Goal: Task Accomplishment & Management: Manage account settings

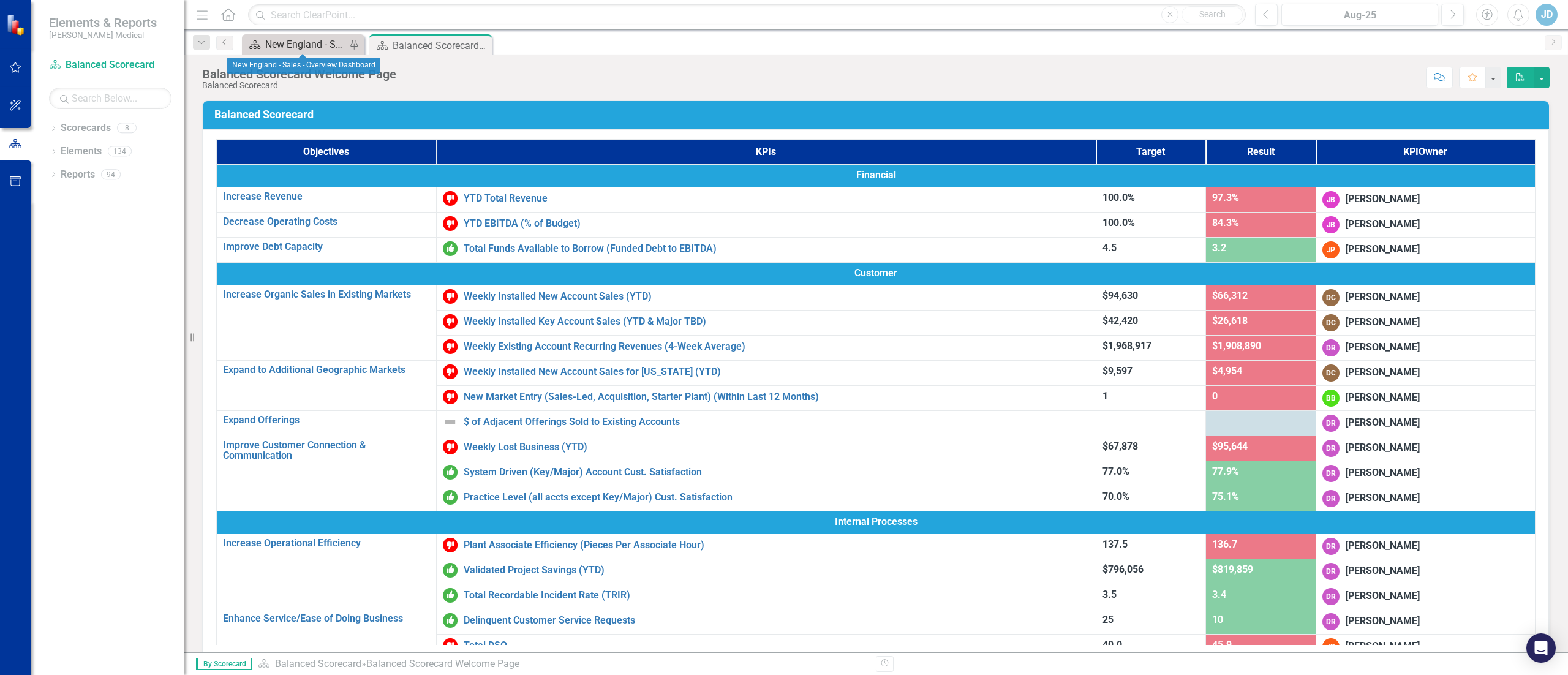
click at [282, 49] on div "New England - Sales - Overview Dashboard" at bounding box center [305, 44] width 81 height 16
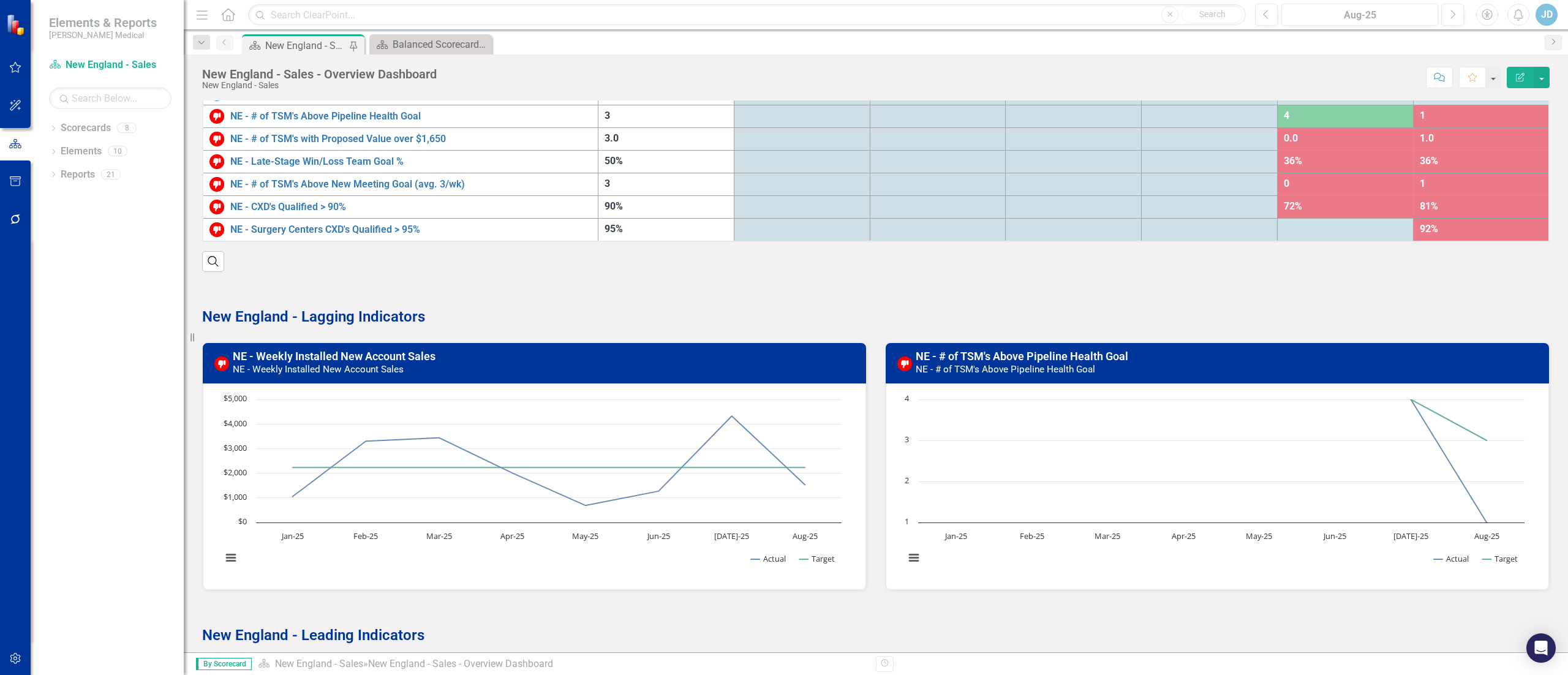
scroll to position [122, 0]
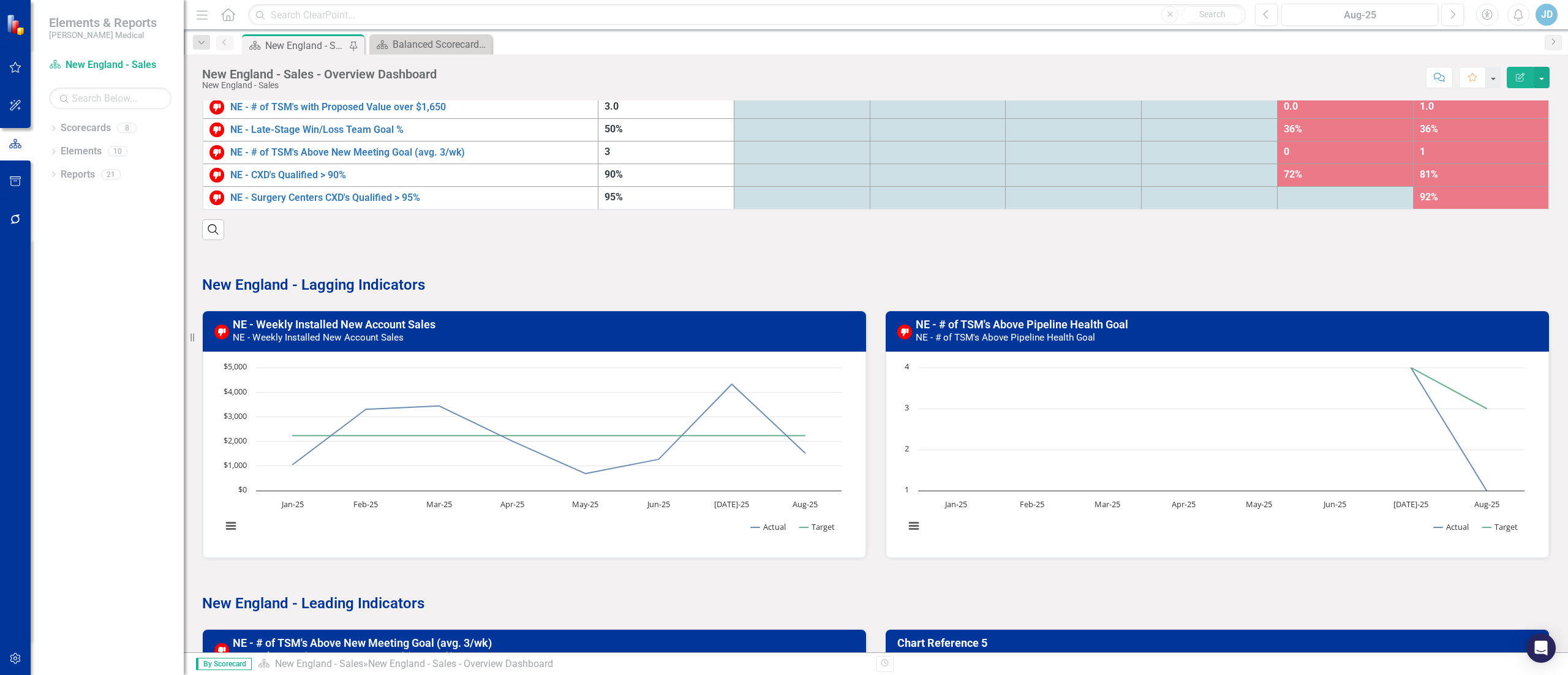
click at [446, 326] on h3 "NE - Weekly Installed New Account Sales NE - Weekly Installed New Account Sales" at bounding box center [546, 331] width 626 height 25
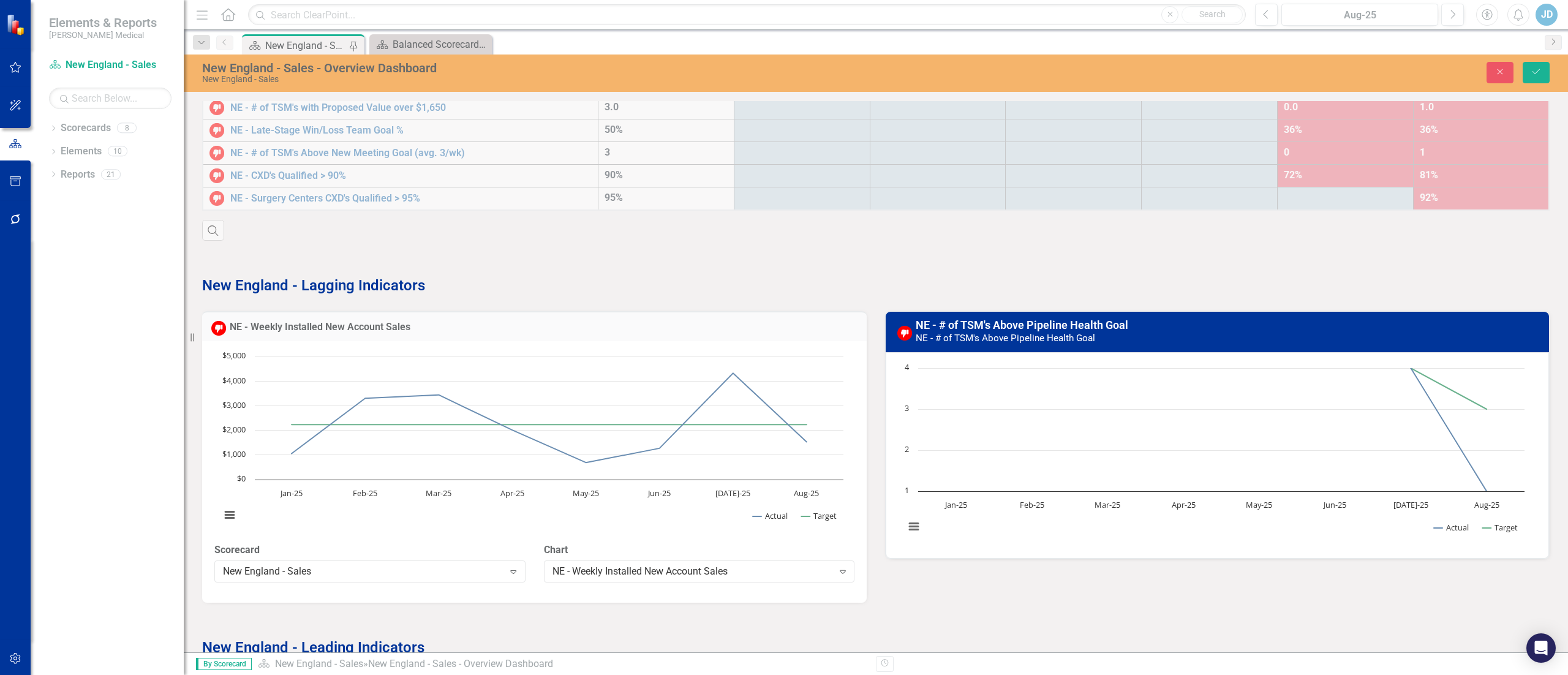
click at [343, 293] on strong "New England - Lagging Indicators" at bounding box center [313, 285] width 223 height 17
click at [342, 330] on link "NE - Weekly Installed New Account Sales" at bounding box center [321, 327] width 181 height 12
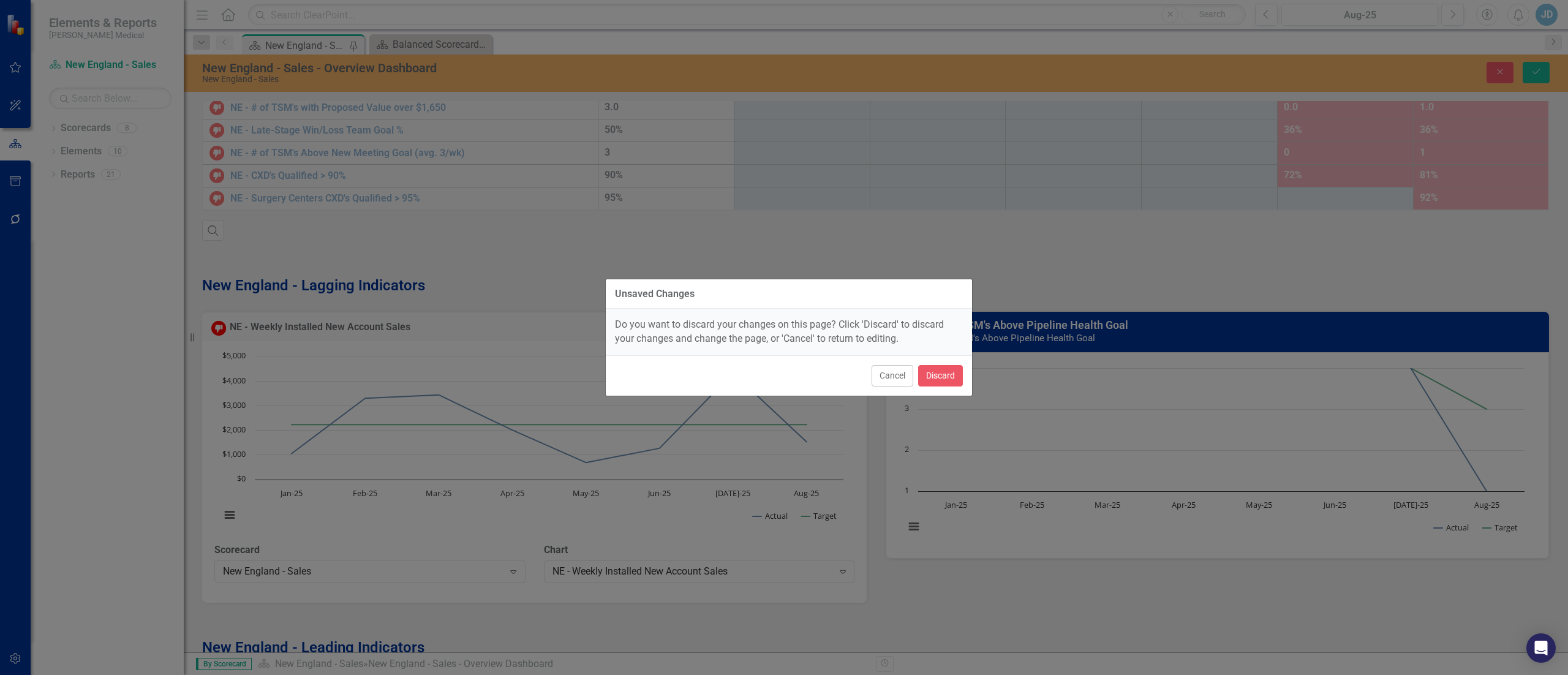
click at [913, 375] on div "Cancel Discard" at bounding box center [788, 375] width 366 height 40
click at [905, 375] on button "Cancel" at bounding box center [893, 375] width 42 height 21
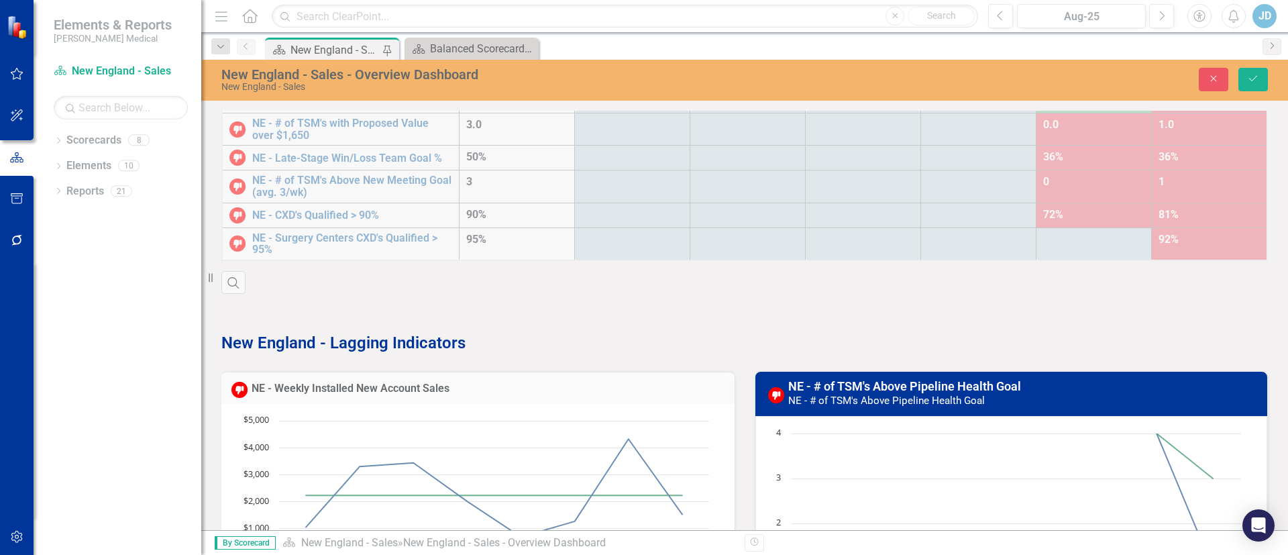
drag, startPoint x: 1684, startPoint y: 7, endPoint x: 744, endPoint y: 289, distance: 981.4
click at [744, 289] on div "KPIs Target Result Mar-25 Apr-25 May-25 Jun-25 [DATE]-25 Aug-25 NE - Weekly Ins…" at bounding box center [744, 127] width 1067 height 334
click at [865, 326] on p at bounding box center [744, 320] width 1046 height 18
click at [1216, 74] on icon "Close" at bounding box center [1214, 78] width 12 height 9
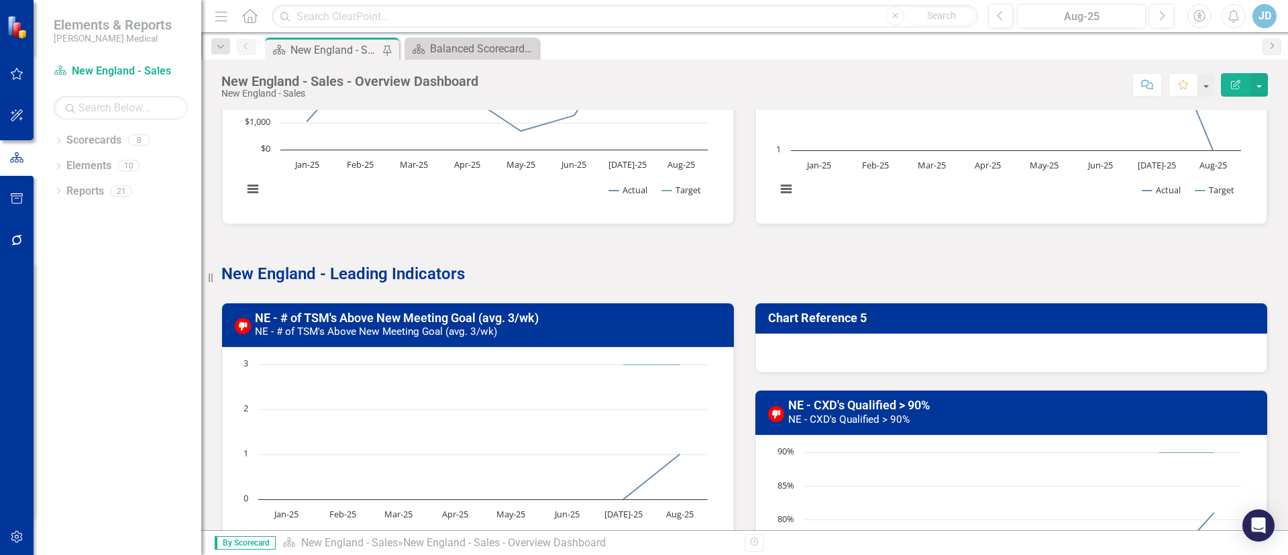
scroll to position [350, 0]
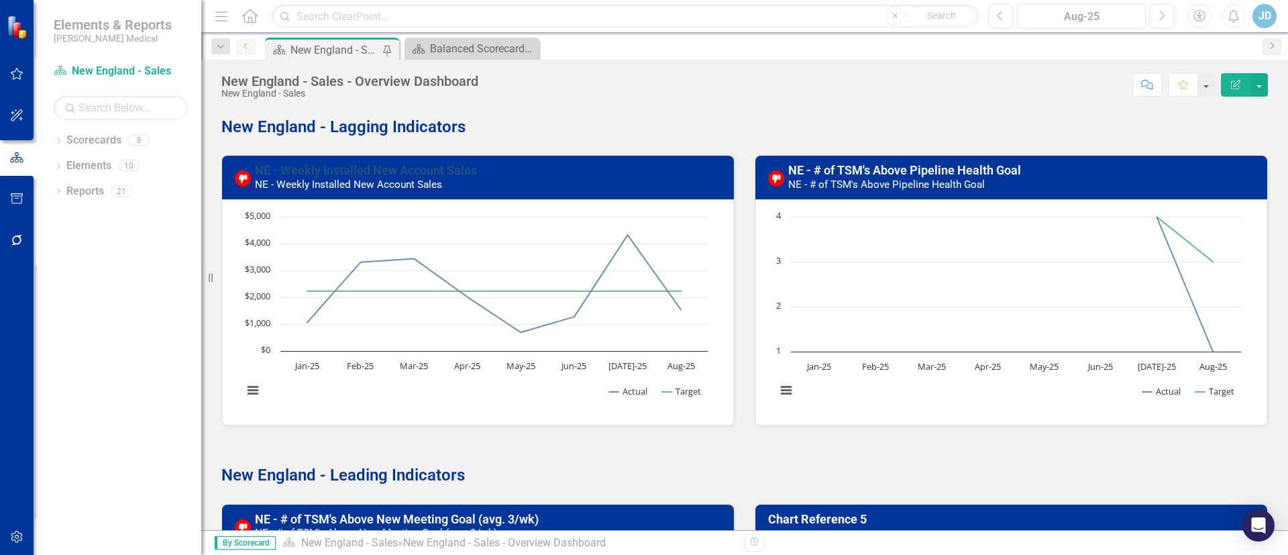
click at [283, 167] on link "NE - Weekly Installed New Account Sales" at bounding box center [366, 170] width 222 height 14
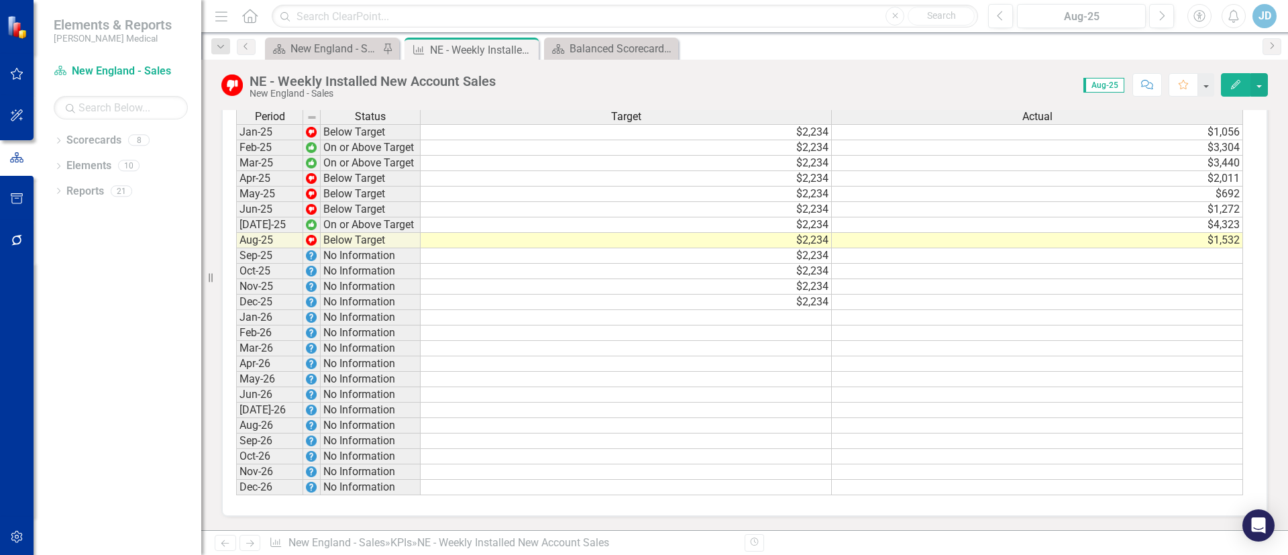
scroll to position [1283, 0]
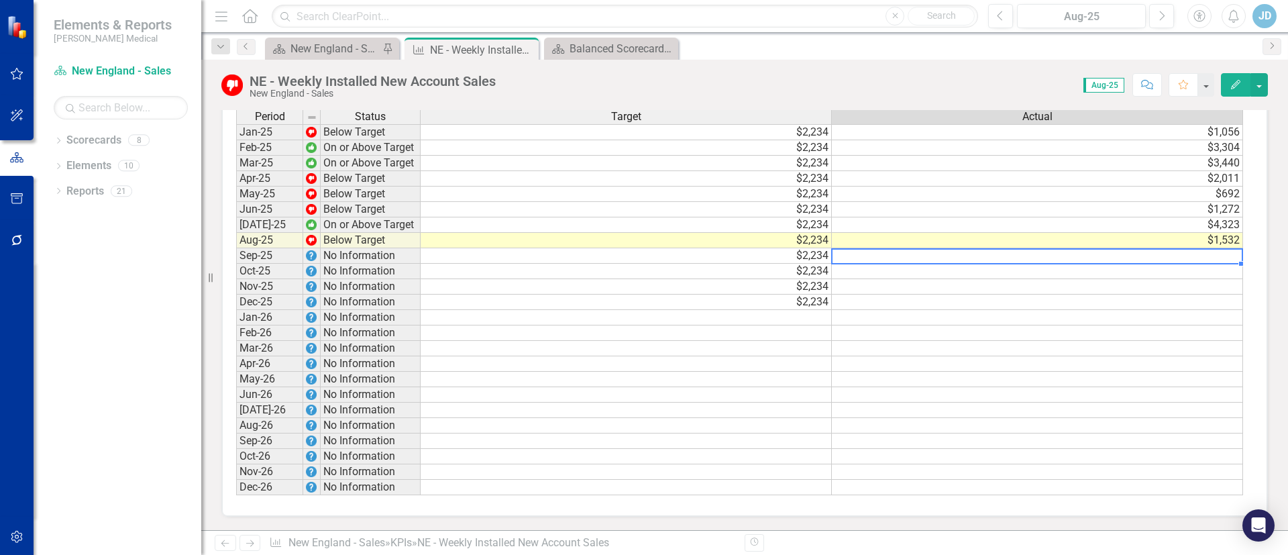
click at [1214, 258] on td at bounding box center [1037, 255] width 411 height 15
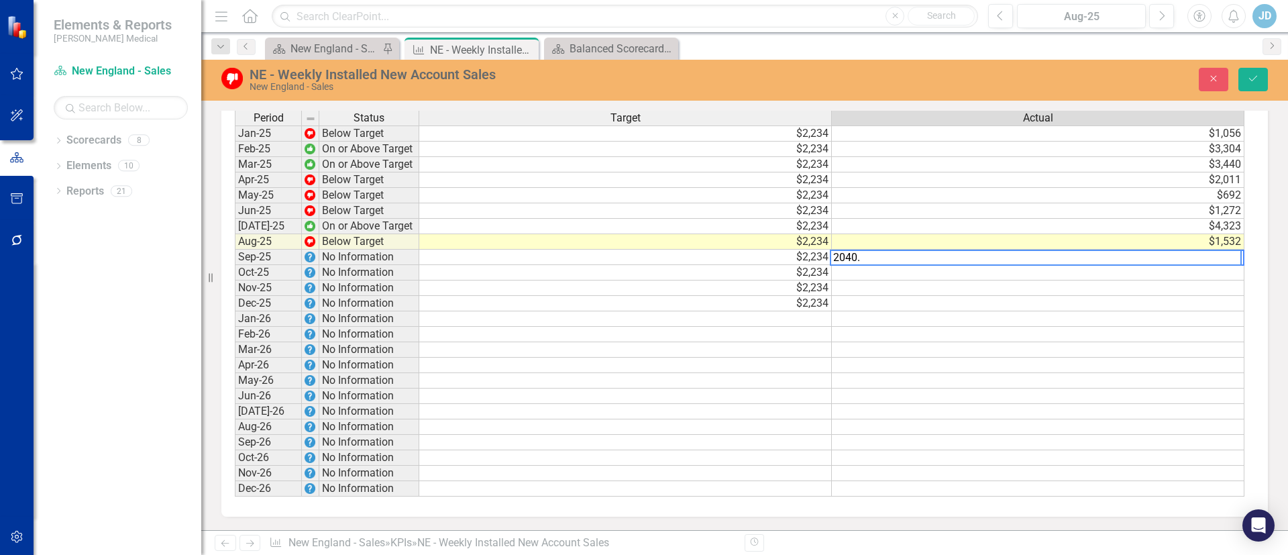
type textarea "2040."
click at [1080, 428] on td at bounding box center [1038, 426] width 413 height 15
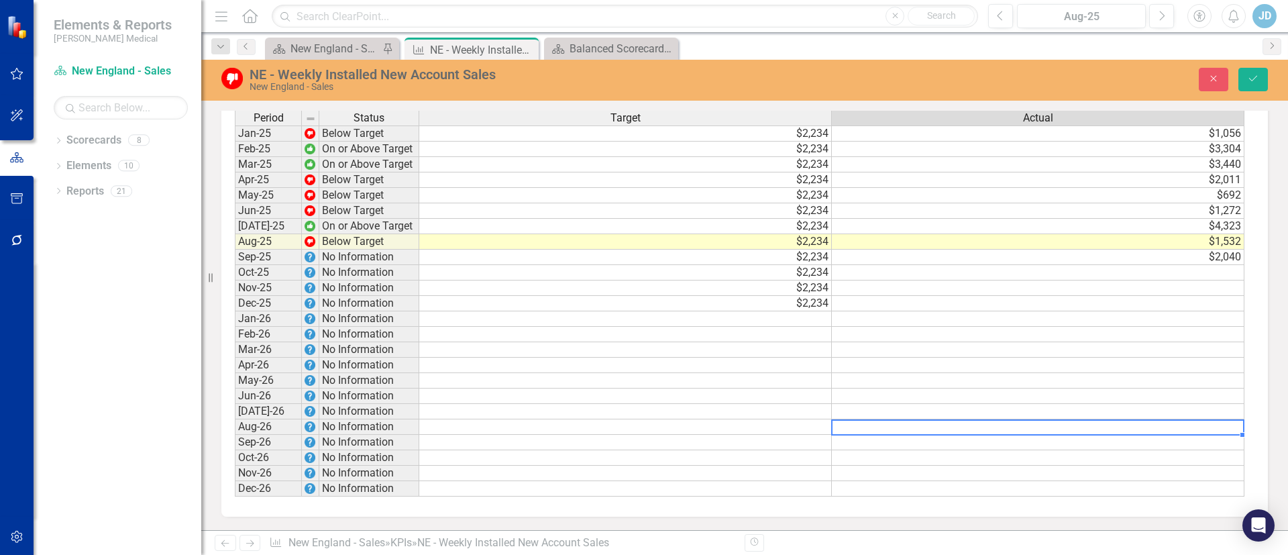
click at [806, 421] on td at bounding box center [625, 426] width 413 height 15
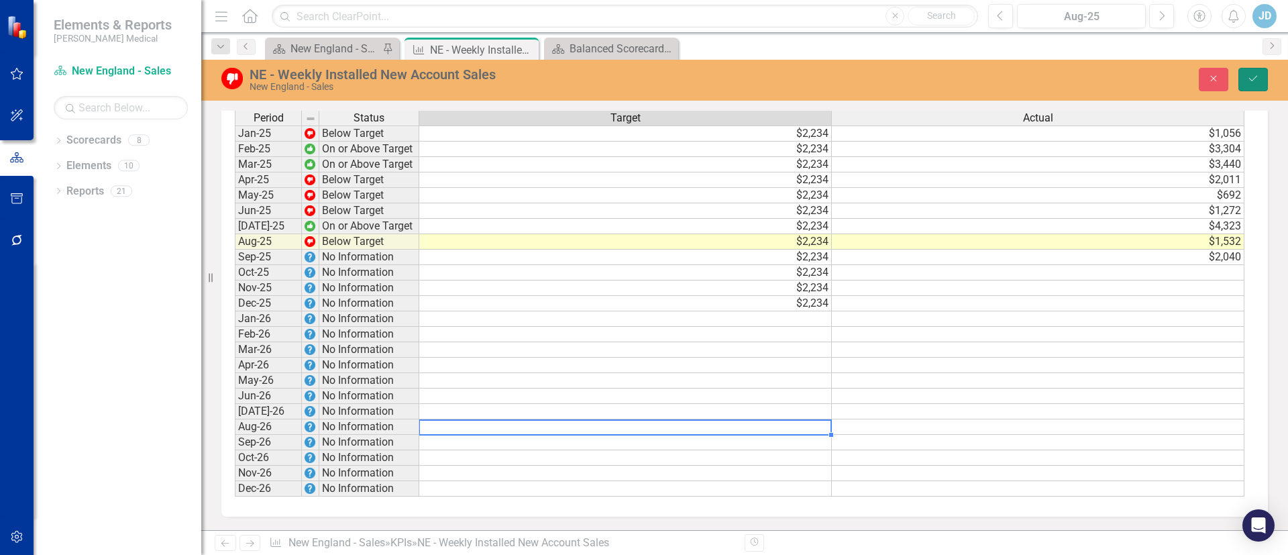
click at [1252, 70] on button "Save" at bounding box center [1253, 79] width 30 height 23
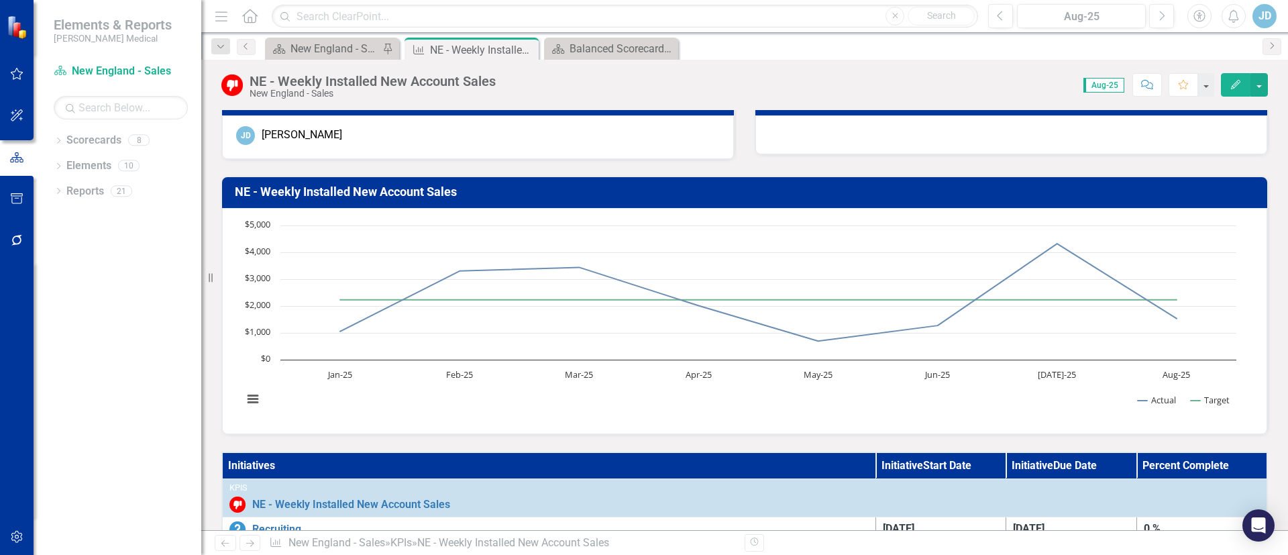
scroll to position [0, 0]
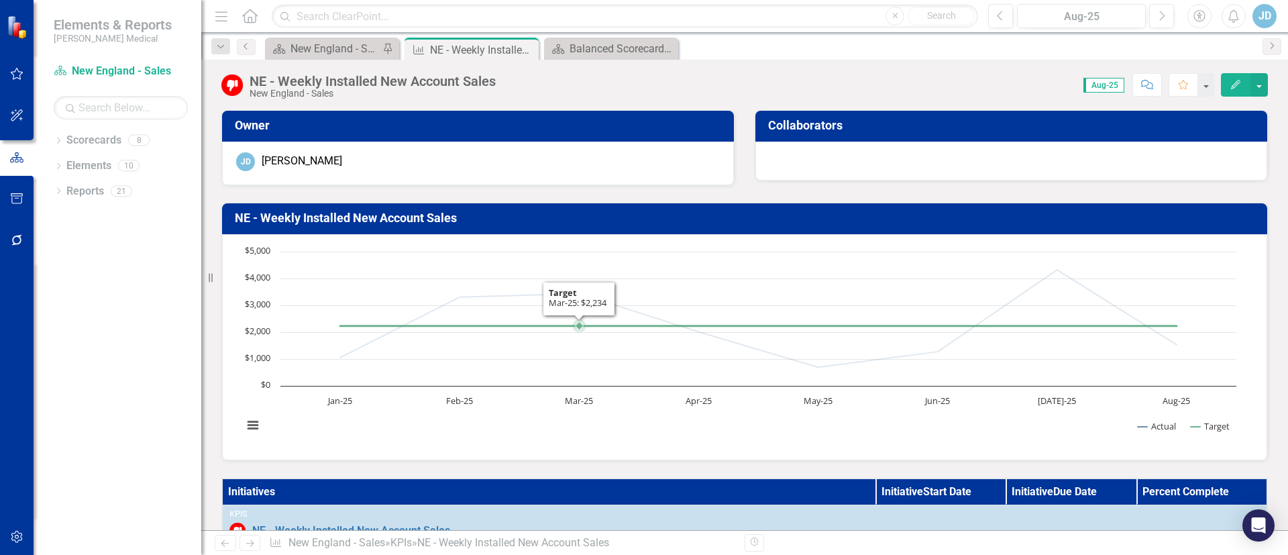
click at [574, 352] on rect "Interactive chart" at bounding box center [739, 345] width 1007 height 201
click at [438, 44] on div "NE - Weekly Installed New Account Sales" at bounding box center [466, 50] width 72 height 17
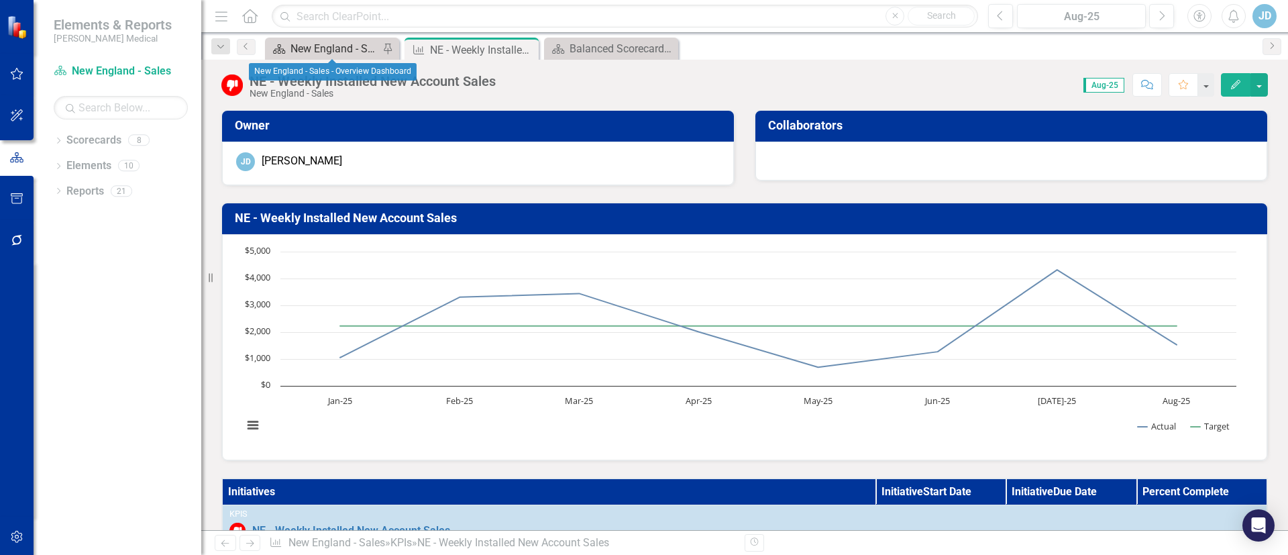
click at [313, 40] on div "New England - Sales - Overview Dashboard" at bounding box center [334, 48] width 89 height 17
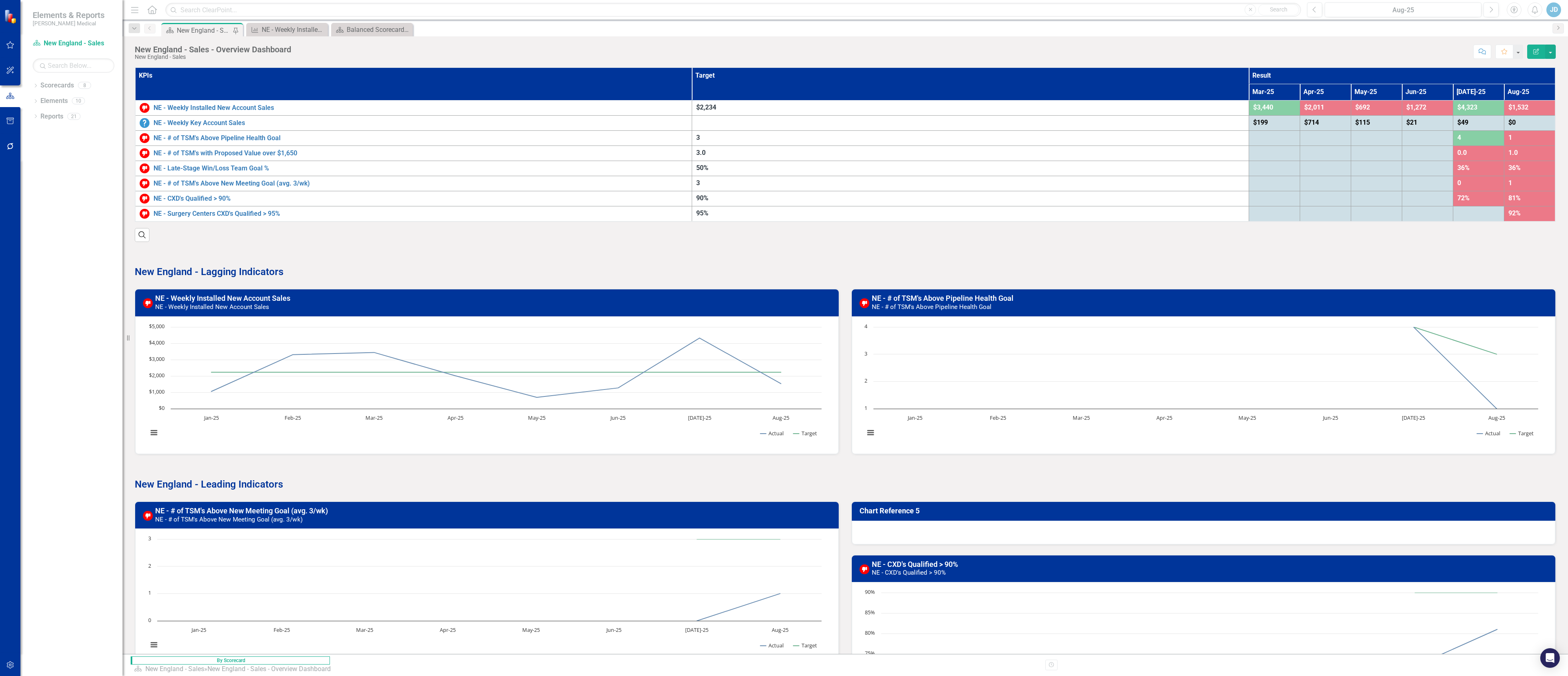
drag, startPoint x: 768, startPoint y: 1, endPoint x: 985, endPoint y: 445, distance: 494.2
click at [985, 445] on rect "Interactive chart" at bounding box center [1201, 384] width 682 height 122
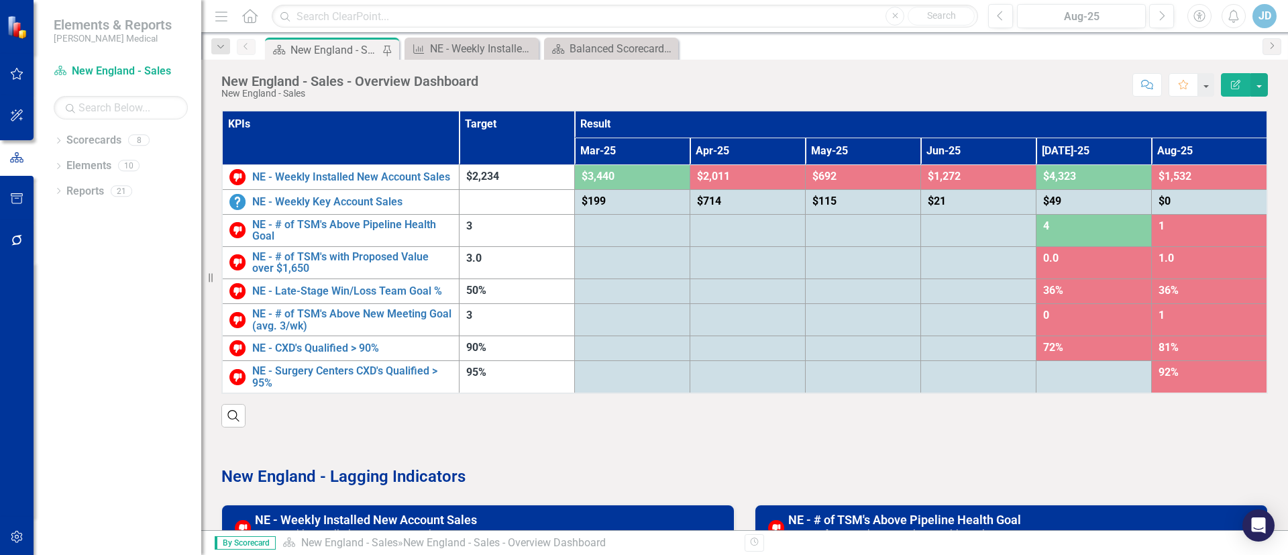
drag, startPoint x: 2575, startPoint y: 19, endPoint x: 799, endPoint y: 453, distance: 1827.8
click at [799, 453] on p at bounding box center [744, 453] width 1046 height 18
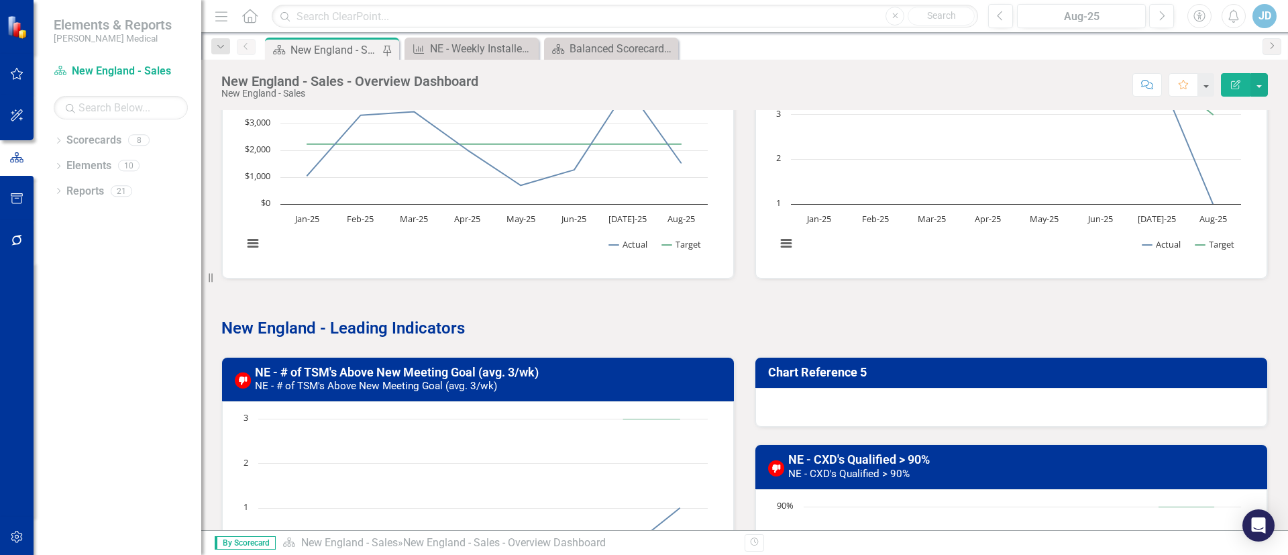
scroll to position [604, 0]
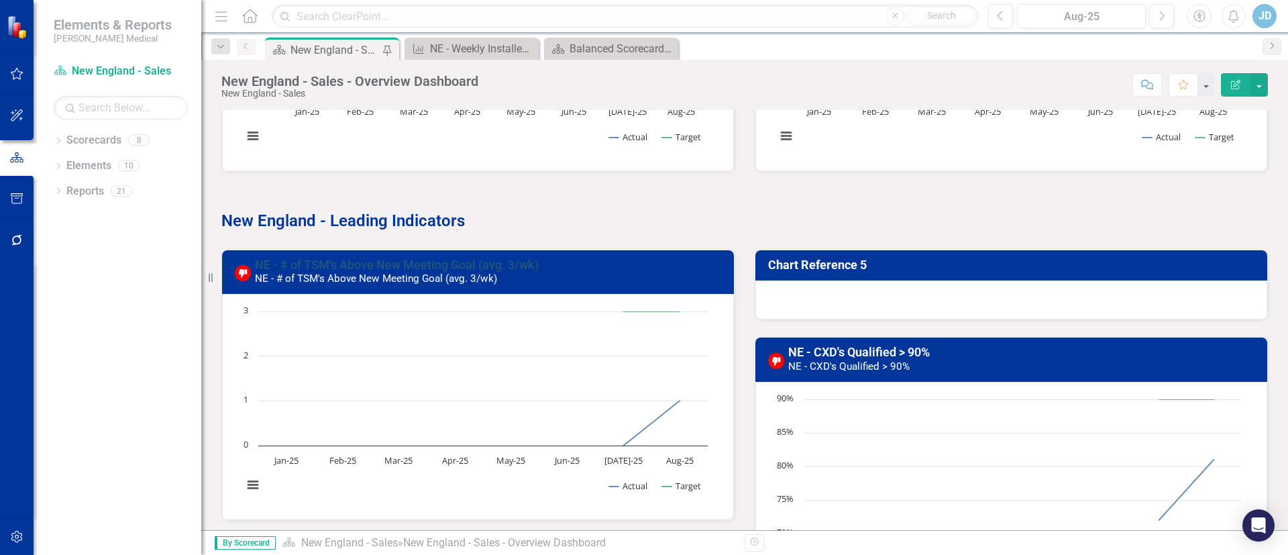
click at [400, 260] on link "NE - # of TSM's Above New Meeting Goal (avg. 3/wk)" at bounding box center [397, 265] width 284 height 14
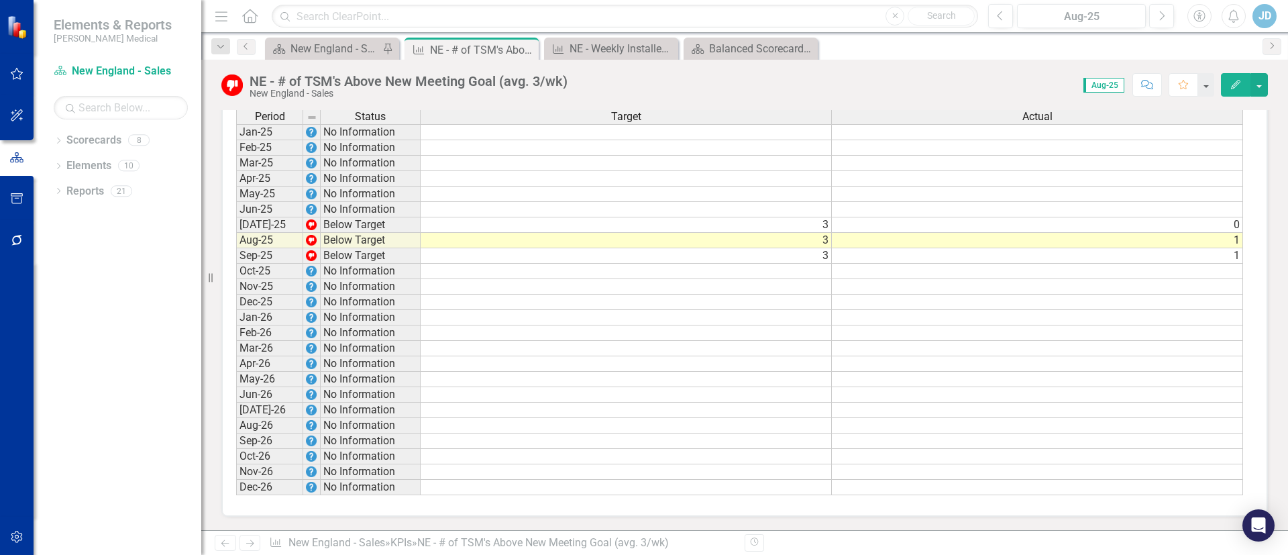
scroll to position [876, 0]
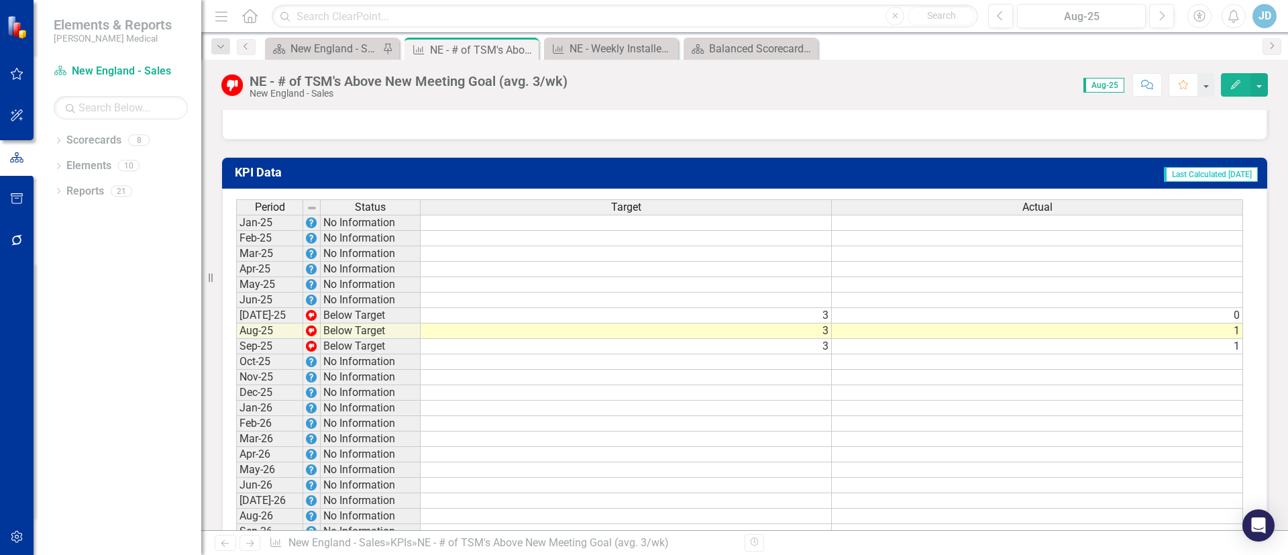
click at [266, 354] on td "Sep-25" at bounding box center [269, 346] width 67 height 15
click at [1216, 354] on td "1" at bounding box center [1037, 346] width 411 height 15
click at [1242, 86] on button "Edit" at bounding box center [1236, 84] width 30 height 23
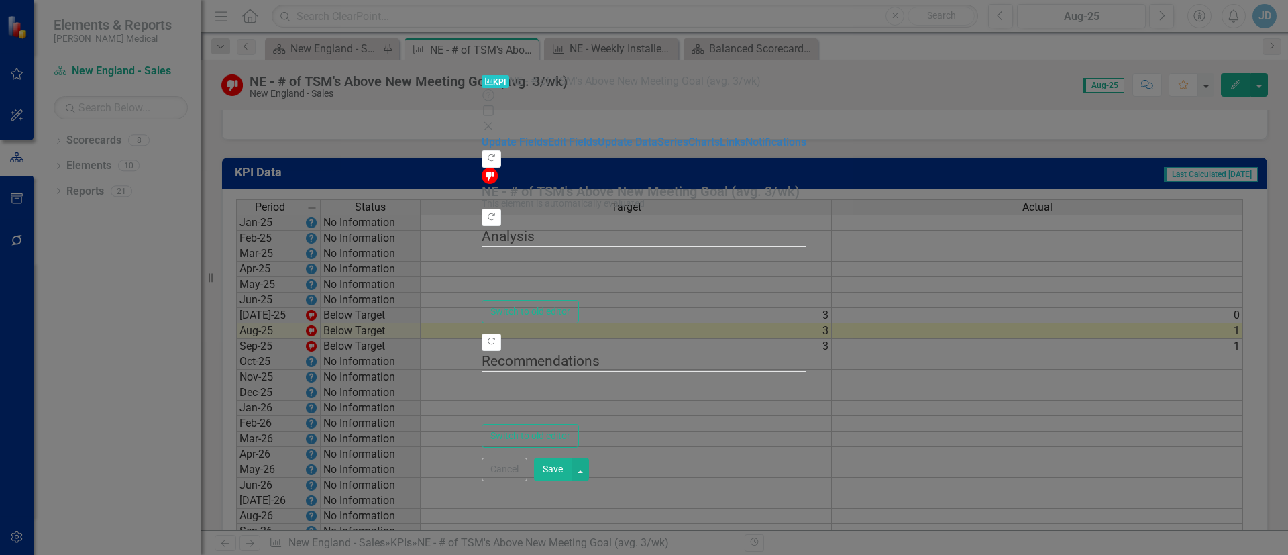
click at [495, 121] on icon "Close" at bounding box center [488, 126] width 13 height 11
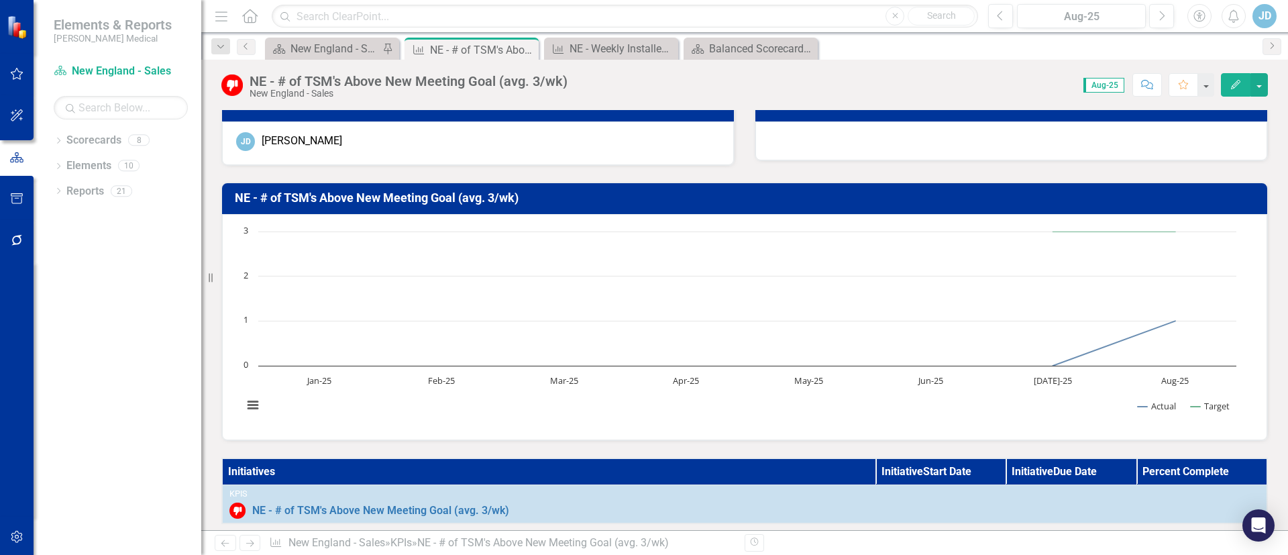
scroll to position [0, 0]
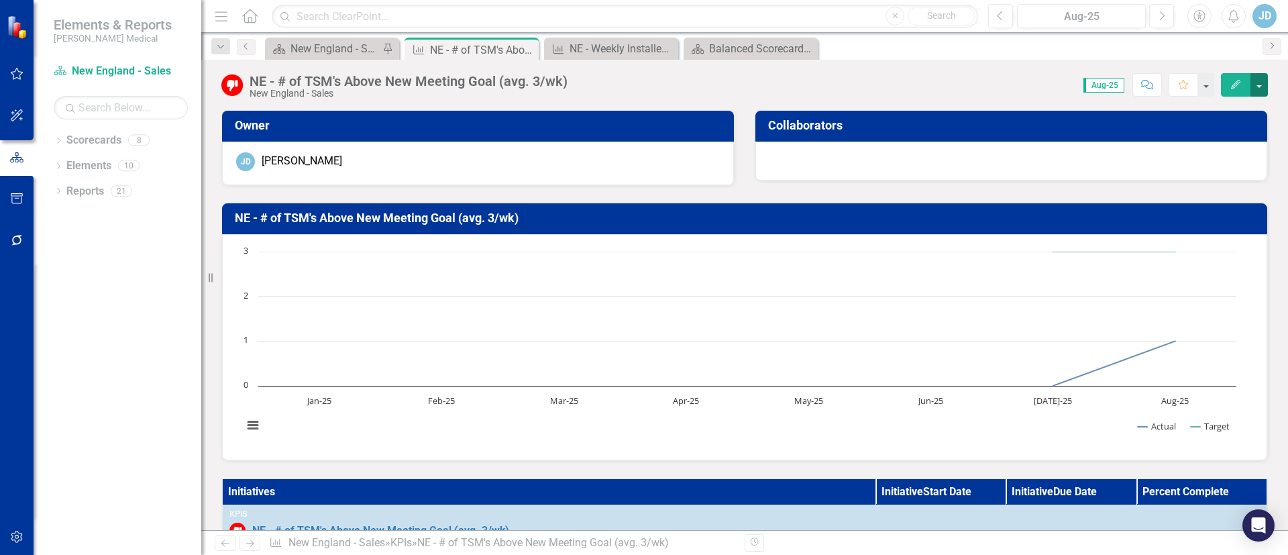
click at [1265, 85] on button "button" at bounding box center [1258, 84] width 17 height 23
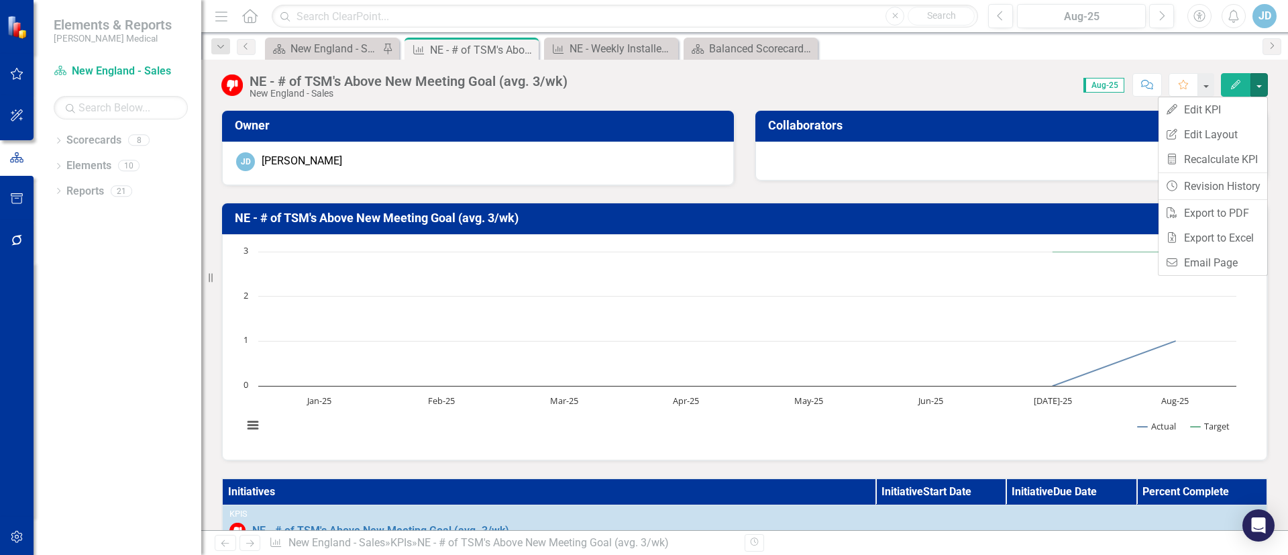
click at [908, 91] on div "Score: N/A Aug-25 Completed Comment Favorite Edit" at bounding box center [921, 84] width 694 height 23
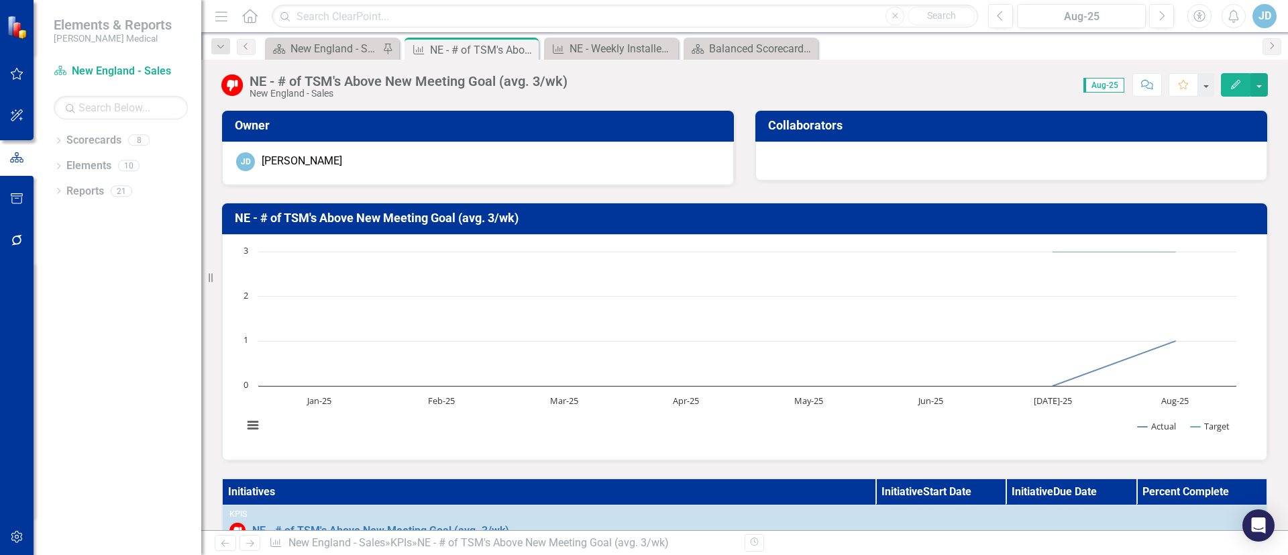
click at [1119, 87] on span "Aug-25" at bounding box center [1103, 85] width 41 height 15
click at [947, 291] on rect "Interactive chart" at bounding box center [739, 345] width 1007 height 201
click at [334, 42] on div "New England - Sales - Overview Dashboard" at bounding box center [334, 48] width 89 height 17
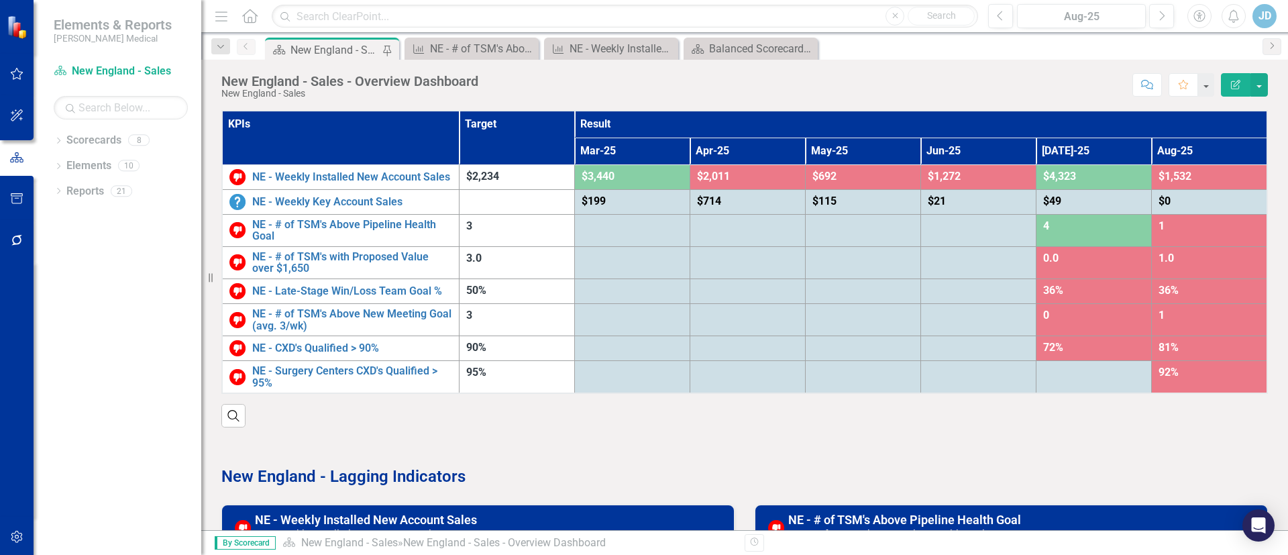
click at [1243, 85] on button "Edit Report" at bounding box center [1236, 84] width 30 height 23
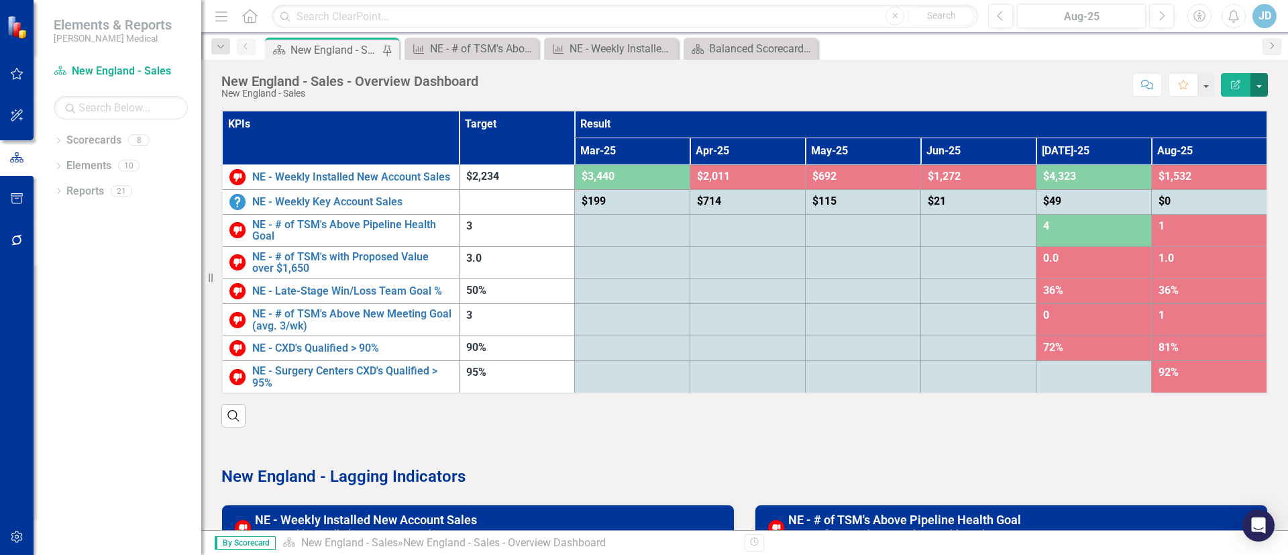
click at [1265, 85] on button "button" at bounding box center [1258, 84] width 17 height 23
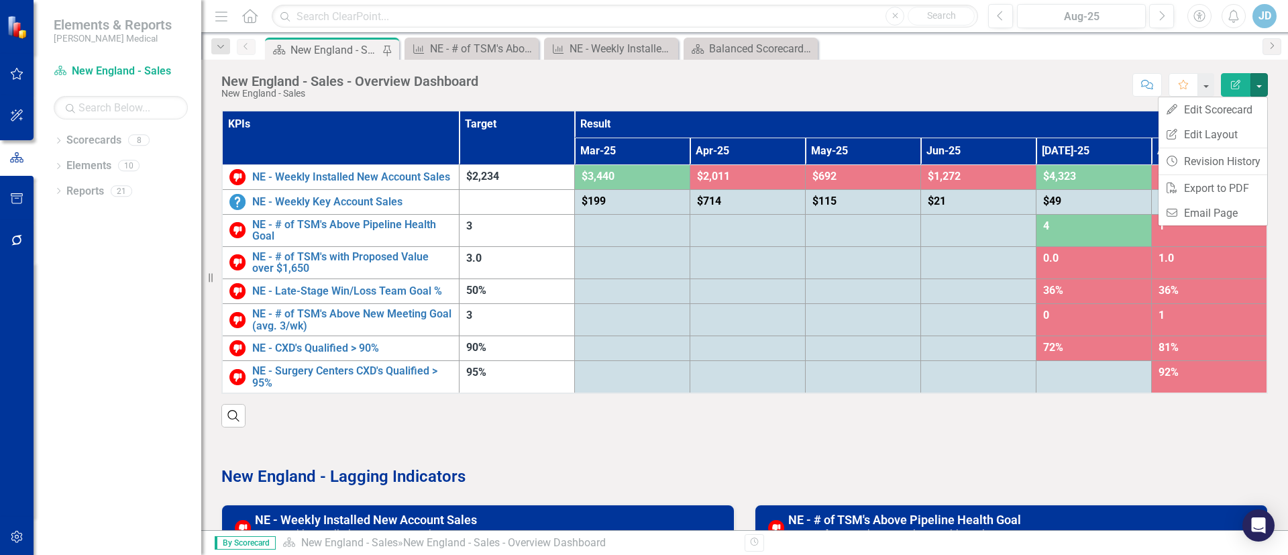
click at [1016, 95] on div "Score: N/A Aug-25 Completed Comment Favorite Edit Report" at bounding box center [876, 84] width 783 height 23
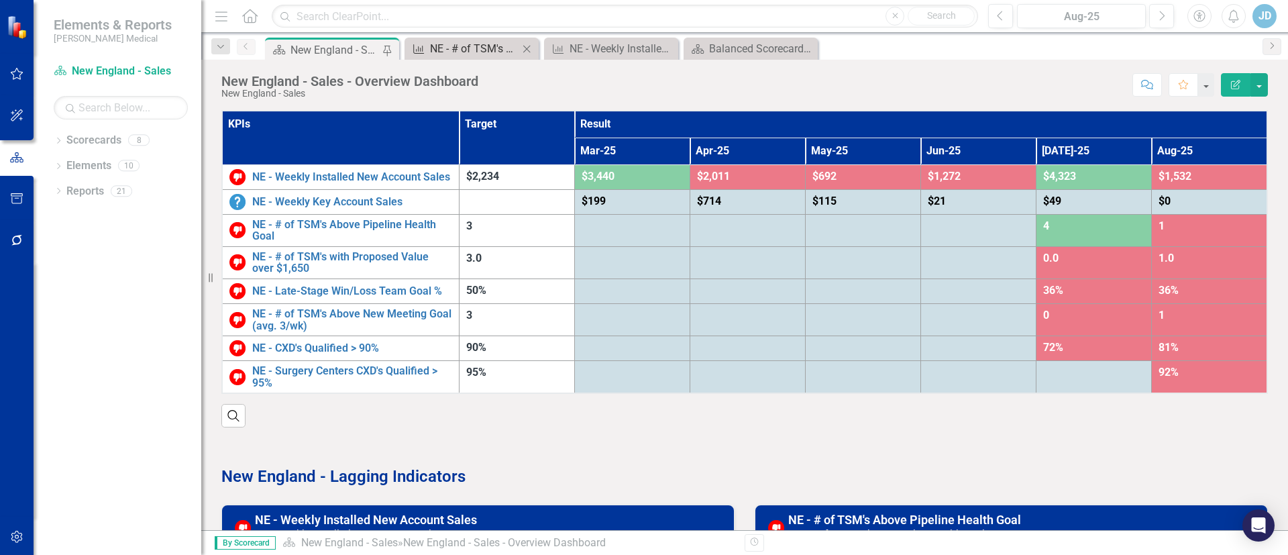
click at [456, 46] on div "NE - # of TSM's Above New Meeting Goal (avg. 3/wk)" at bounding box center [474, 48] width 89 height 17
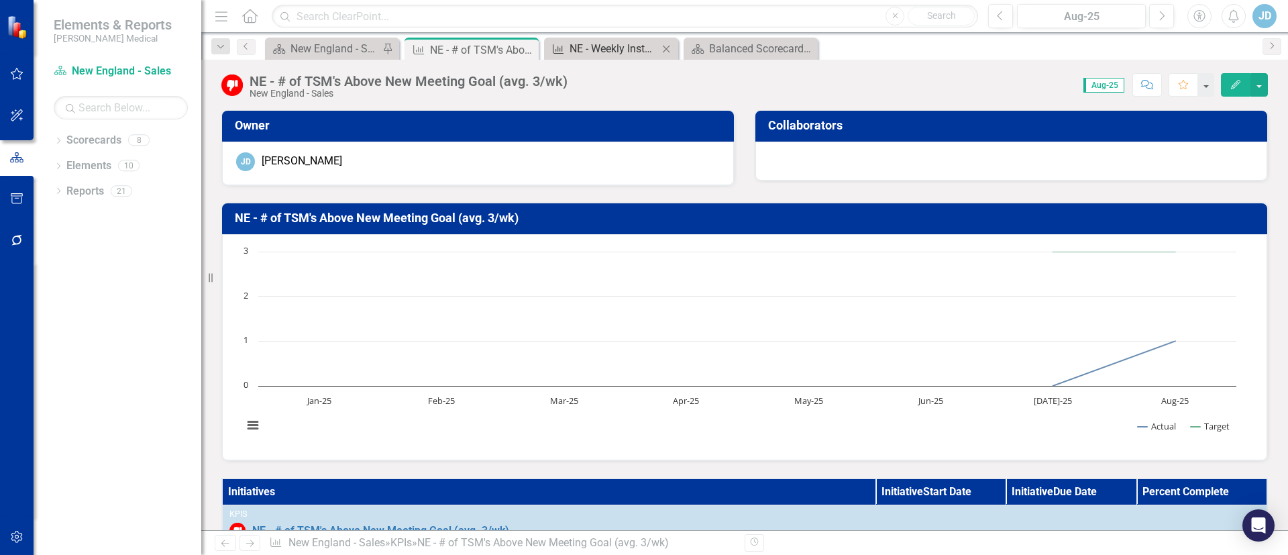
click at [609, 49] on div "NE - Weekly Installed New Account Sales" at bounding box center [614, 48] width 89 height 17
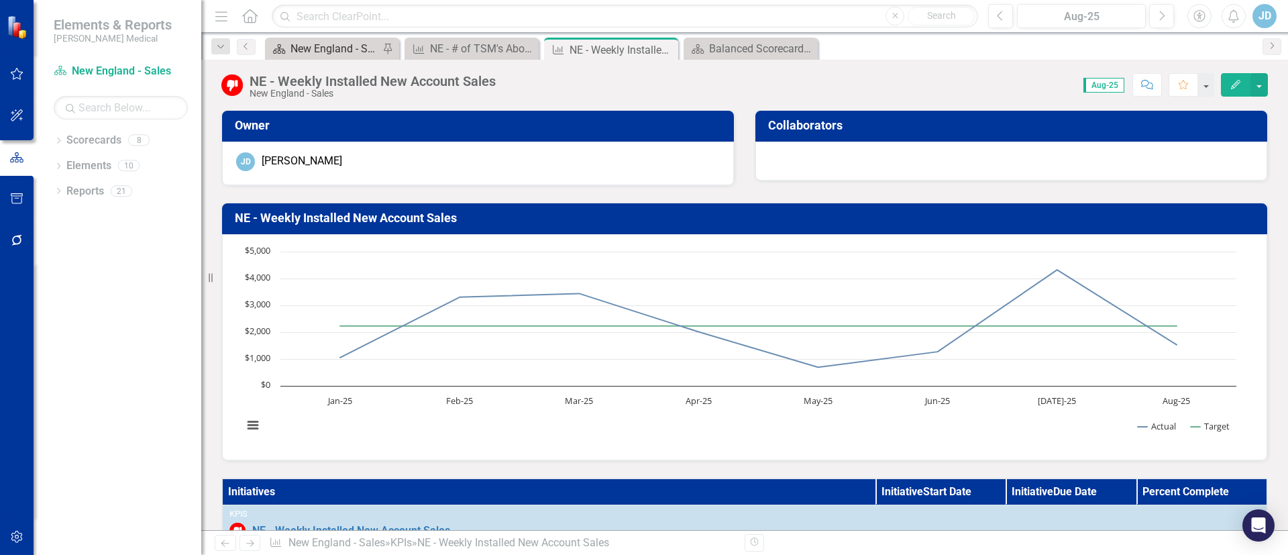
click at [309, 42] on div "New England - Sales - Overview Dashboard" at bounding box center [334, 48] width 89 height 17
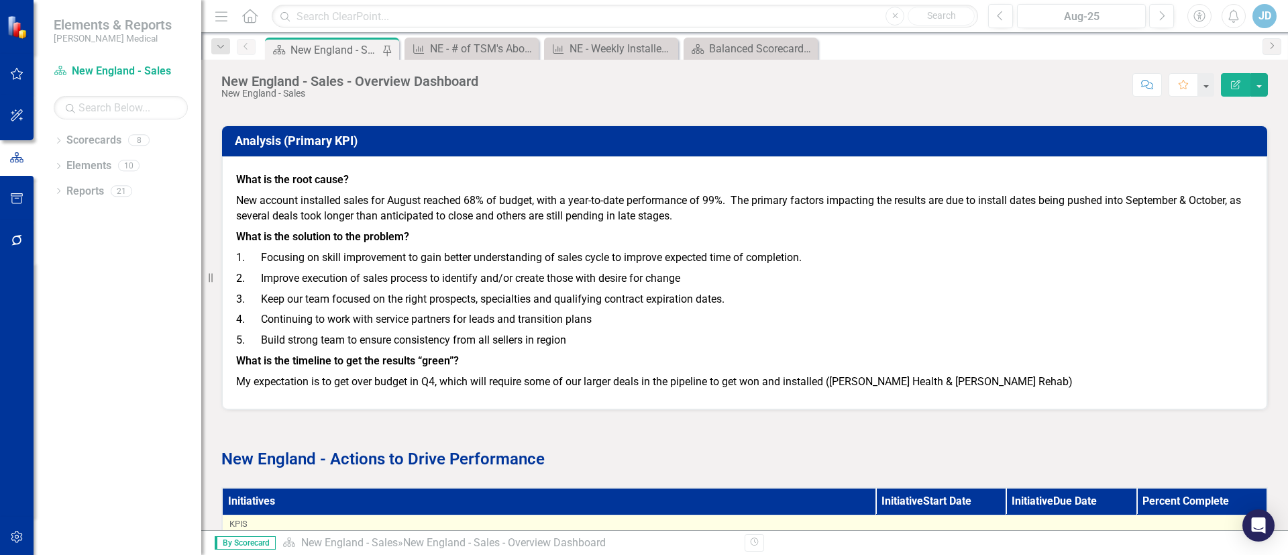
scroll to position [1557, 0]
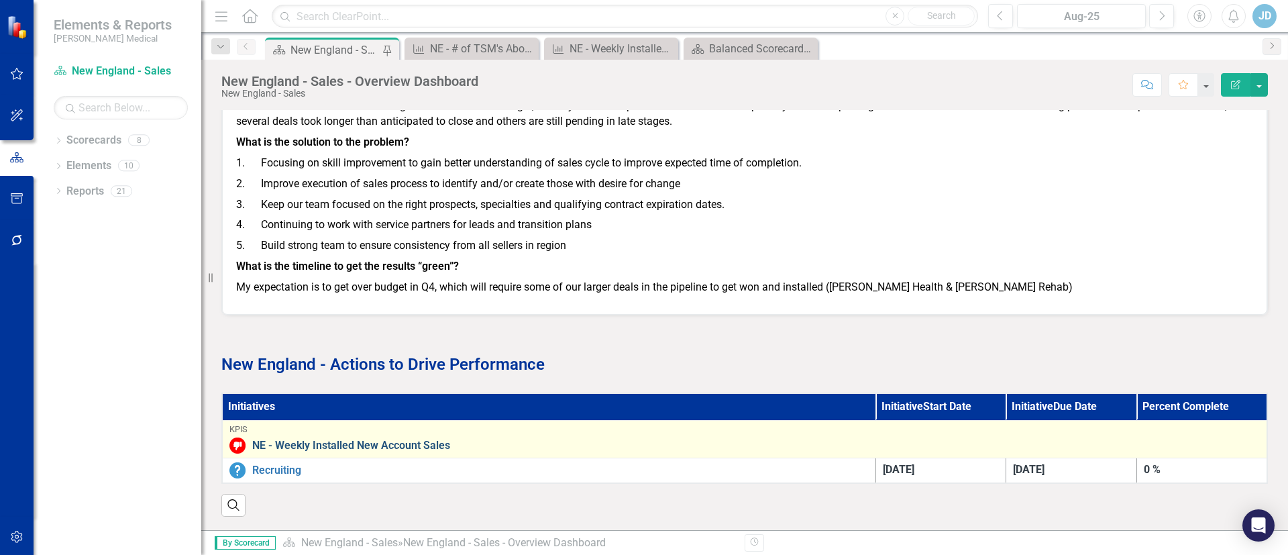
click at [452, 439] on link "NE - Weekly Installed New Account Sales" at bounding box center [756, 445] width 1008 height 12
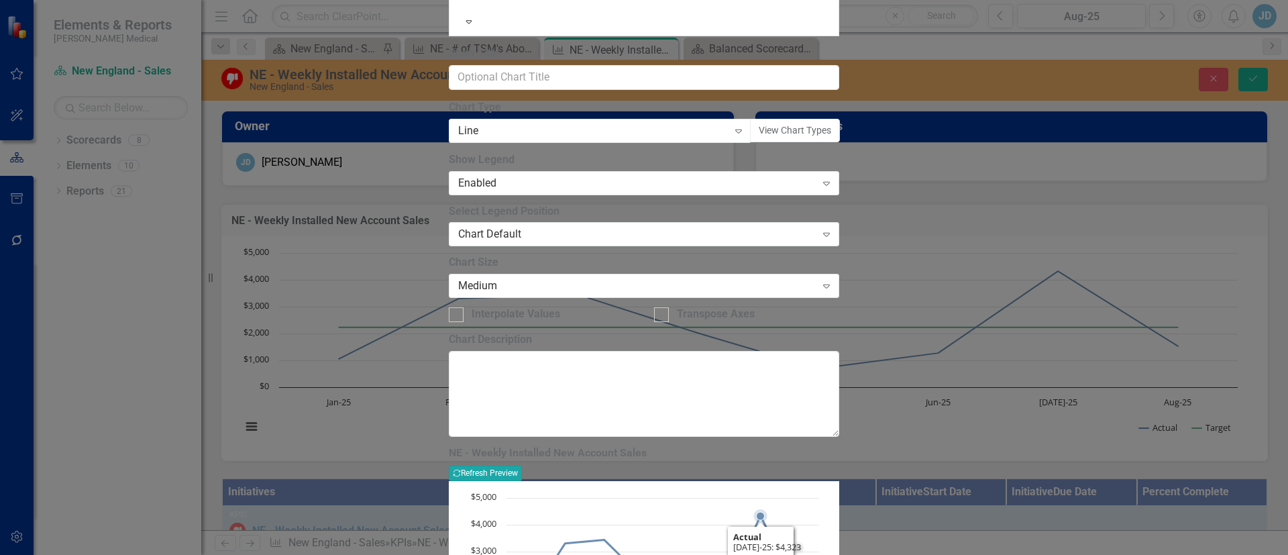
click at [522, 466] on button "Recalculate Refresh Preview" at bounding box center [485, 473] width 73 height 15
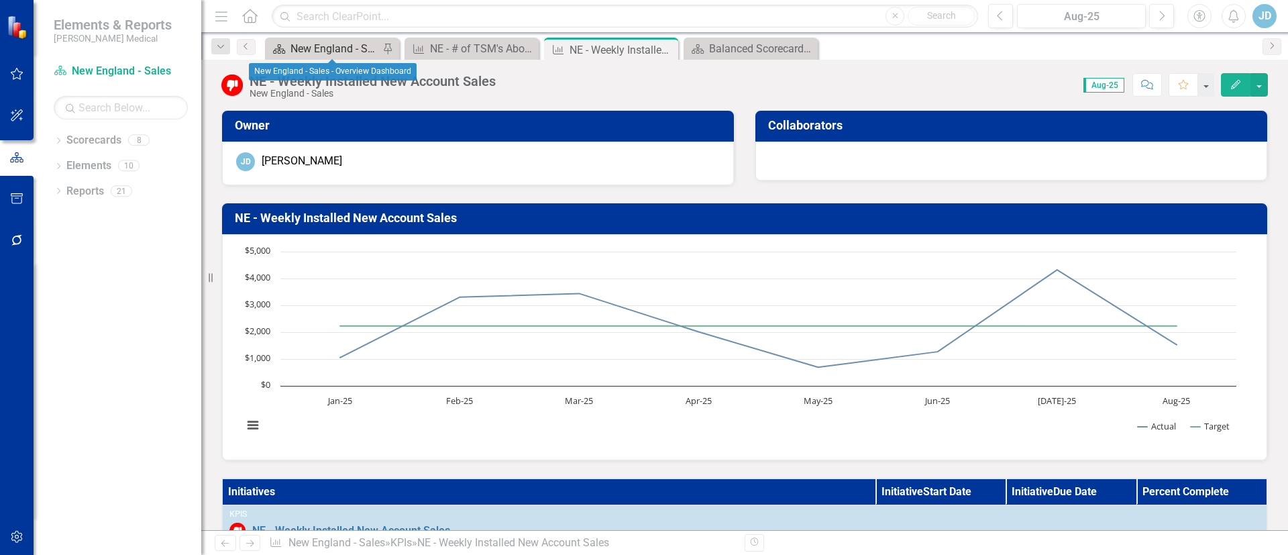
click at [314, 42] on div "New England - Sales - Overview Dashboard" at bounding box center [334, 48] width 89 height 17
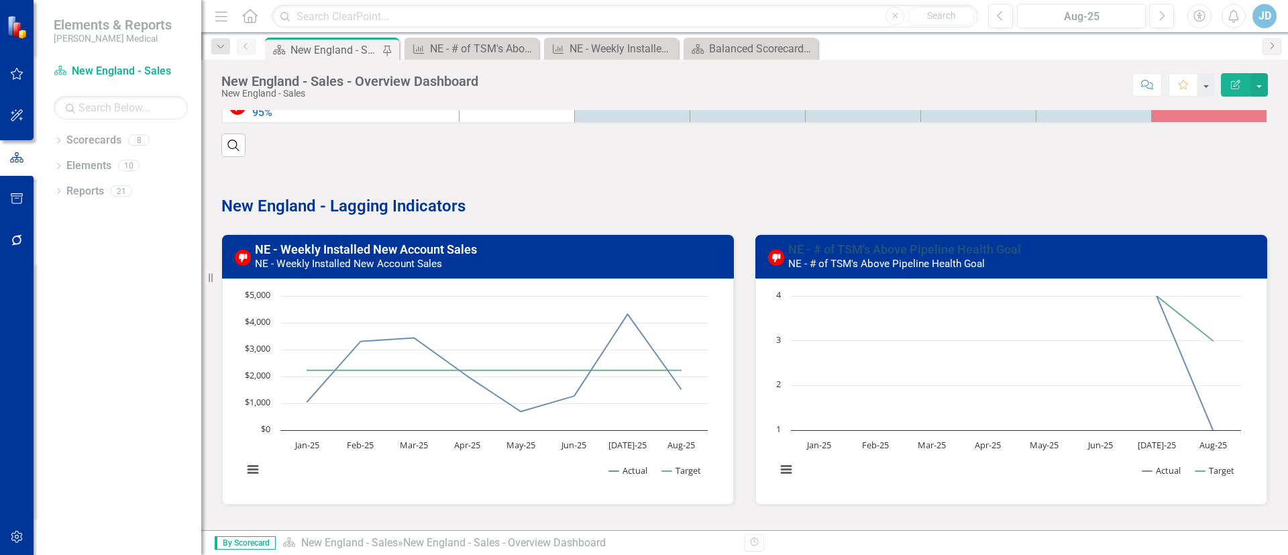
scroll to position [302, 0]
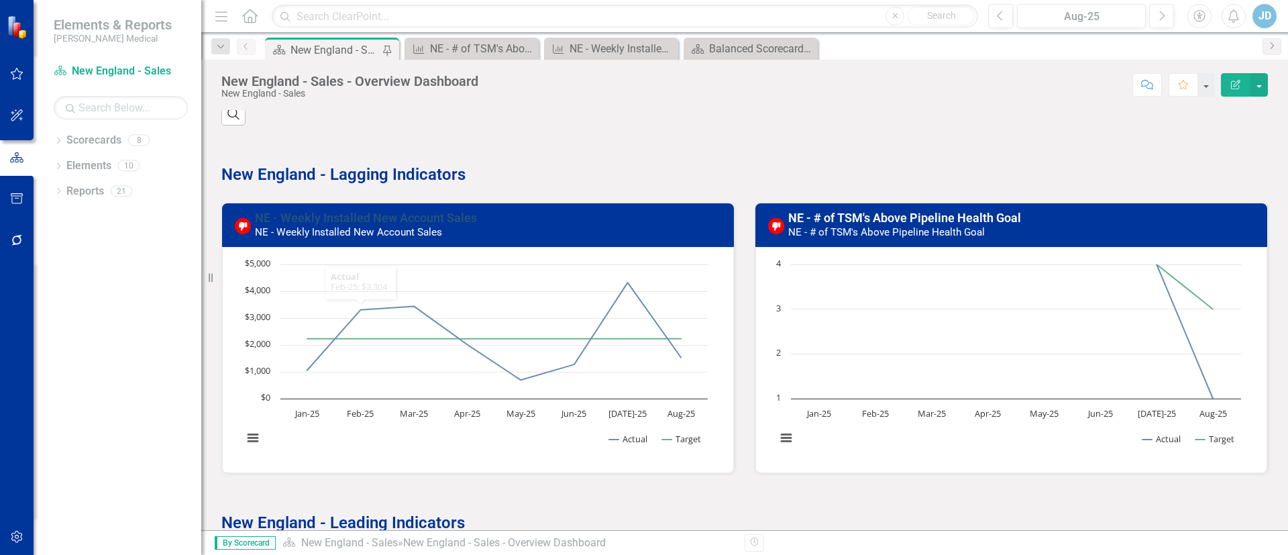
click at [369, 217] on link "NE - Weekly Installed New Account Sales" at bounding box center [366, 218] width 222 height 14
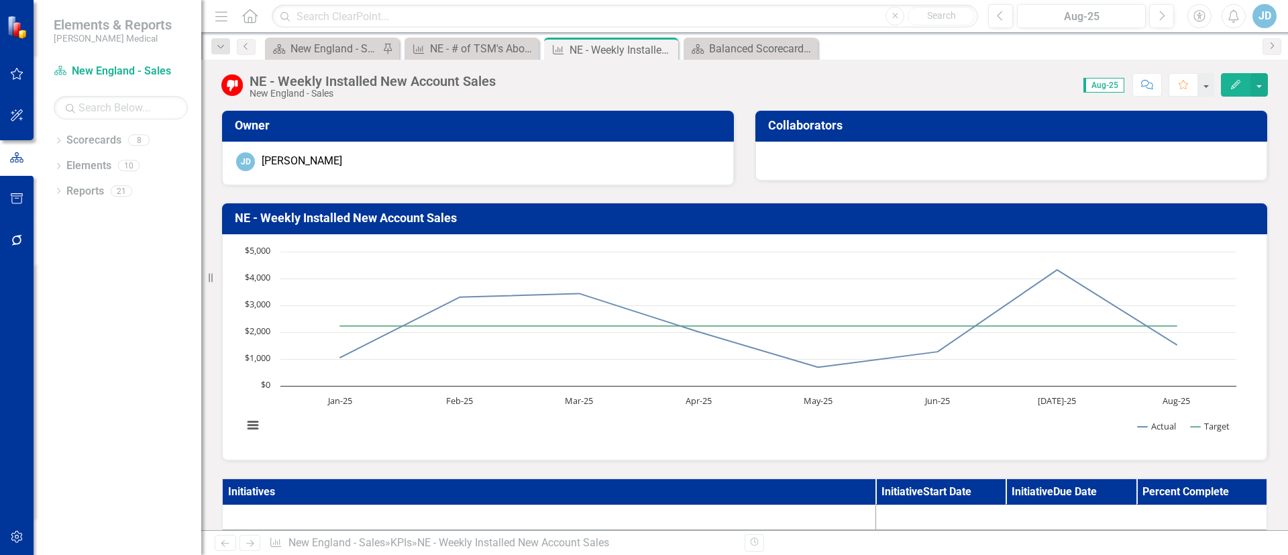
click at [369, 217] on h3 "NE - Weekly Installed New Account Sales" at bounding box center [747, 217] width 1024 height 13
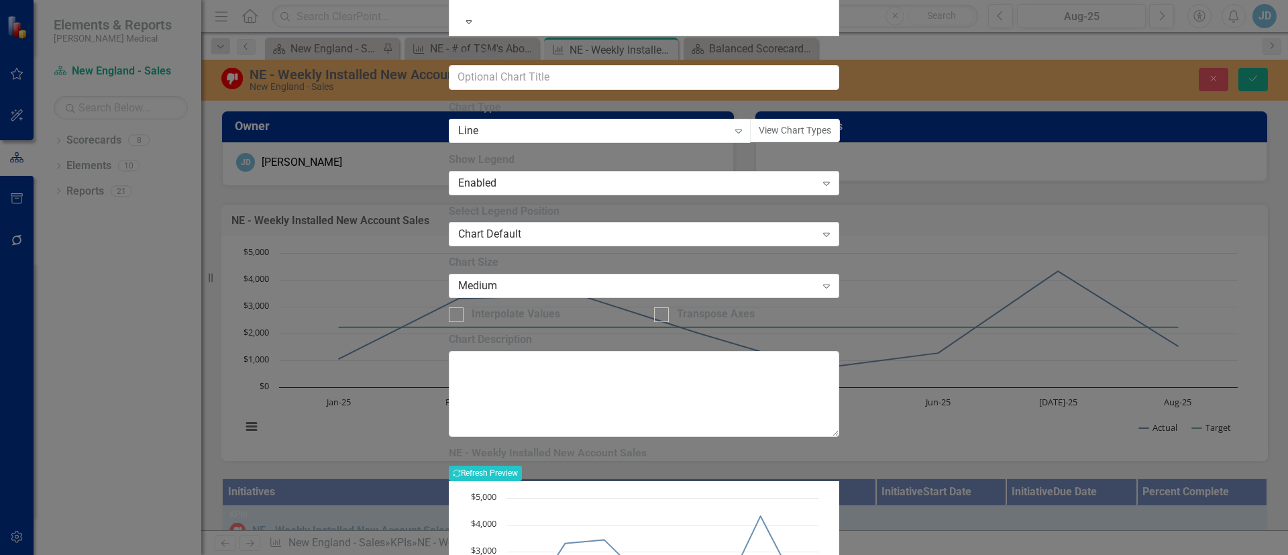
click at [522, 466] on button "Recalculate Refresh Preview" at bounding box center [485, 473] width 73 height 15
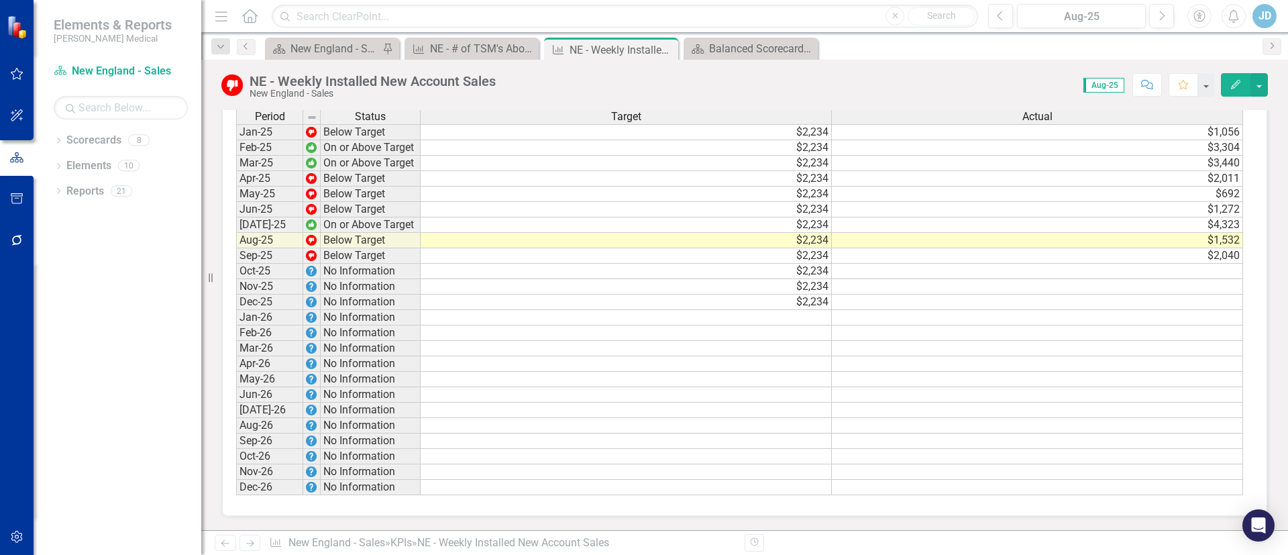
scroll to position [1183, 0]
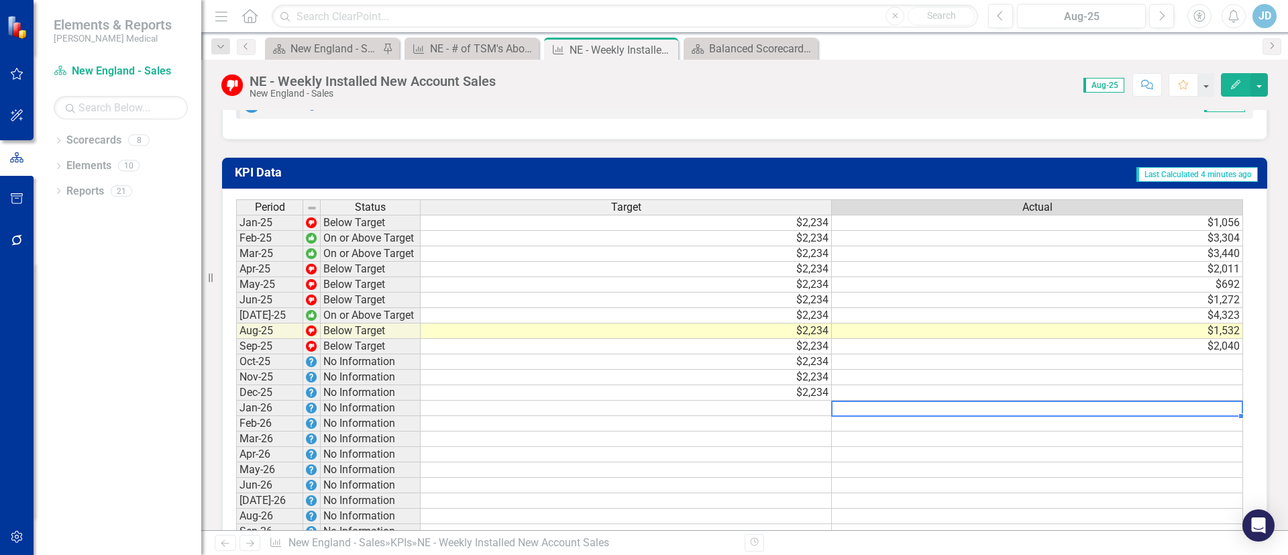
click at [974, 414] on td at bounding box center [1037, 407] width 411 height 15
click at [533, 323] on td "$2,234" at bounding box center [626, 315] width 411 height 15
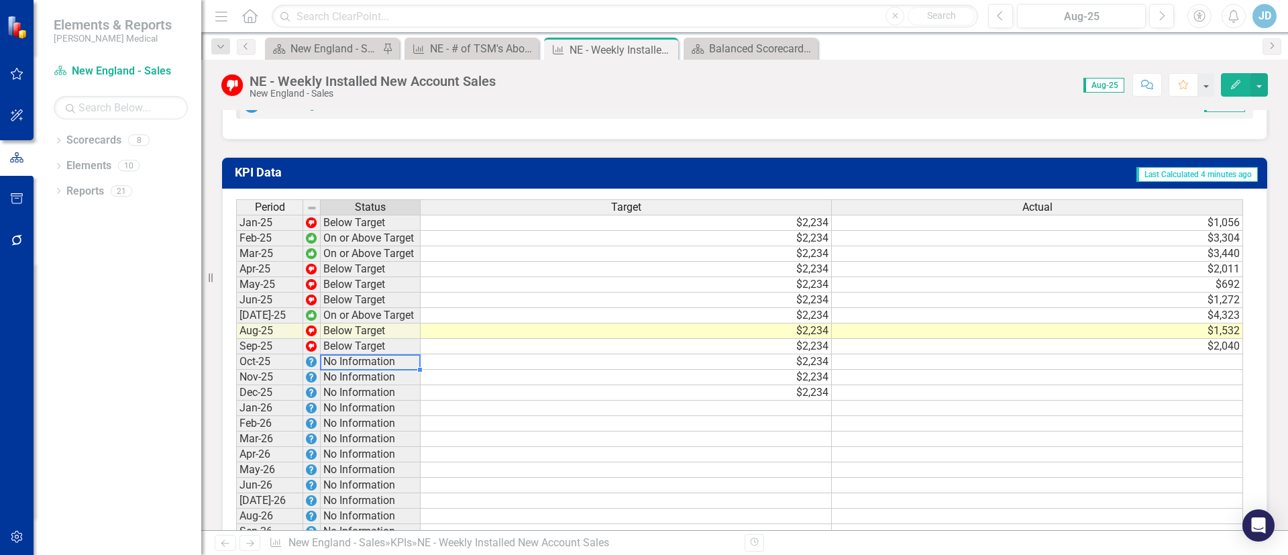
click at [411, 368] on td "No Information" at bounding box center [371, 361] width 100 height 15
click at [399, 354] on td "Below Target" at bounding box center [371, 346] width 100 height 15
click at [272, 354] on td "Sep-25" at bounding box center [269, 346] width 67 height 15
click at [1073, 354] on td "$2,040" at bounding box center [1037, 346] width 411 height 15
click at [1093, 82] on span "Aug-25" at bounding box center [1103, 85] width 41 height 15
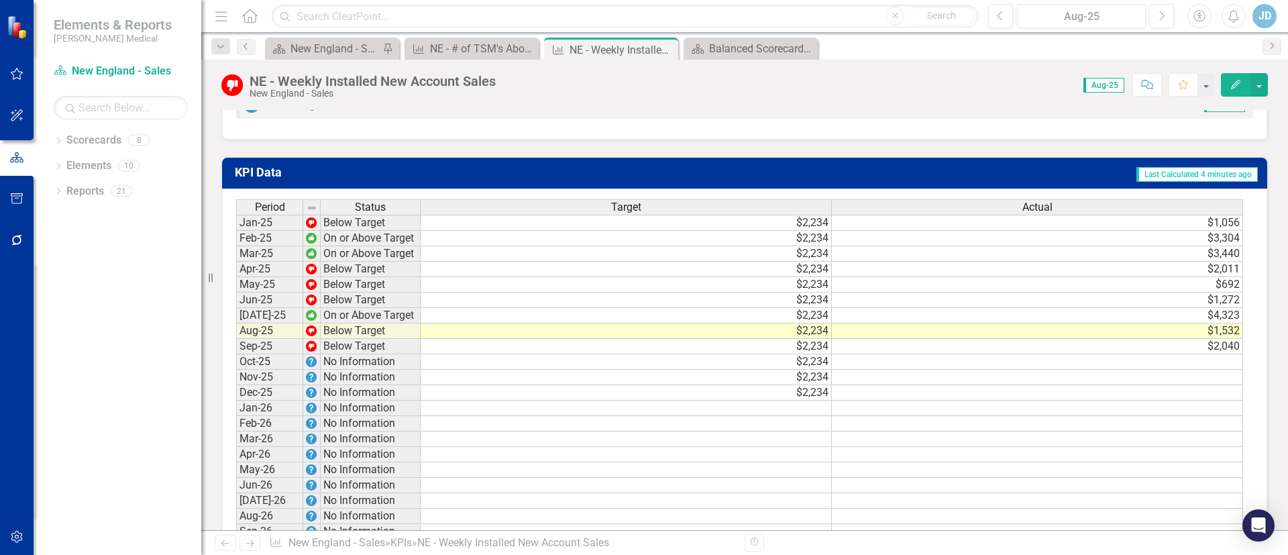
click at [1204, 110] on span "Aug-25" at bounding box center [1224, 104] width 41 height 15
click at [1216, 112] on span "Aug-25" at bounding box center [1224, 104] width 41 height 15
click at [1245, 88] on button "Edit" at bounding box center [1236, 84] width 30 height 23
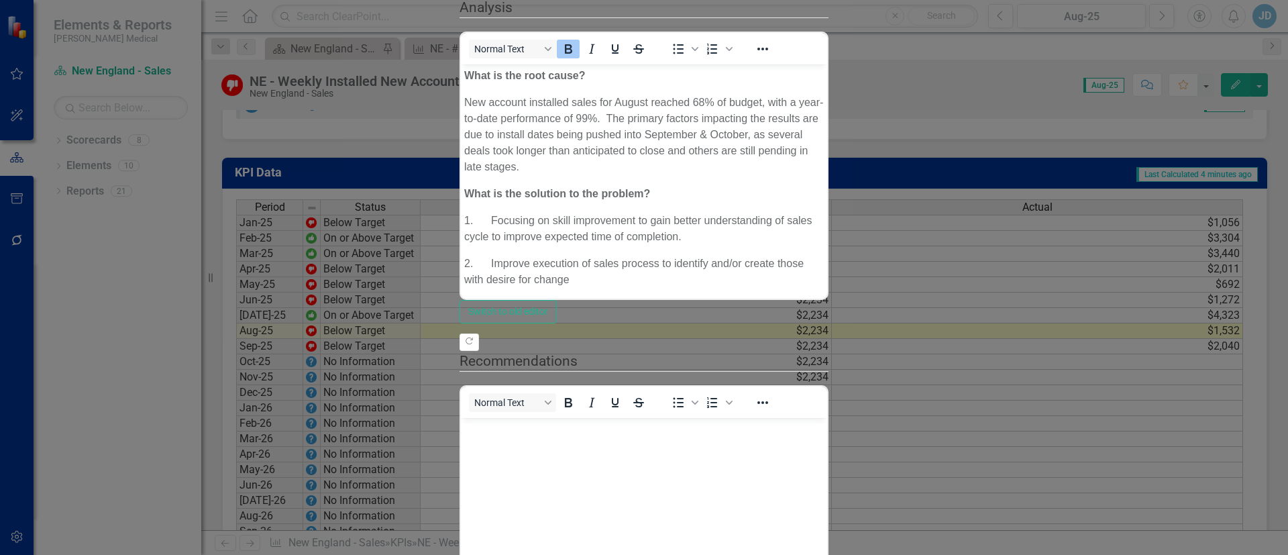
scroll to position [0, 0]
drag, startPoint x: 1263, startPoint y: 19, endPoint x: 1281, endPoint y: 46, distance: 32.9
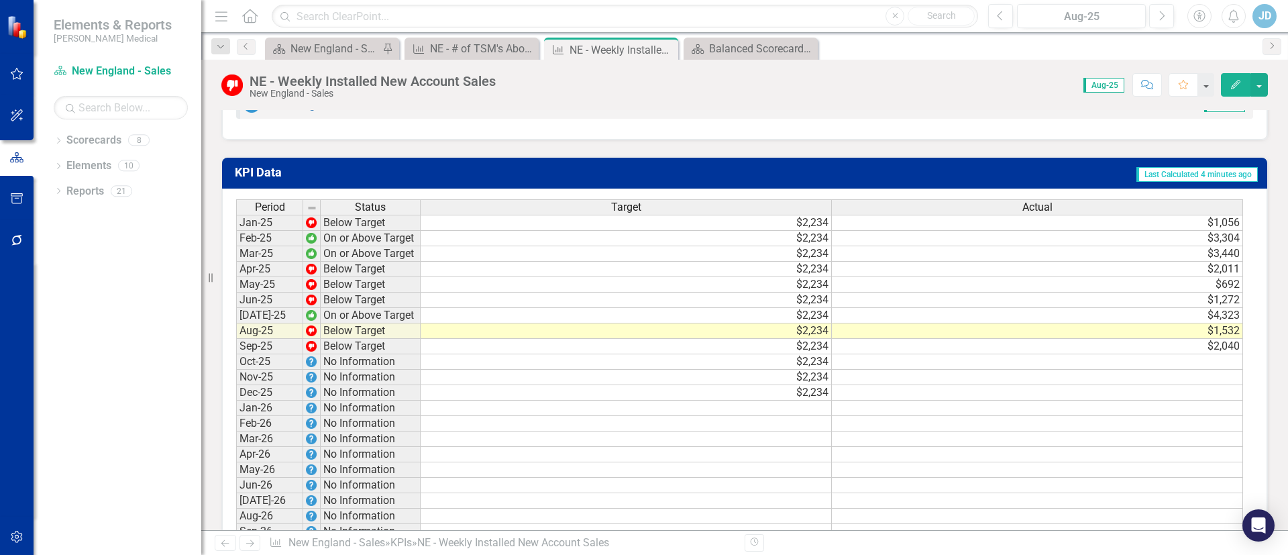
click at [529, 354] on td "$2,234" at bounding box center [626, 346] width 411 height 15
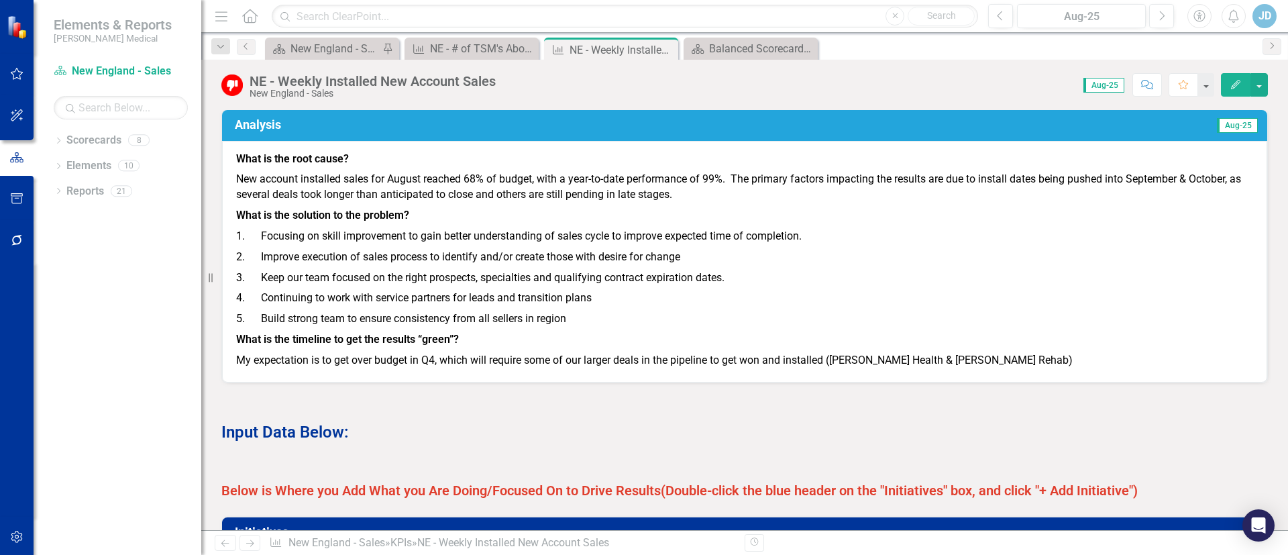
scroll to position [805, 0]
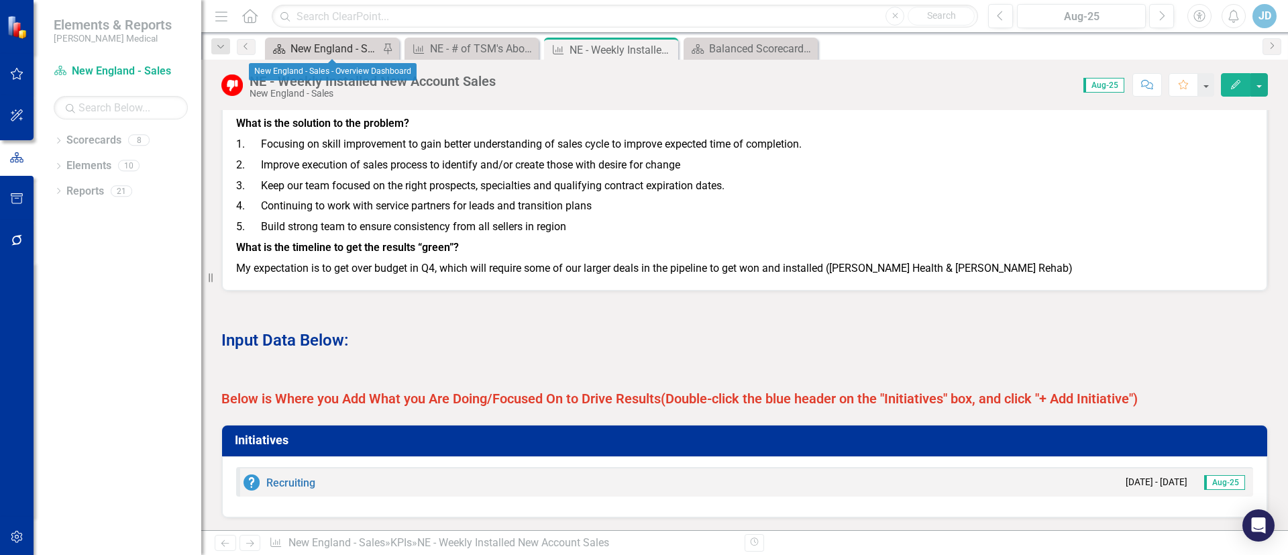
click at [316, 48] on div "New England - Sales - Overview Dashboard" at bounding box center [334, 48] width 89 height 17
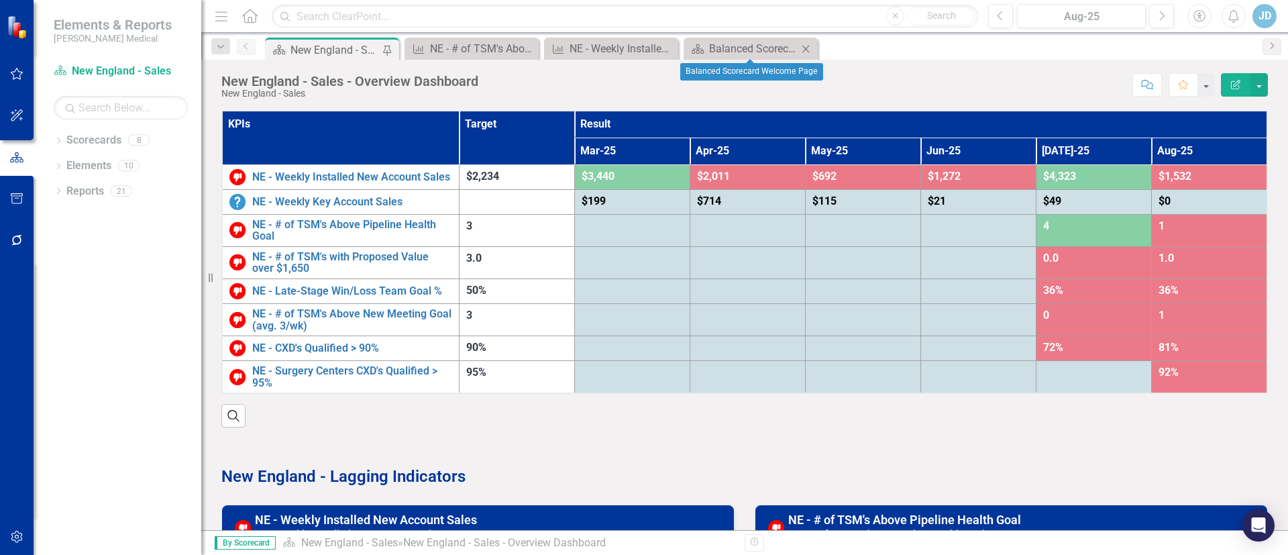
click at [811, 46] on icon "Close" at bounding box center [805, 49] width 13 height 11
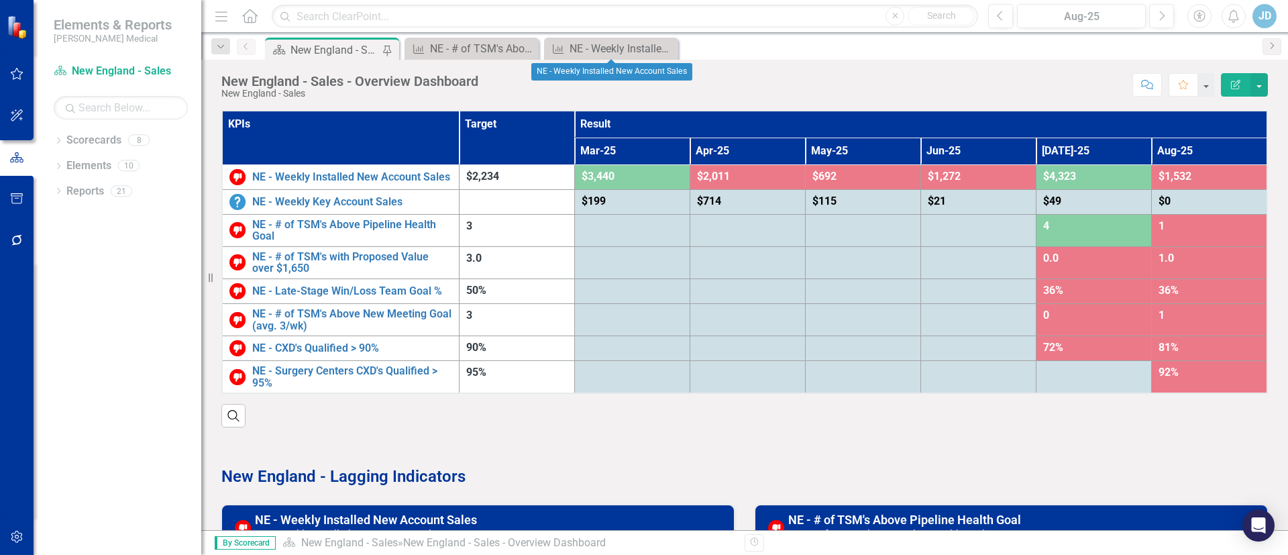
click at [0, 0] on icon "Close" at bounding box center [0, 0] width 0 height 0
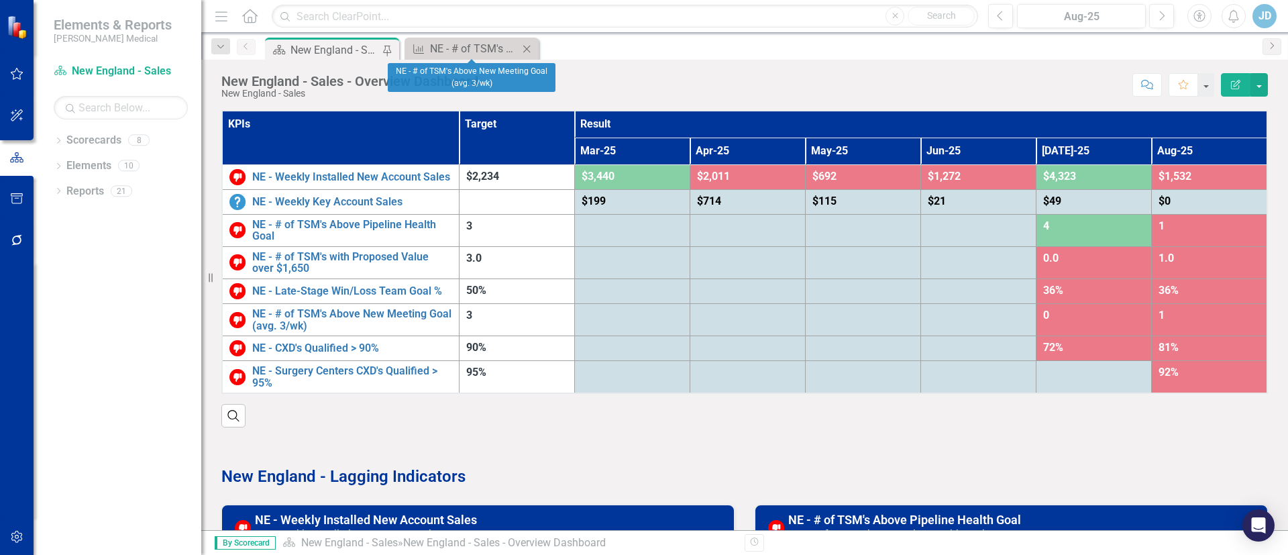
click at [528, 48] on icon at bounding box center [526, 48] width 7 height 7
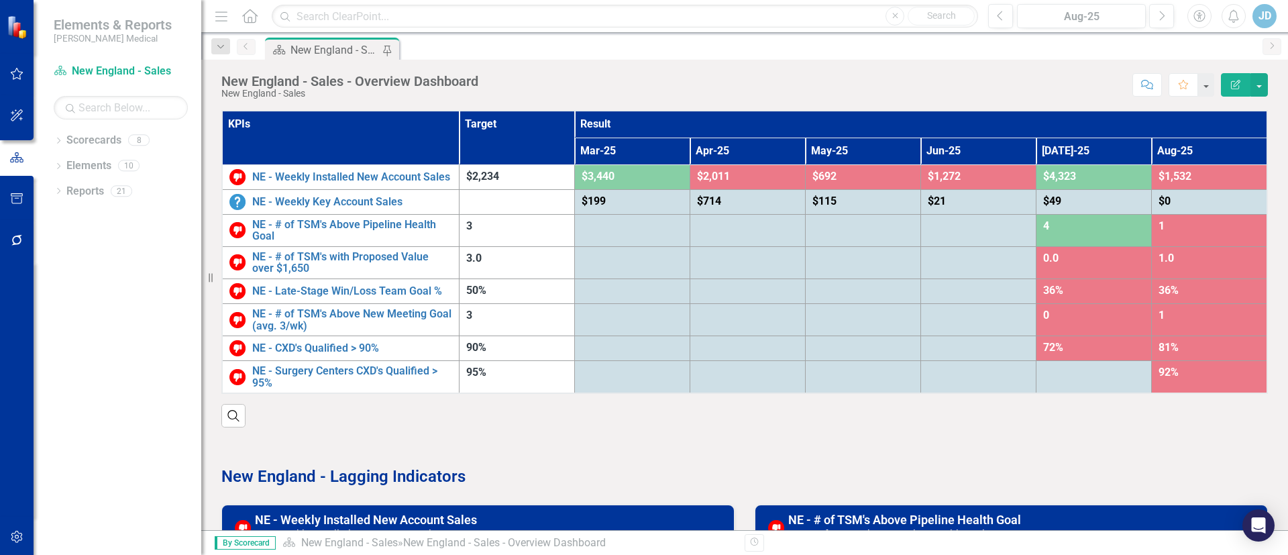
scroll to position [201, 0]
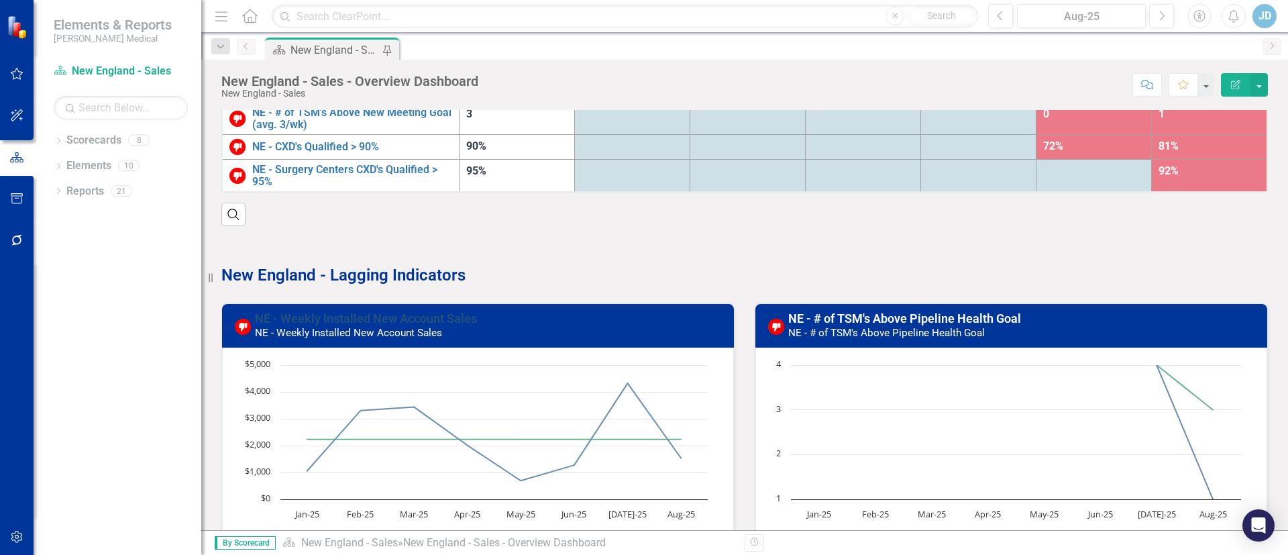
click at [338, 317] on link "NE - Weekly Installed New Account Sales" at bounding box center [366, 318] width 222 height 14
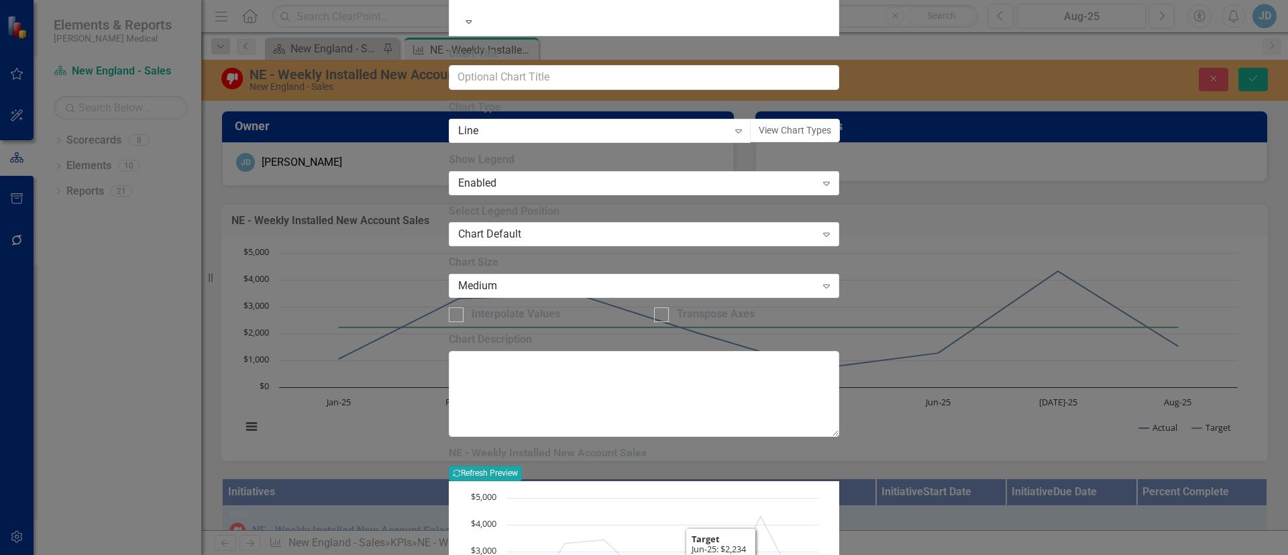
click at [522, 466] on button "Recalculate Refresh Preview" at bounding box center [485, 473] width 73 height 15
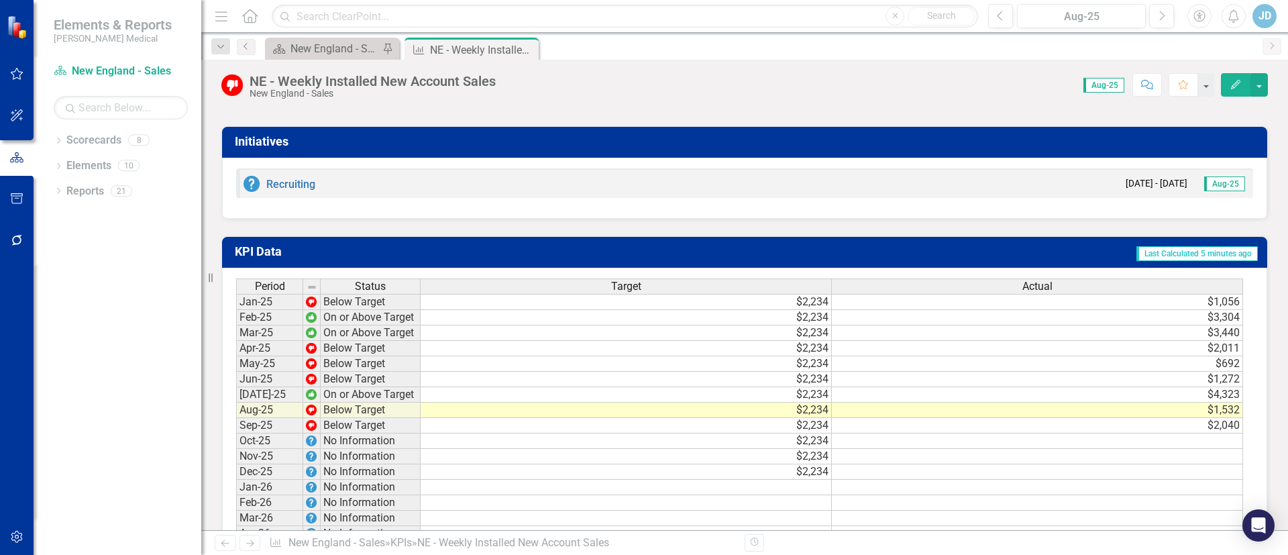
scroll to position [1107, 0]
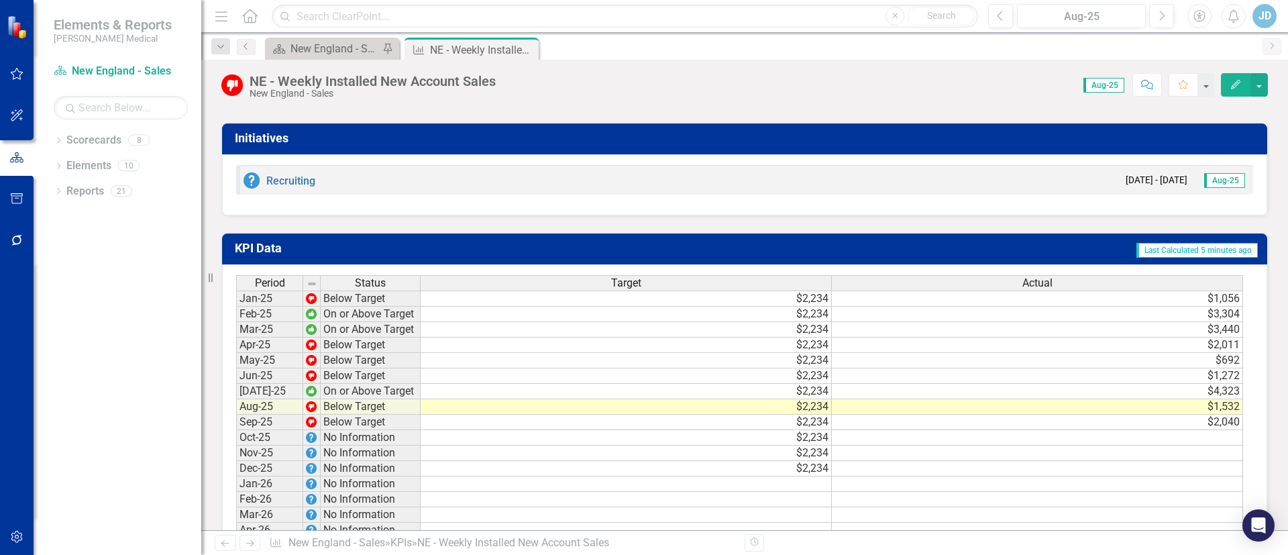
click at [1074, 443] on td at bounding box center [1037, 437] width 411 height 15
click at [279, 430] on td "Sep-25" at bounding box center [269, 422] width 67 height 15
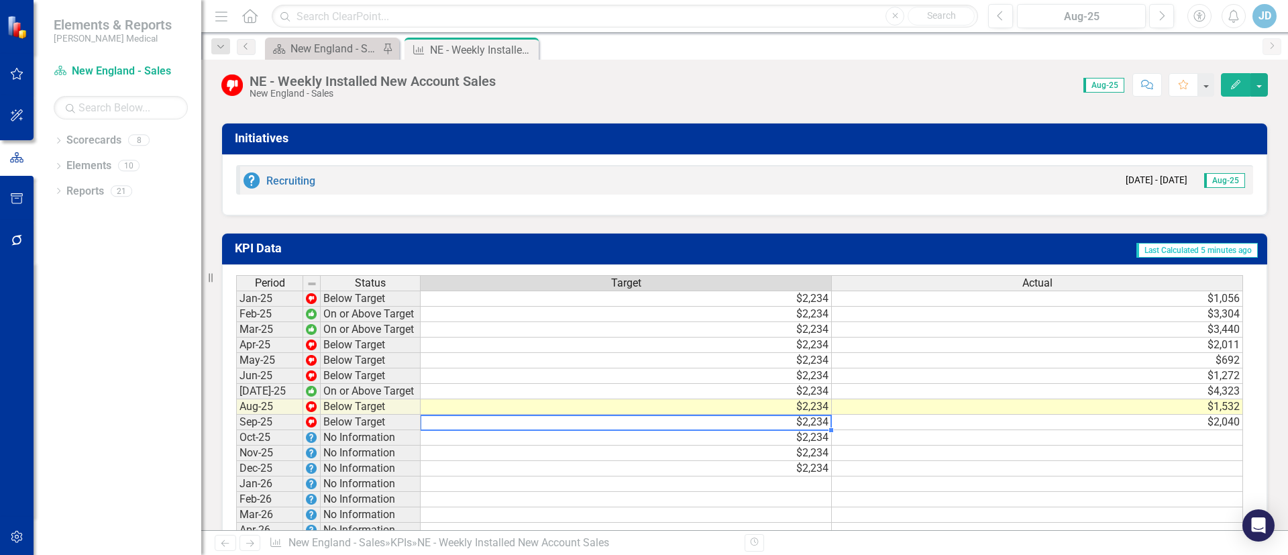
click at [485, 430] on td "$2,234" at bounding box center [626, 422] width 411 height 15
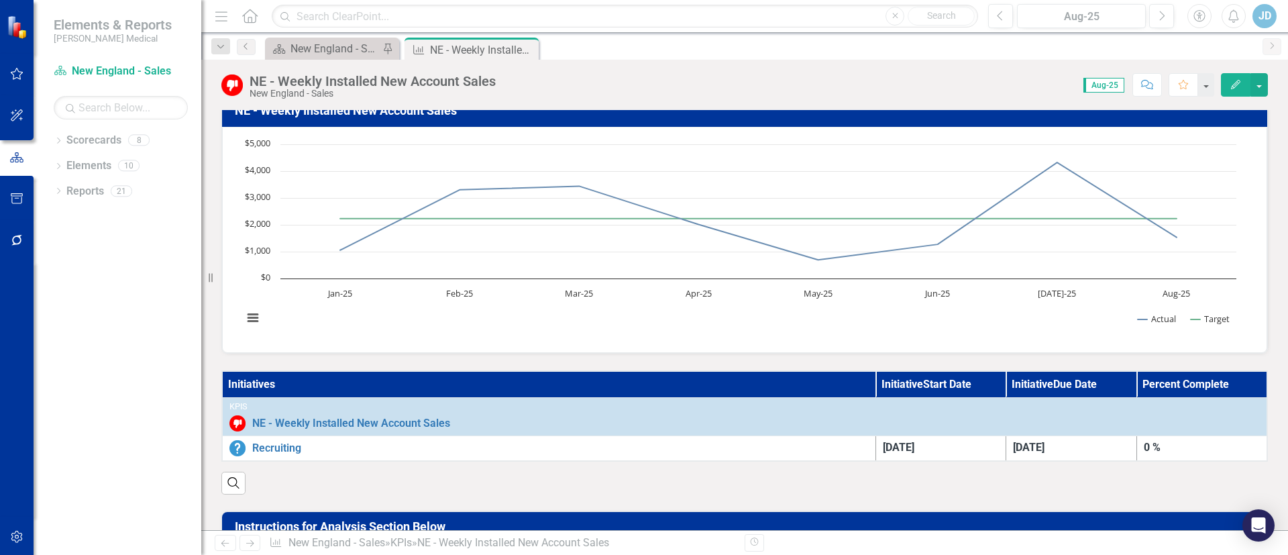
scroll to position [0, 0]
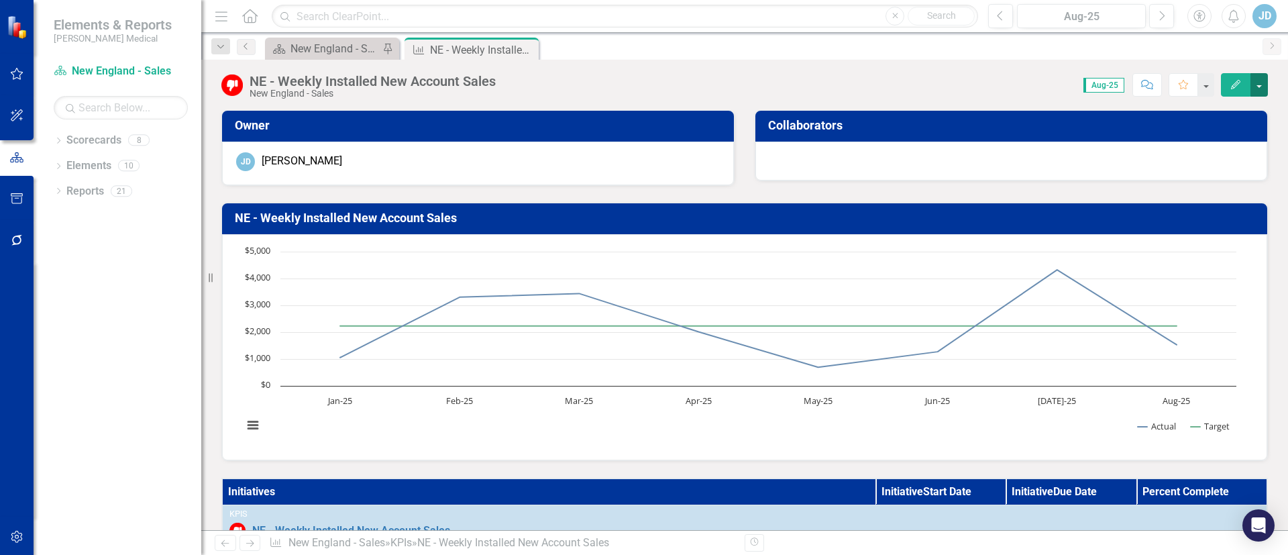
click at [1261, 78] on button "button" at bounding box center [1258, 84] width 17 height 23
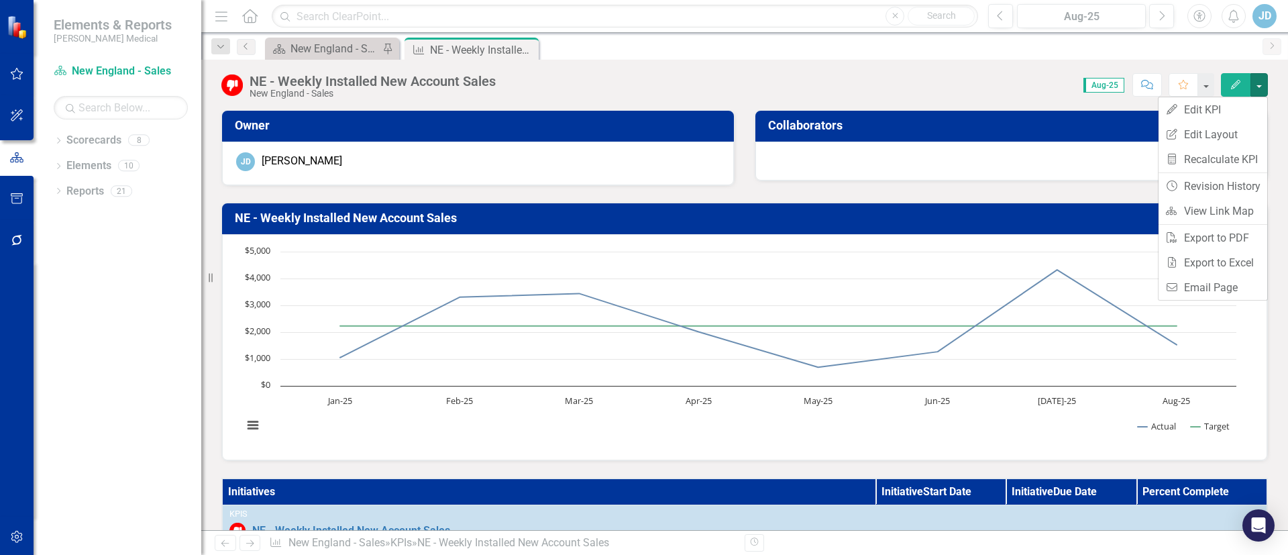
click at [934, 89] on div "Score: 0.00 Aug-25 Completed Comment Favorite Edit" at bounding box center [884, 84] width 765 height 23
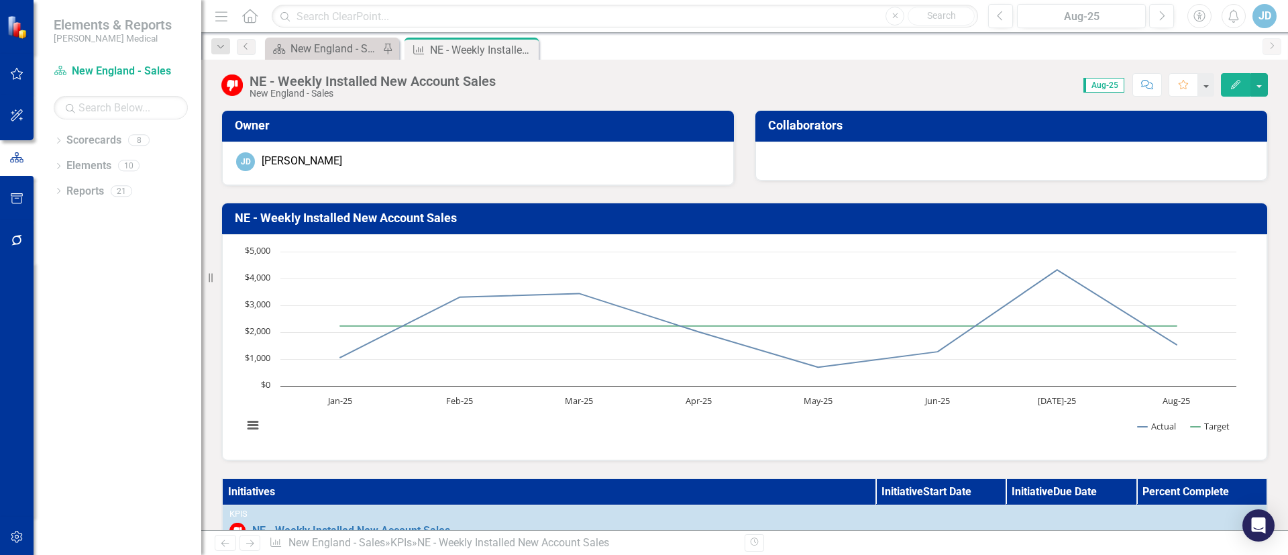
click at [1106, 86] on span "Aug-25" at bounding box center [1103, 85] width 41 height 15
click at [1106, 85] on span "Aug-25" at bounding box center [1103, 85] width 41 height 15
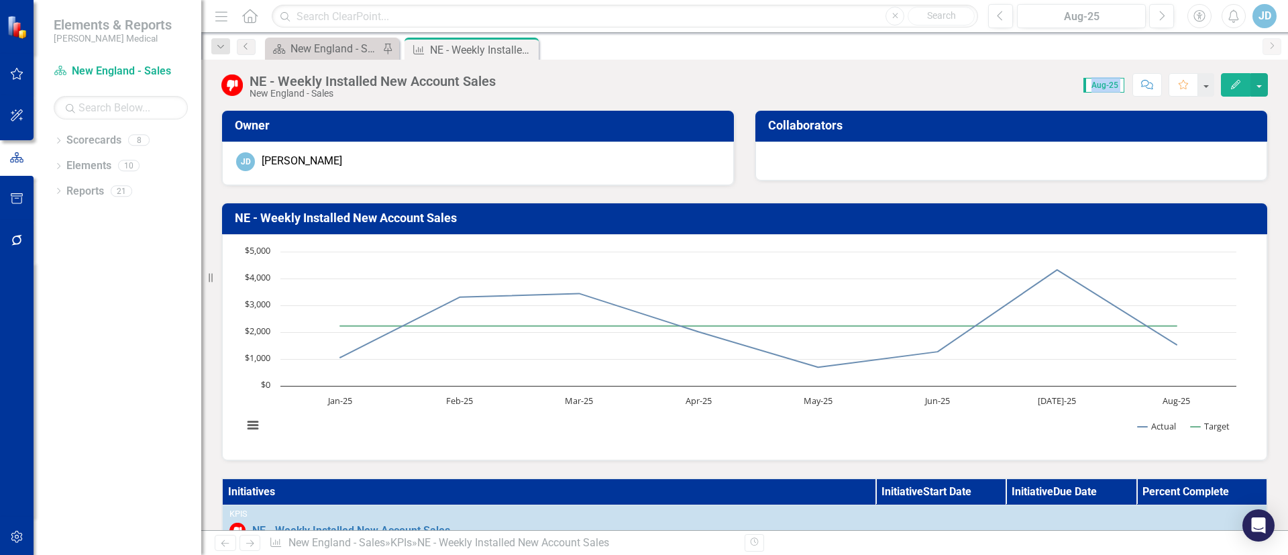
click at [1106, 85] on span "Aug-25" at bounding box center [1103, 85] width 41 height 15
click at [932, 91] on div "Score: 0.00 Aug-25 Completed Comment Favorite Edit" at bounding box center [884, 84] width 765 height 23
drag, startPoint x: 330, startPoint y: 89, endPoint x: 357, endPoint y: 90, distance: 26.9
click at [331, 89] on div "New England - Sales" at bounding box center [373, 94] width 246 height 10
click at [1244, 80] on button "Edit" at bounding box center [1236, 84] width 30 height 23
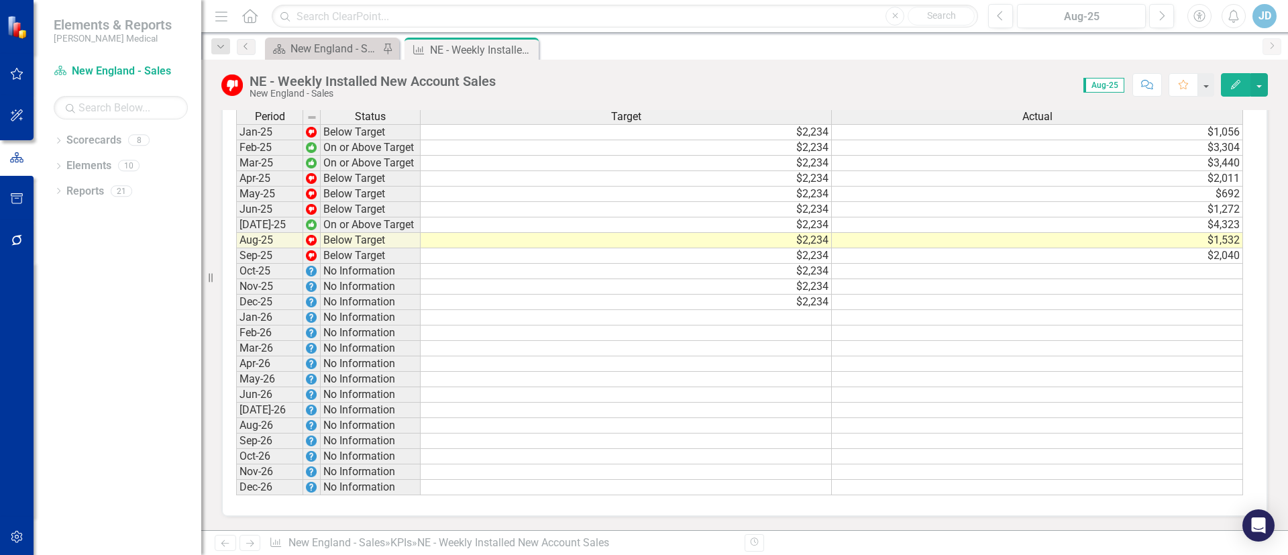
scroll to position [981, 0]
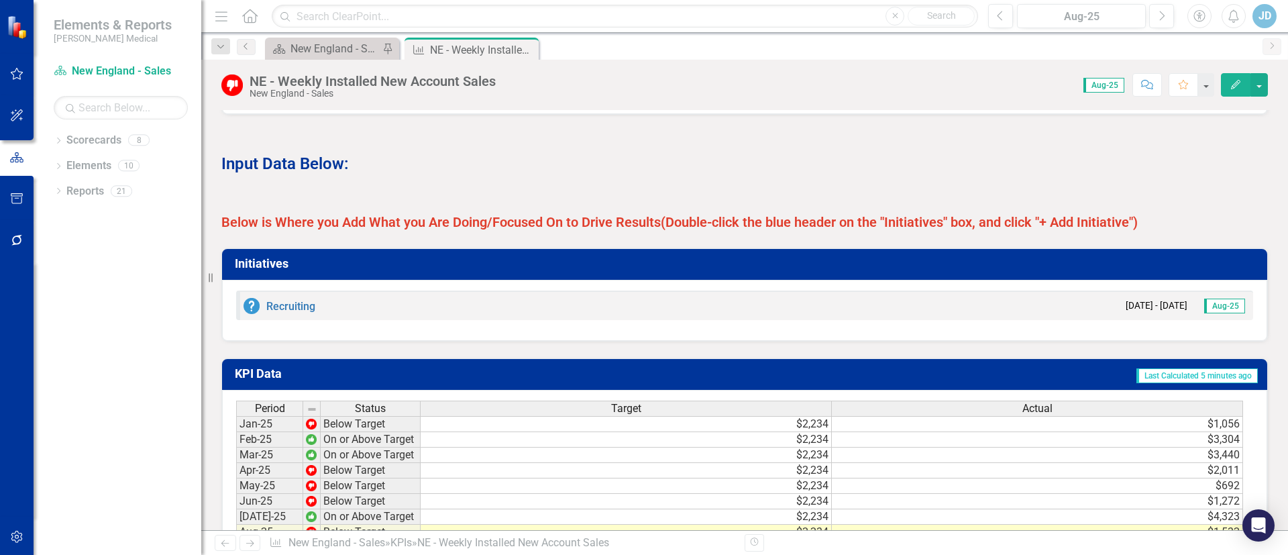
click at [1219, 313] on span "Aug-25" at bounding box center [1224, 306] width 41 height 15
click at [258, 270] on h3 "Initiatives" at bounding box center [747, 263] width 1024 height 13
click at [266, 270] on h3 "Initiatives" at bounding box center [747, 263] width 1024 height 13
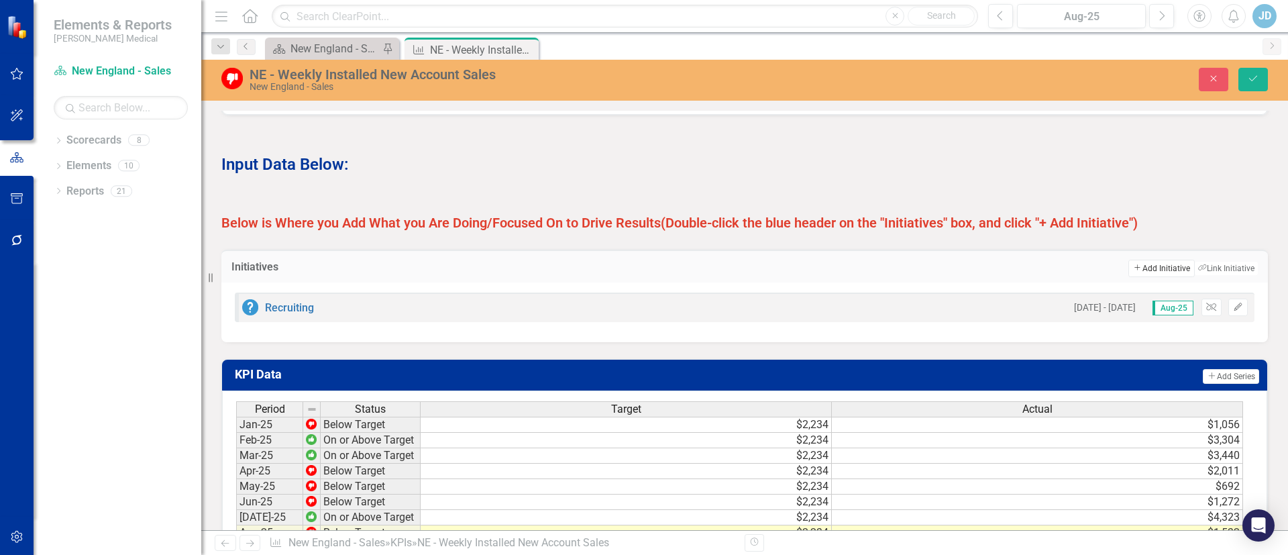
click at [1148, 276] on button "Add Add Initiative" at bounding box center [1161, 268] width 66 height 17
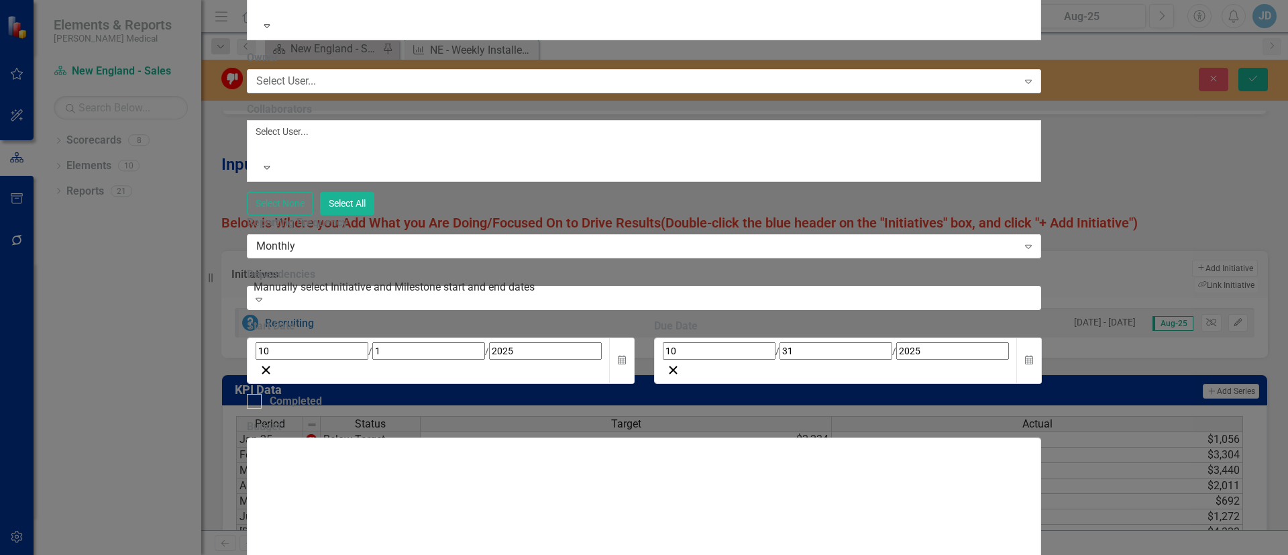
type input "Train on closing of initial call to ensure next steps are clear for both parties"
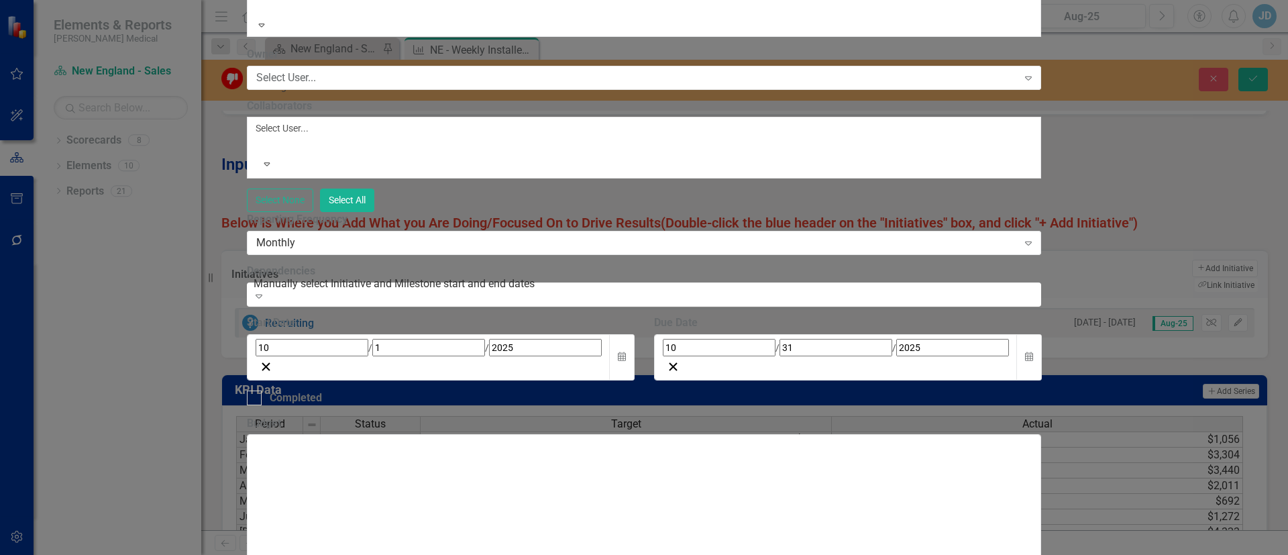
click at [259, 17] on div at bounding box center [258, 9] width 2 height 16
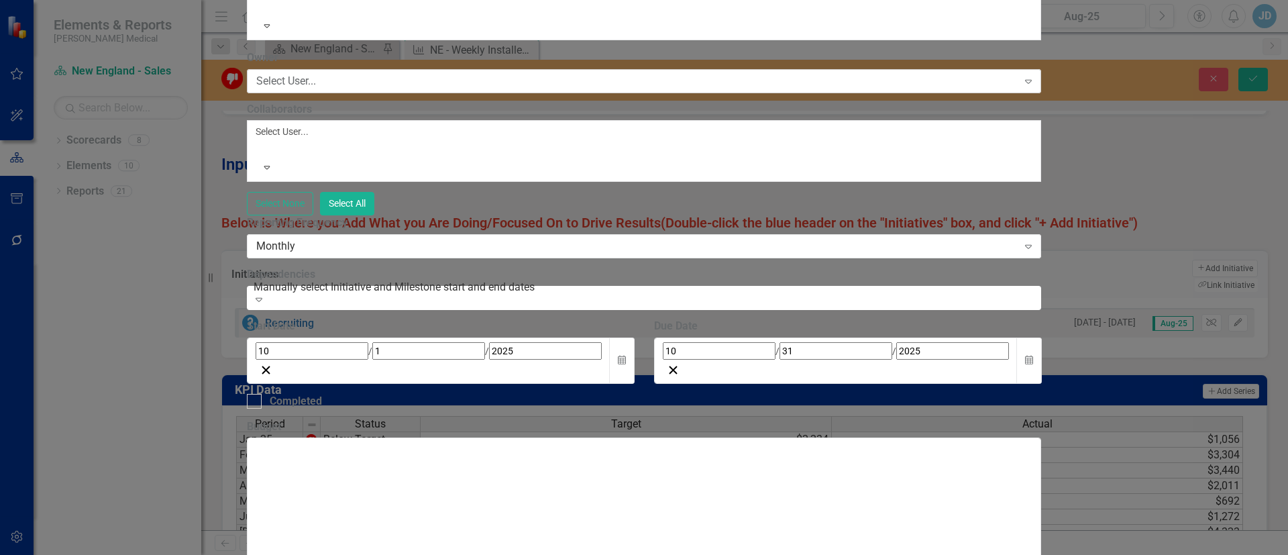
click at [454, 89] on div "Select User..." at bounding box center [636, 80] width 761 height 15
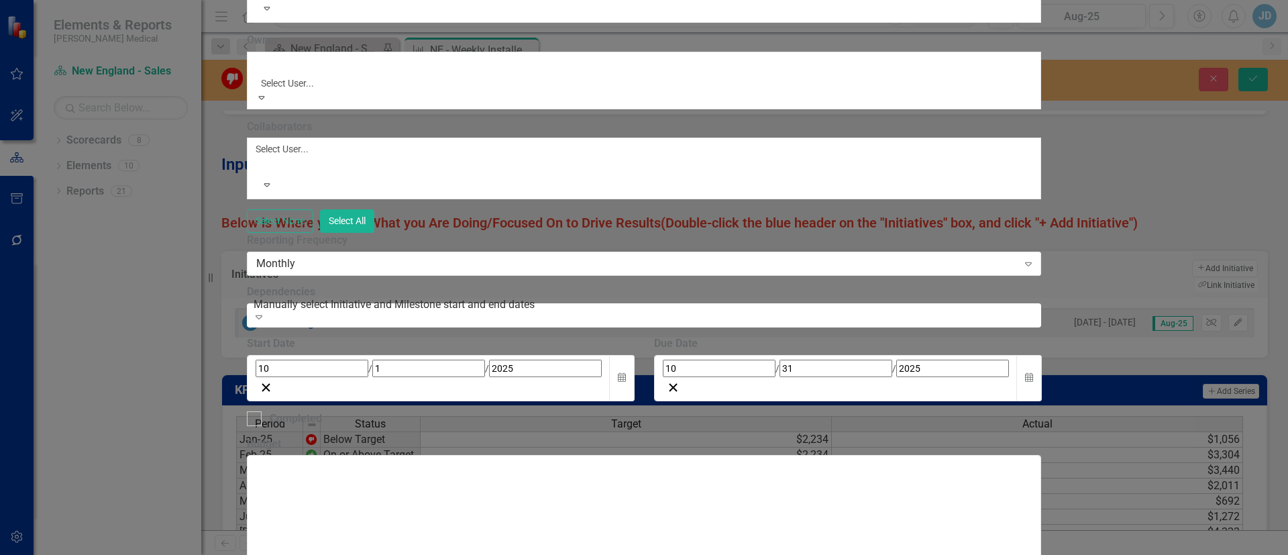
scroll to position [201, 0]
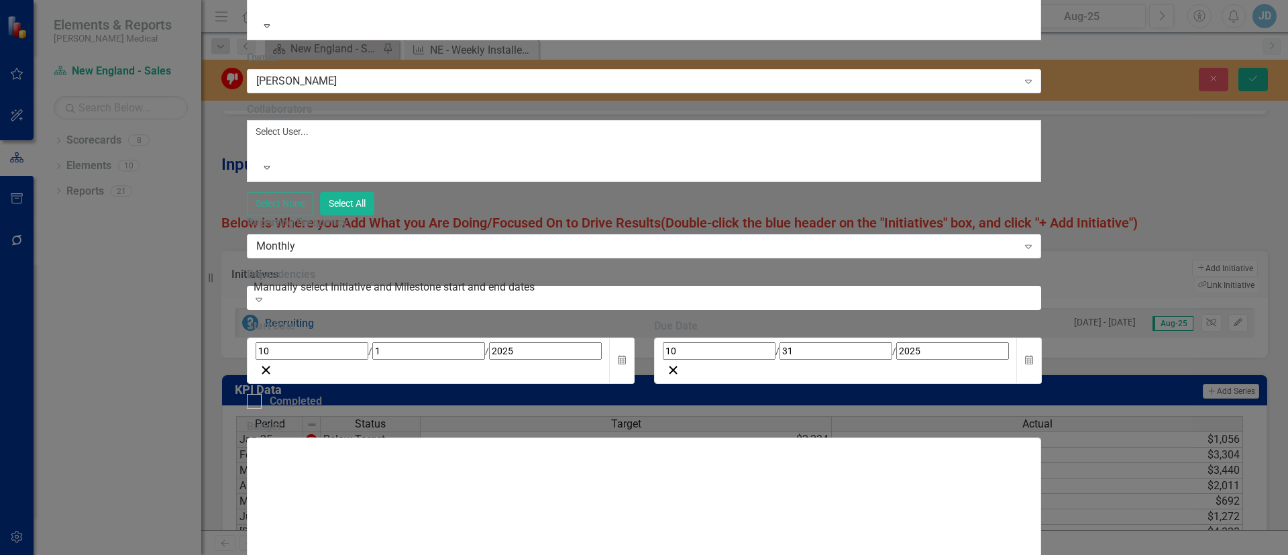
click at [259, 156] on div at bounding box center [258, 148] width 2 height 16
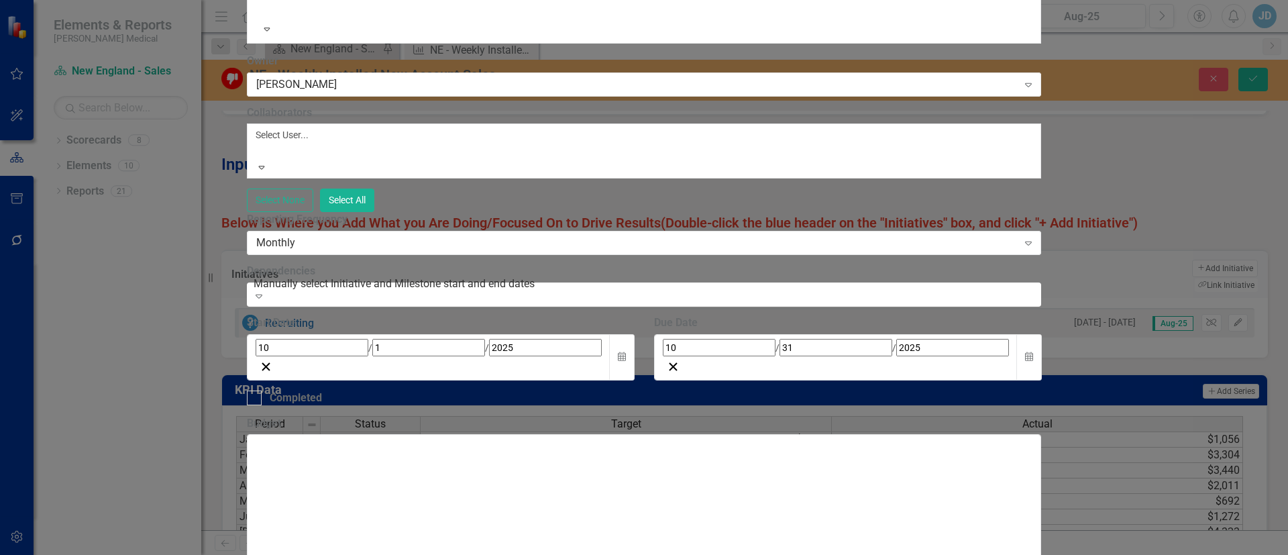
scroll to position [0, 0]
click at [259, 159] on div at bounding box center [258, 151] width 2 height 16
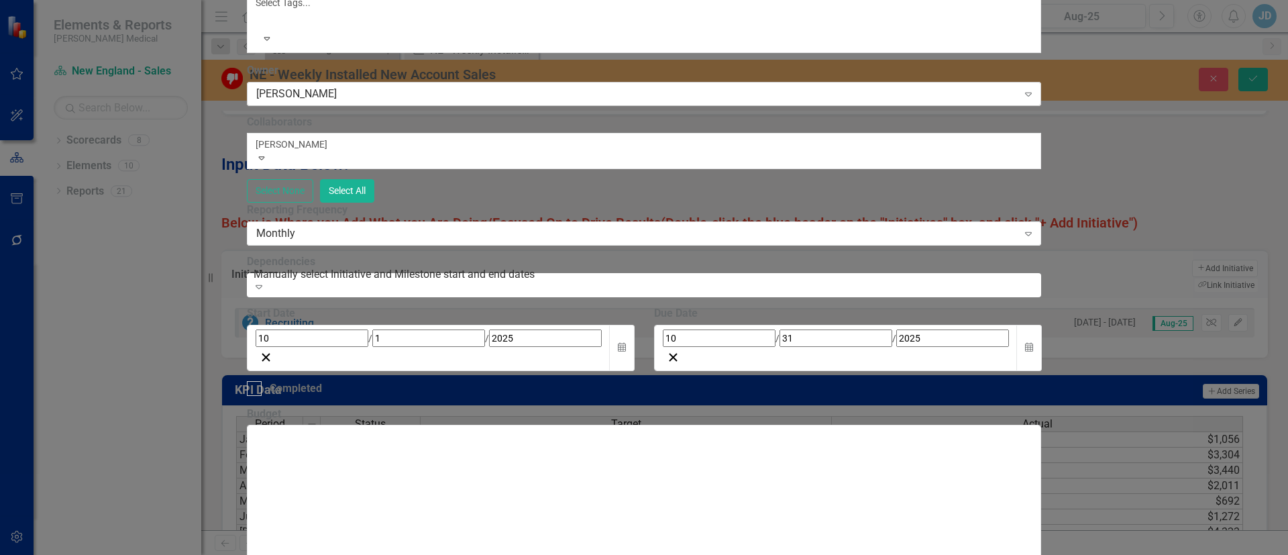
type input "[PERSON_NAME]"
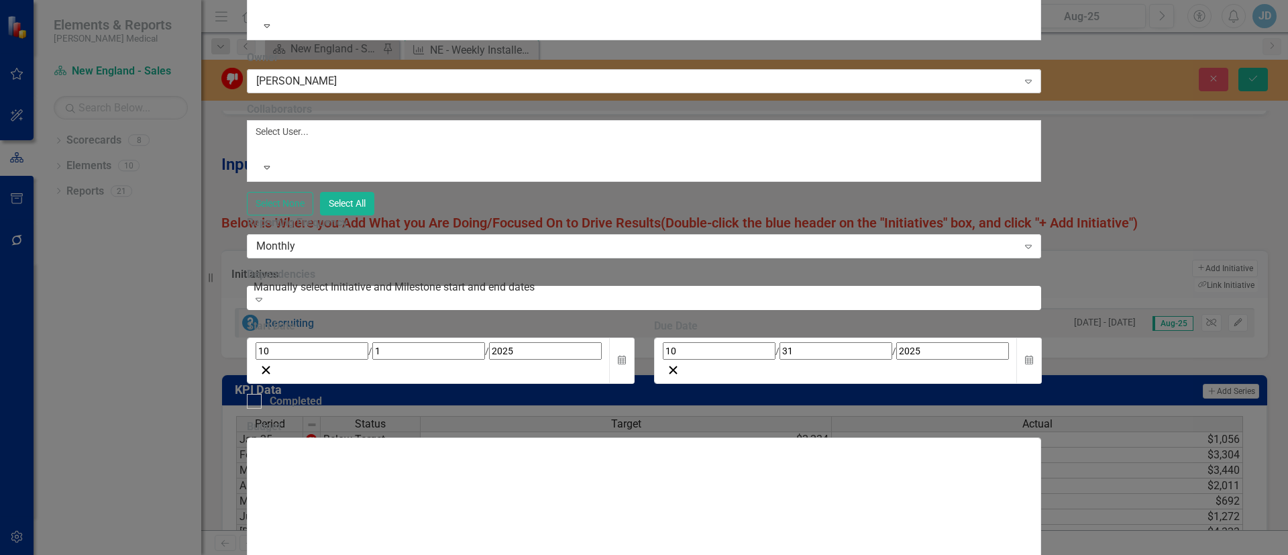
click at [714, 89] on div "[PERSON_NAME]" at bounding box center [636, 80] width 761 height 15
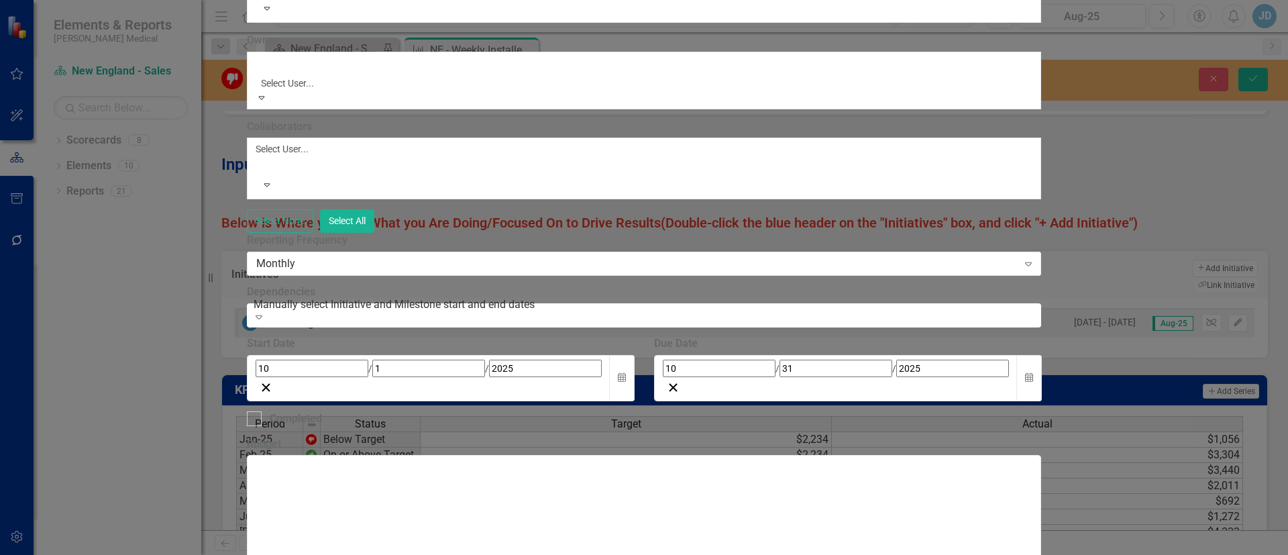
scroll to position [768, 0]
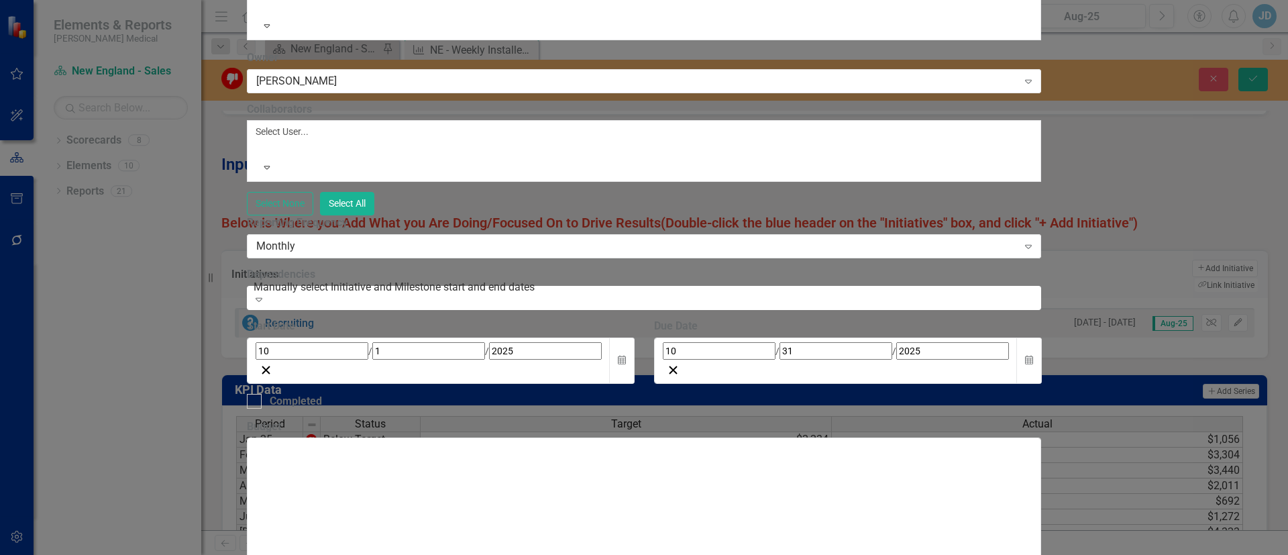
scroll to position [402, 0]
type input "[PERSON_NAME]"
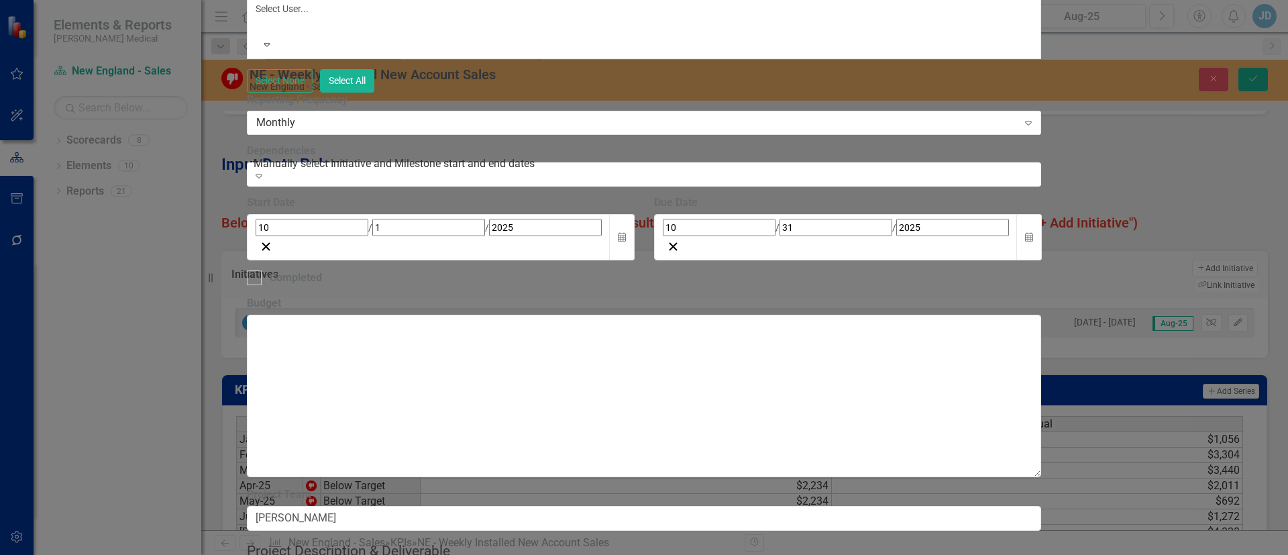
scroll to position [0, 0]
drag, startPoint x: 809, startPoint y: 612, endPoint x: 570, endPoint y: 669, distance: 246.0
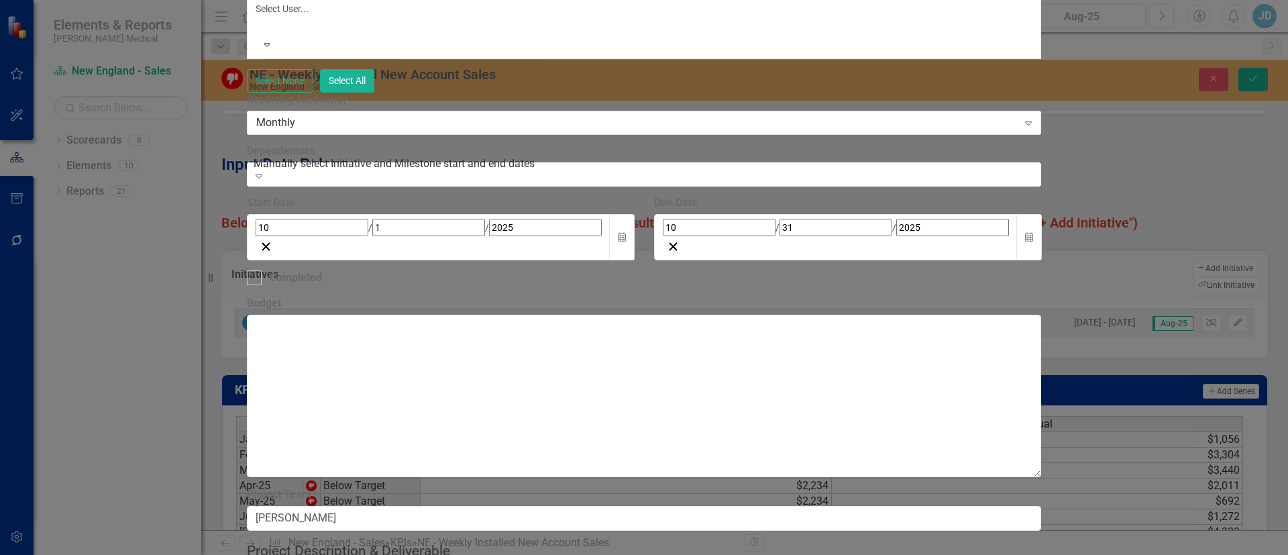
drag, startPoint x: 842, startPoint y: 625, endPoint x: 836, endPoint y: 616, distance: 10.6
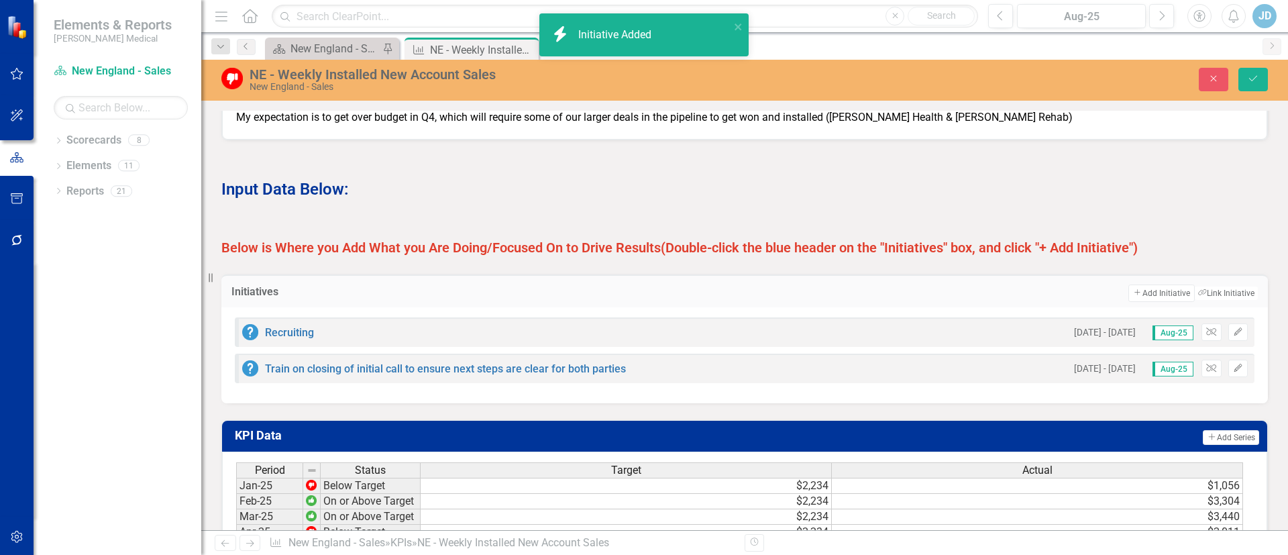
scroll to position [1006, 0]
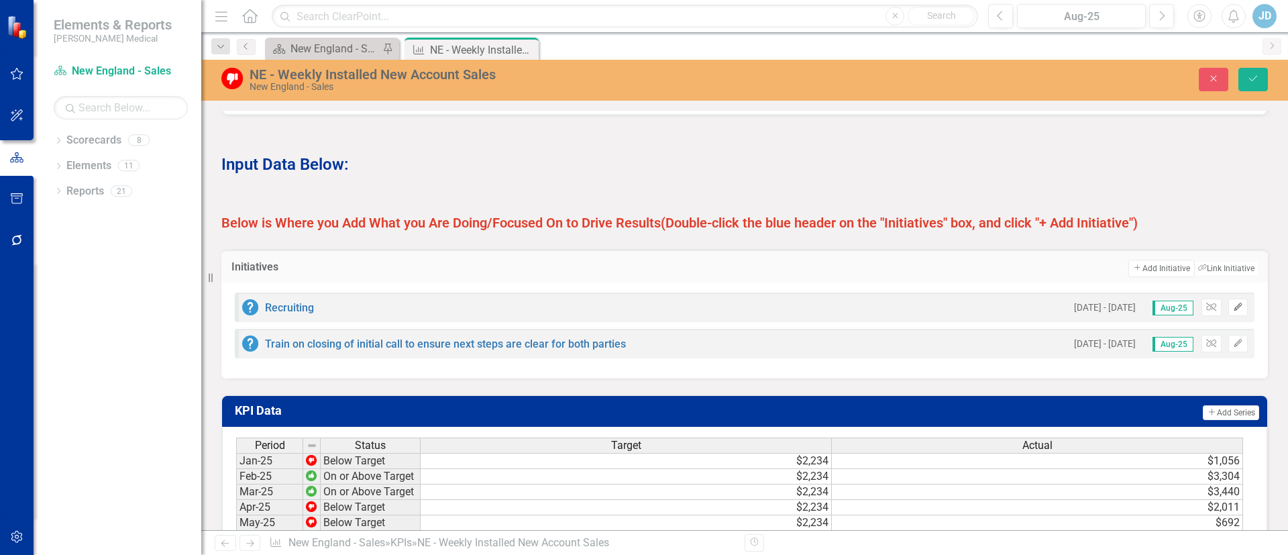
click at [1233, 311] on icon "Edit" at bounding box center [1238, 307] width 10 height 8
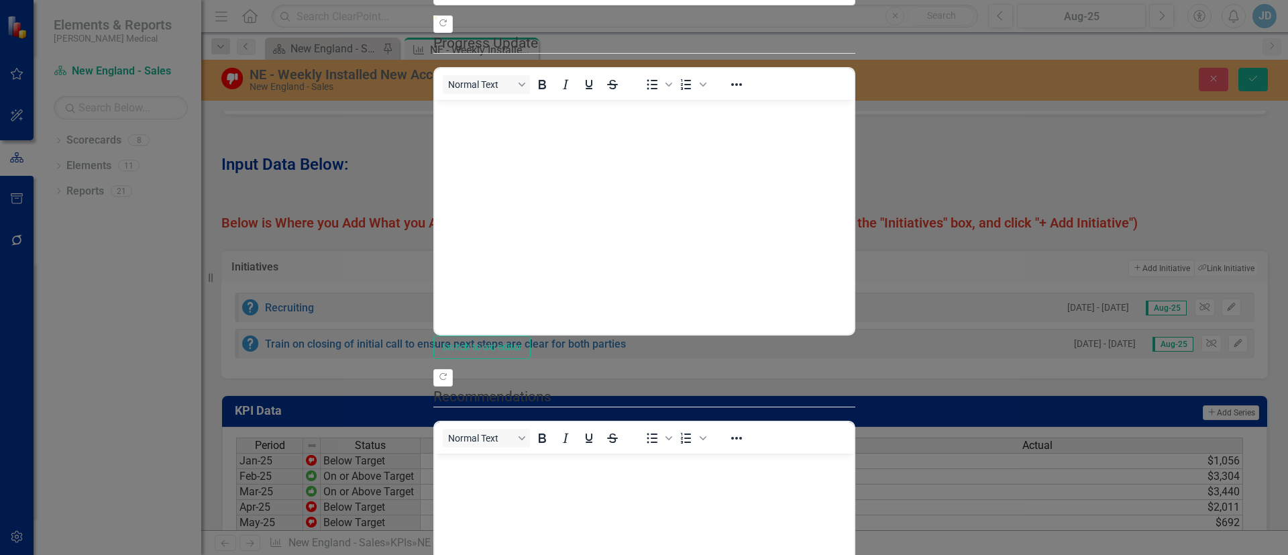
scroll to position [0, 0]
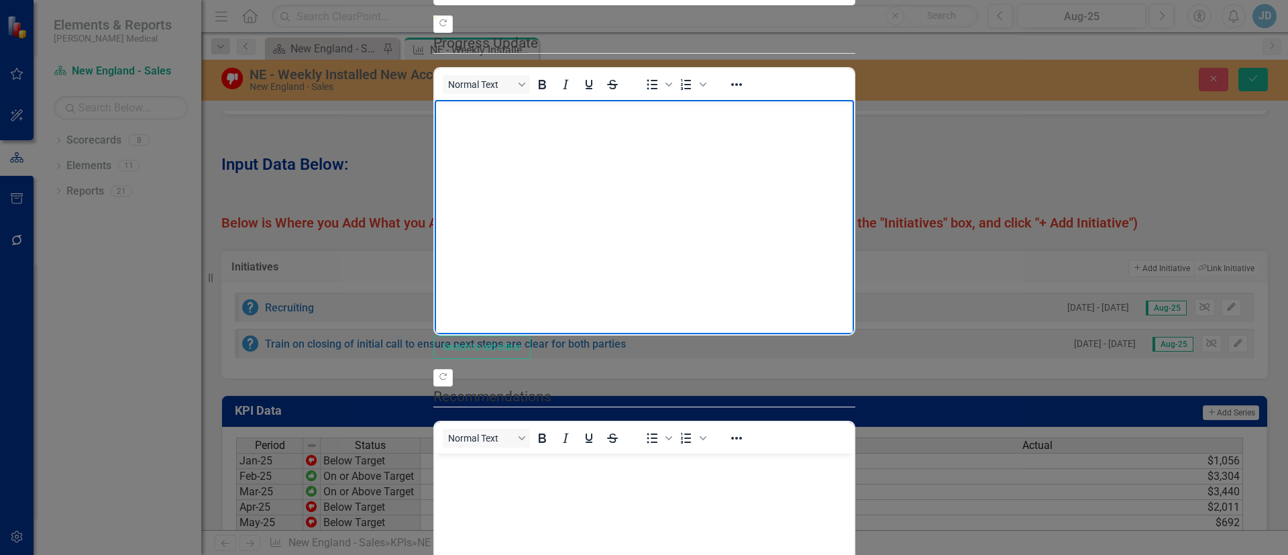
click at [543, 164] on body "Rich Text Area. Press ALT-0 for help." at bounding box center [643, 199] width 419 height 201
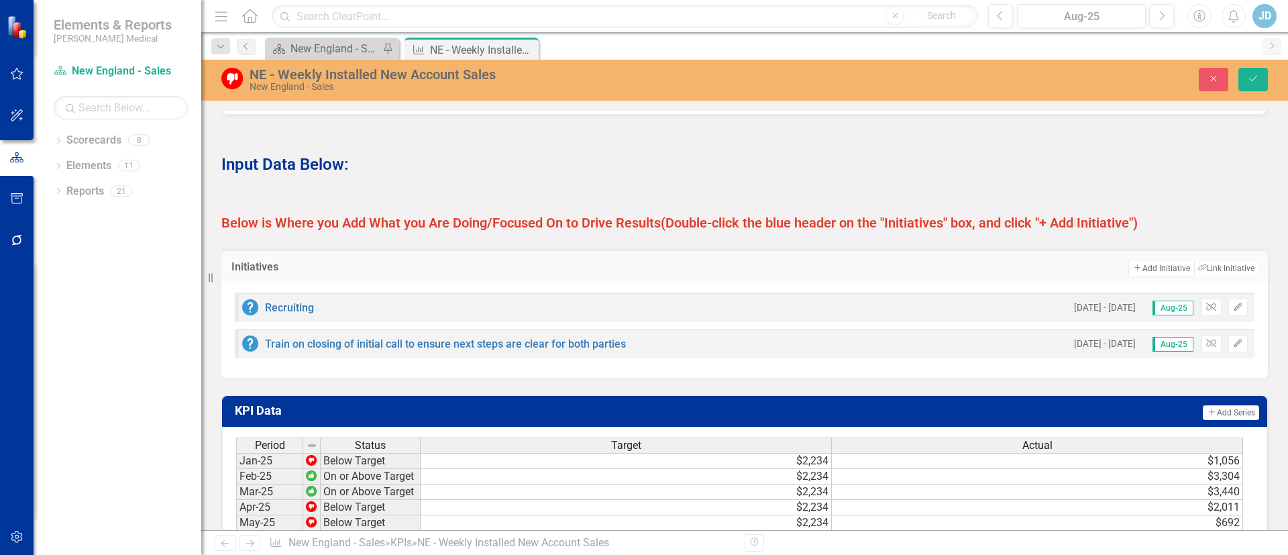
click at [1157, 315] on span "Aug-25" at bounding box center [1172, 308] width 41 height 15
click at [1167, 352] on span "Aug-25" at bounding box center [1172, 344] width 41 height 15
click at [1256, 80] on icon "Save" at bounding box center [1253, 78] width 12 height 9
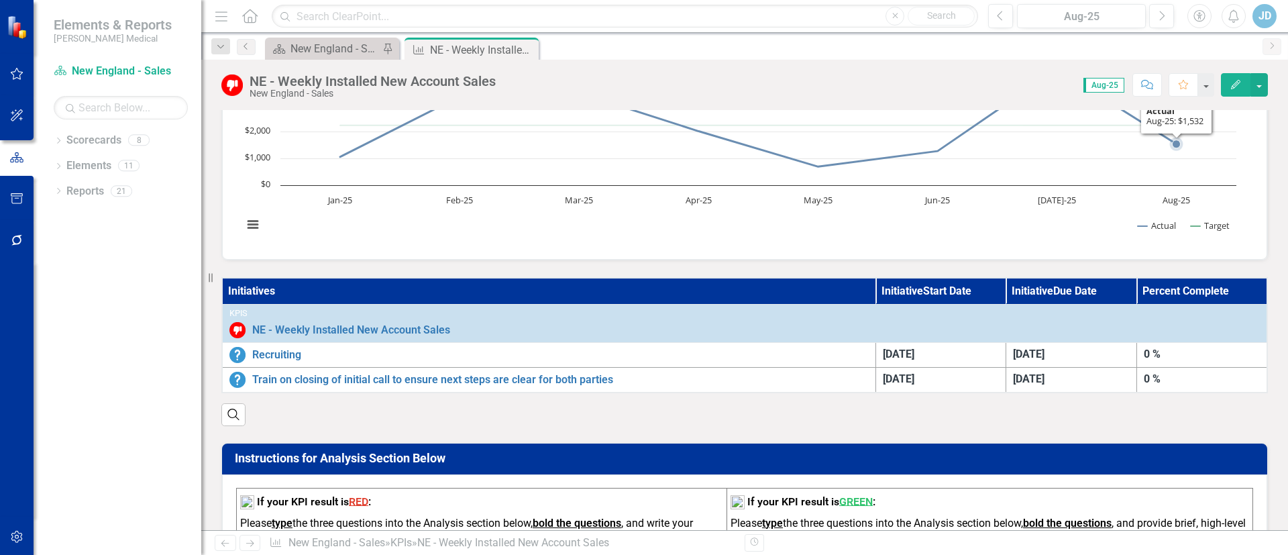
scroll to position [201, 0]
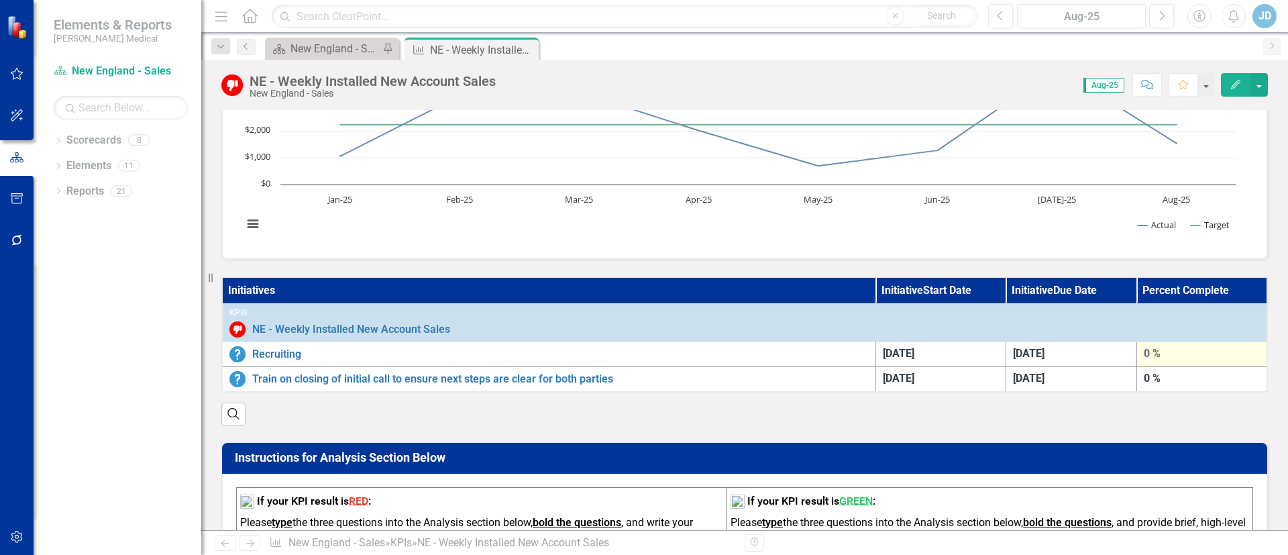
click at [1161, 350] on div "0 %" at bounding box center [1202, 353] width 116 height 15
click at [256, 291] on th "Initiatives" at bounding box center [548, 290] width 653 height 27
click at [256, 290] on th "Initiatives" at bounding box center [548, 290] width 653 height 27
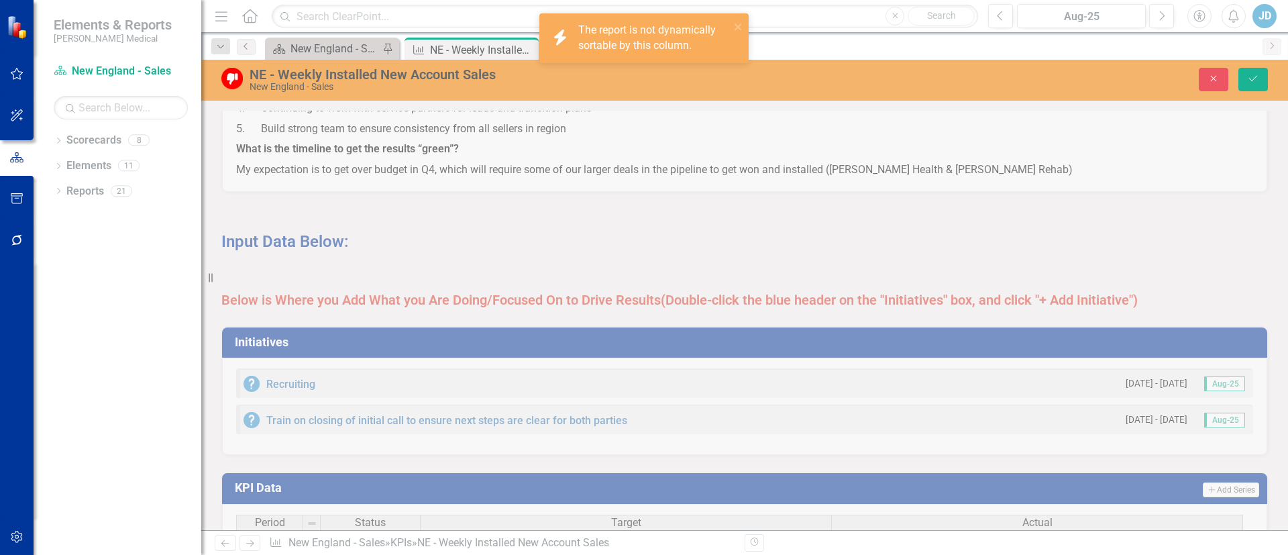
scroll to position [1006, 0]
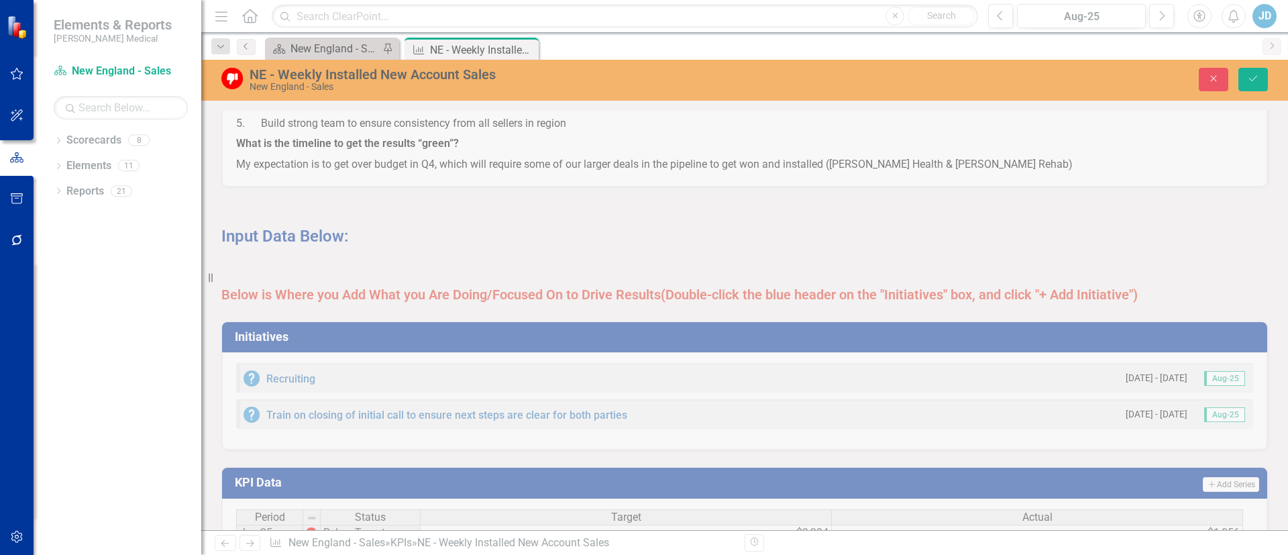
click at [288, 378] on div "Initiatives Recruiting [DATE] - [DATE] Aug-25 Train on closing of initial call …" at bounding box center [744, 378] width 1067 height 146
click at [289, 378] on div "Initiatives Recruiting [DATE] - [DATE] Aug-25 Train on closing of initial call …" at bounding box center [744, 378] width 1067 height 146
click at [1212, 376] on div "Initiatives Recruiting [DATE] - [DATE] Aug-25 Train on closing of initial call …" at bounding box center [744, 378] width 1067 height 146
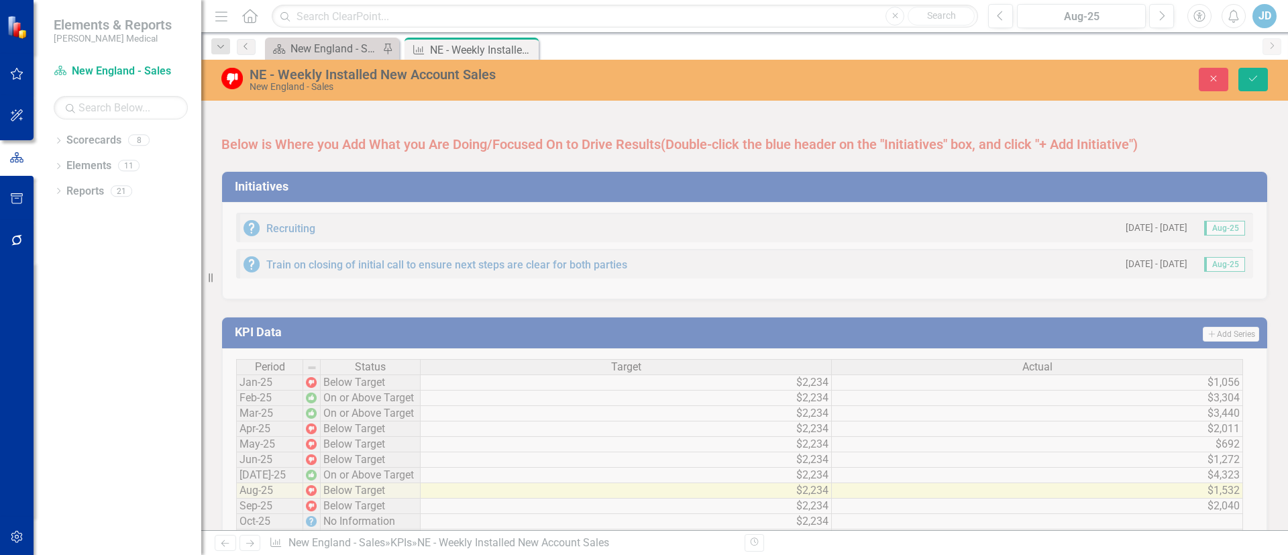
scroll to position [999, 0]
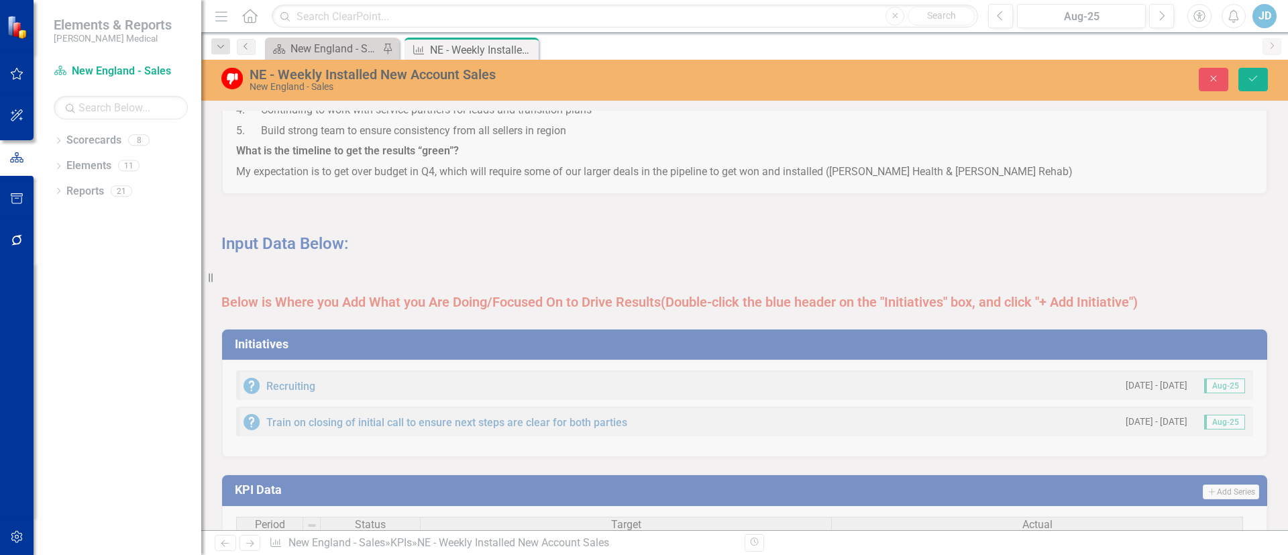
drag, startPoint x: 279, startPoint y: 376, endPoint x: 270, endPoint y: 372, distance: 10.2
click at [279, 378] on div "Initiatives Recruiting [DATE] - [DATE] Aug-25 Train on closing of initial call …" at bounding box center [744, 385] width 1067 height 146
click at [252, 344] on div "Initiatives Recruiting [DATE] - [DATE] Aug-25 Train on closing of initial call …" at bounding box center [744, 385] width 1067 height 146
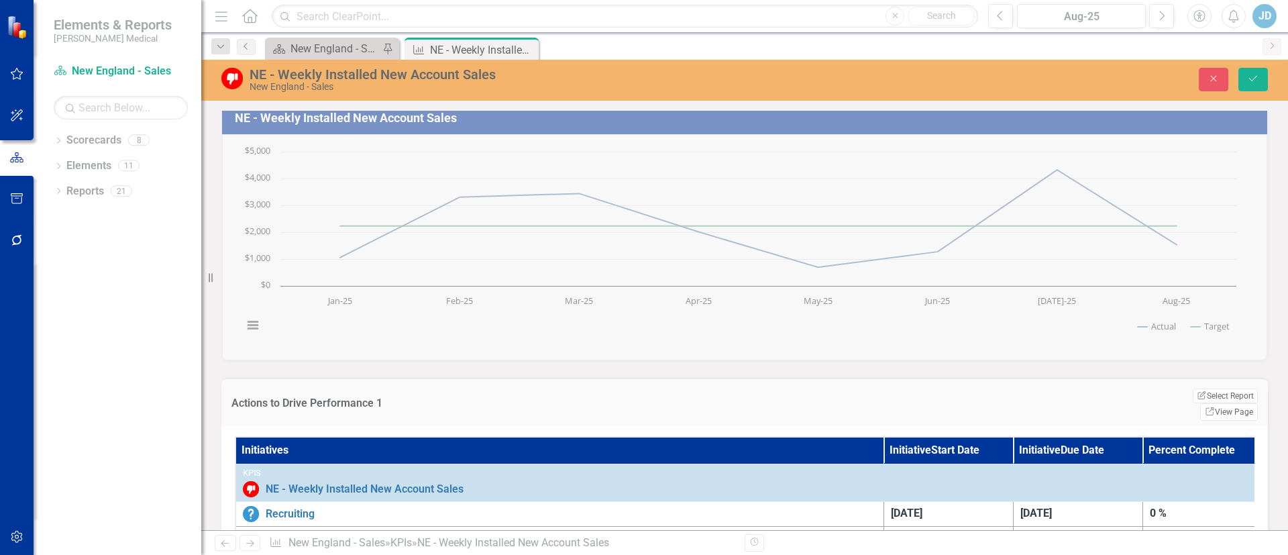
scroll to position [201, 0]
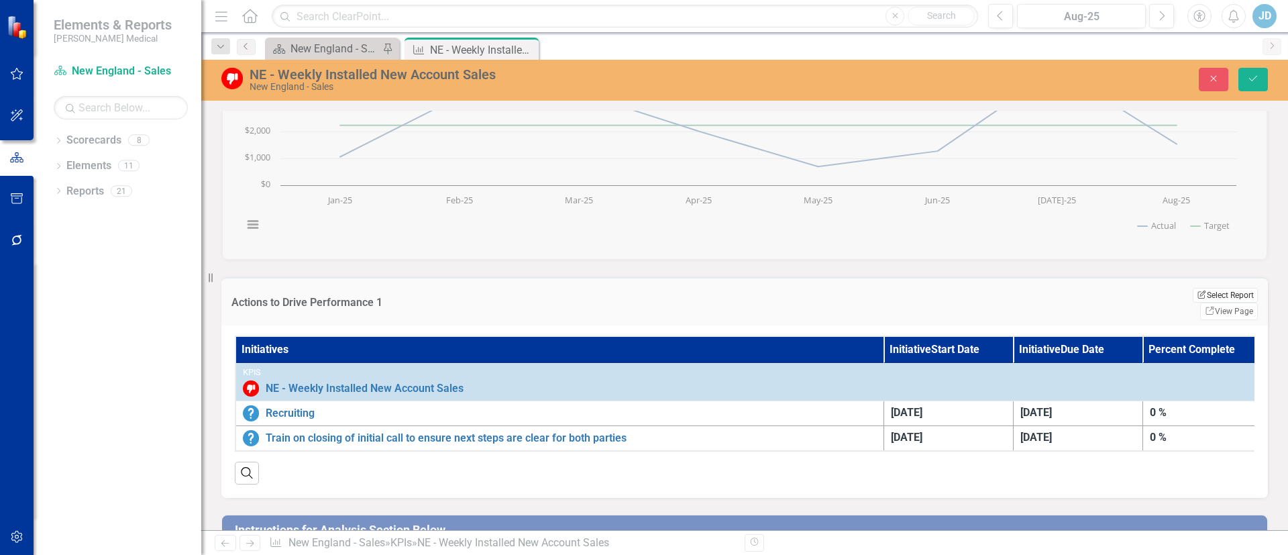
click at [1193, 295] on button "Edit Report Select Report" at bounding box center [1225, 295] width 65 height 15
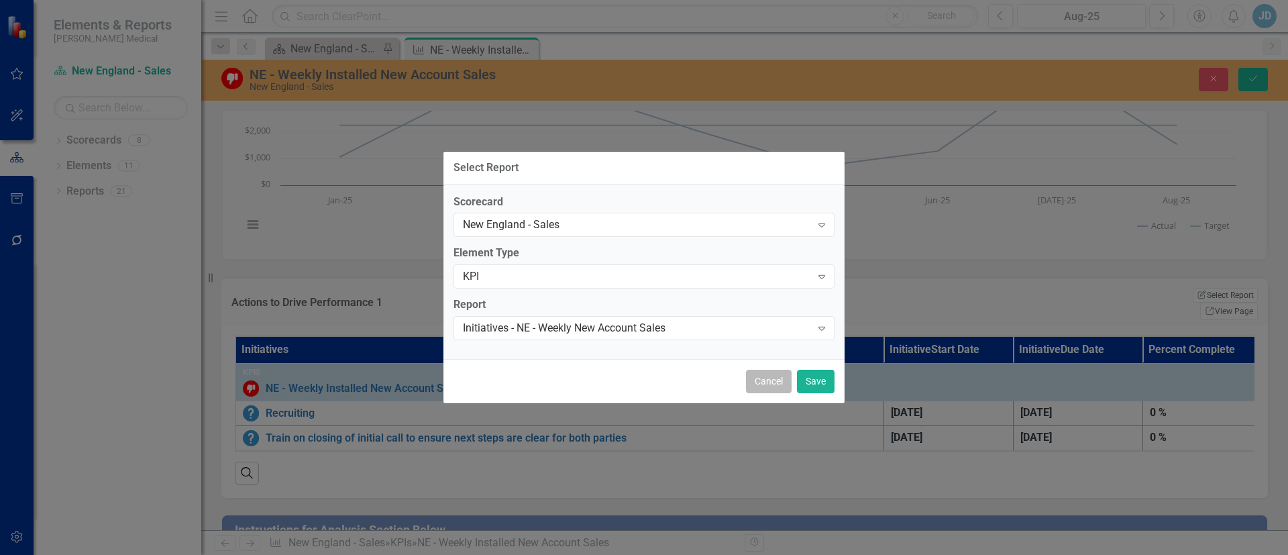
click at [765, 382] on button "Cancel" at bounding box center [769, 381] width 46 height 23
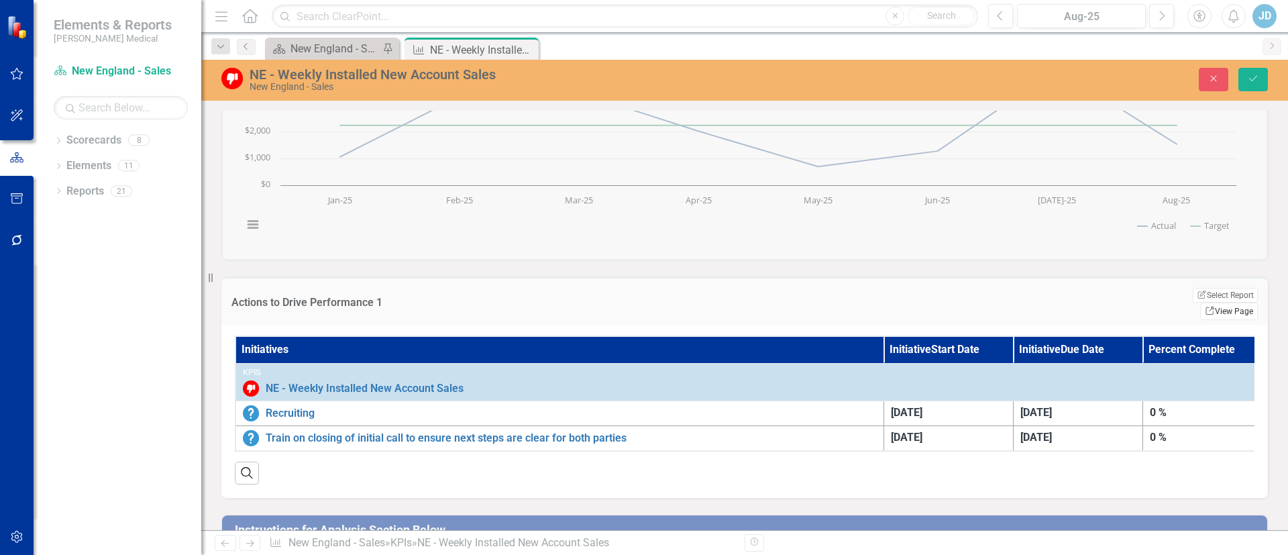
click at [1225, 303] on link "Link View Page" at bounding box center [1229, 311] width 58 height 17
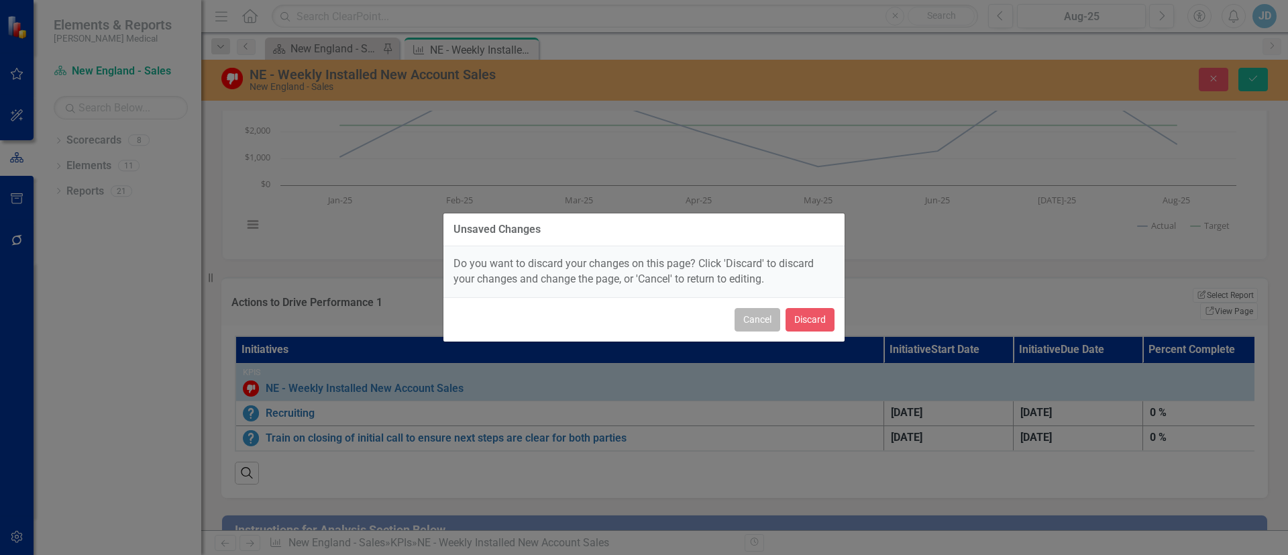
click at [777, 319] on button "Cancel" at bounding box center [758, 319] width 46 height 23
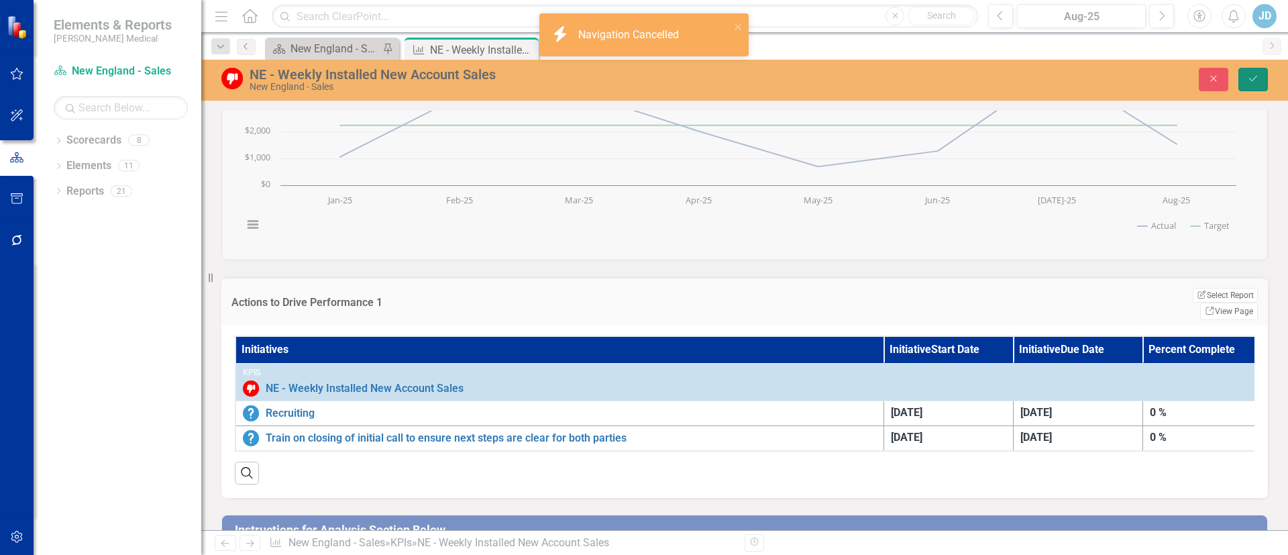
click at [1248, 86] on button "Save" at bounding box center [1253, 79] width 30 height 23
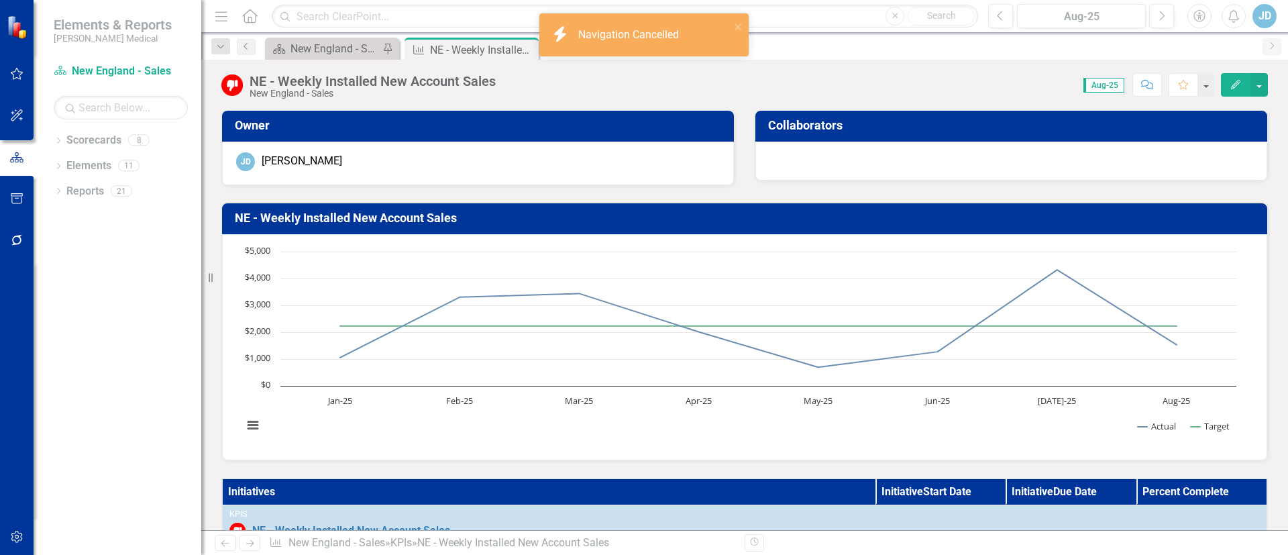
scroll to position [302, 0]
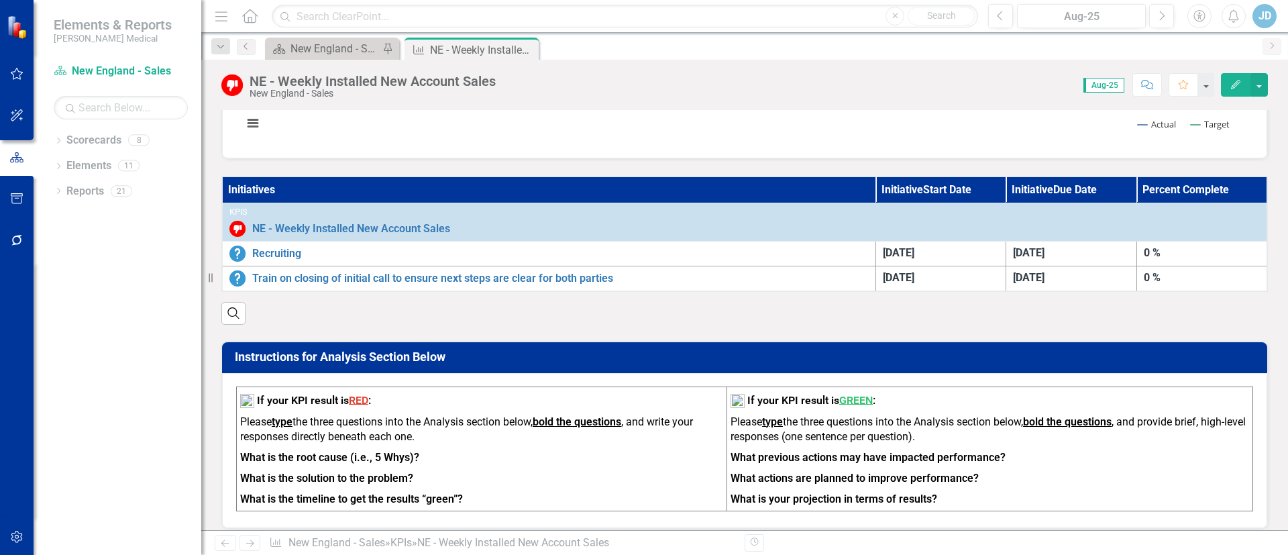
click at [920, 193] on th "Initiative Start Date" at bounding box center [940, 189] width 131 height 27
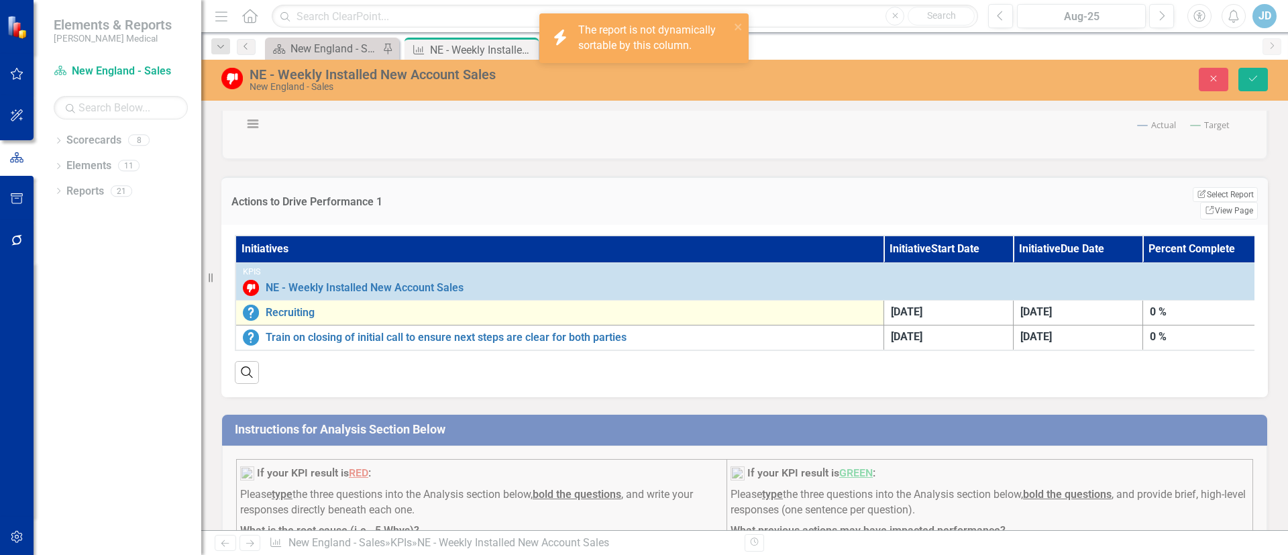
click at [464, 300] on td "Recruiting Edit Edit Initiative Link Open Element" at bounding box center [559, 312] width 648 height 25
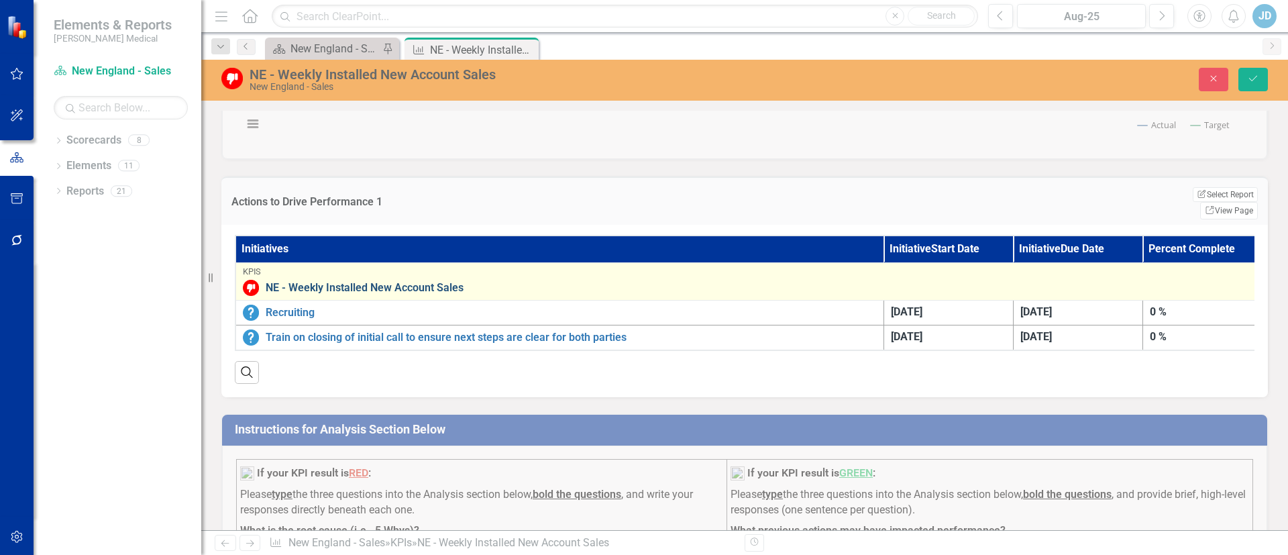
click at [406, 282] on link "NE - Weekly Installed New Account Sales" at bounding box center [765, 288] width 999 height 12
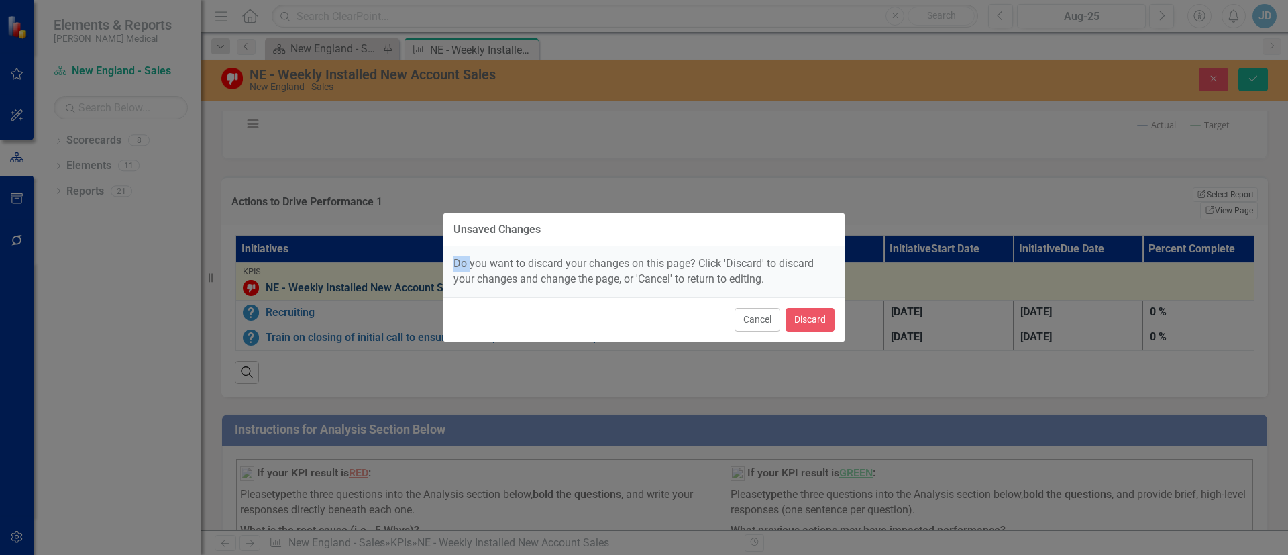
click at [406, 270] on div "Unsaved Changes Do you want to discard your changes on this page? Click 'Discar…" at bounding box center [644, 277] width 1288 height 555
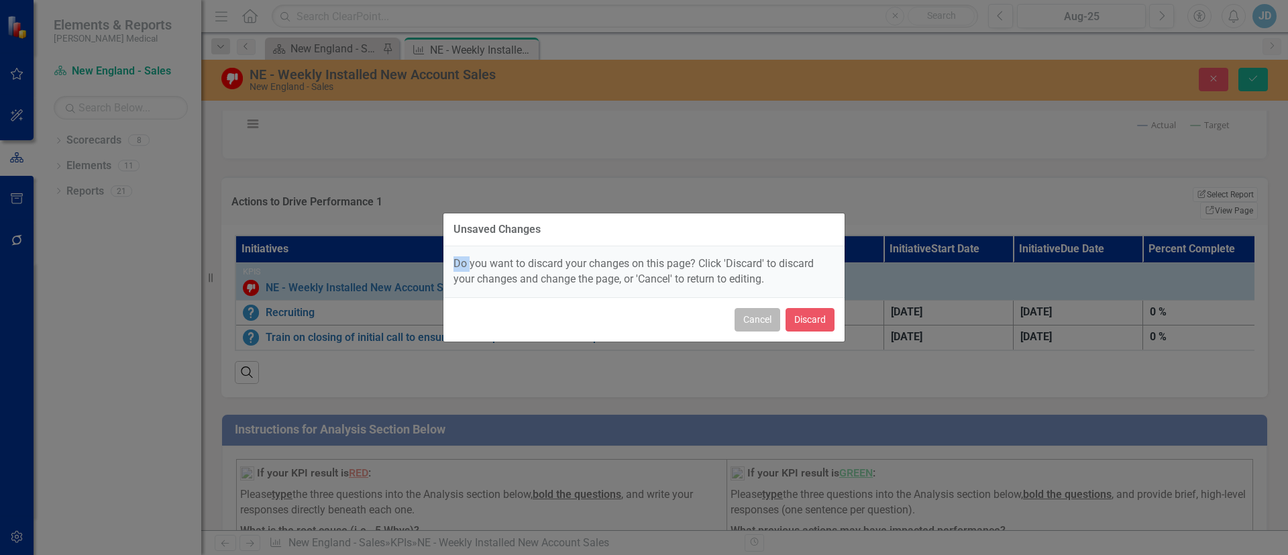
click at [742, 319] on button "Cancel" at bounding box center [758, 319] width 46 height 23
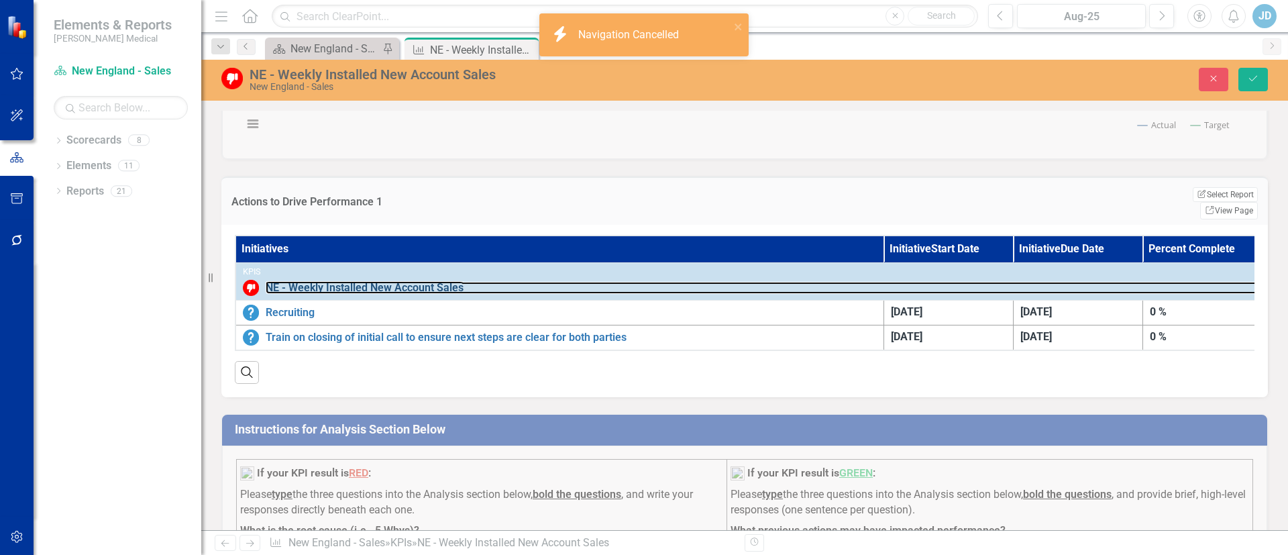
scroll to position [0, 0]
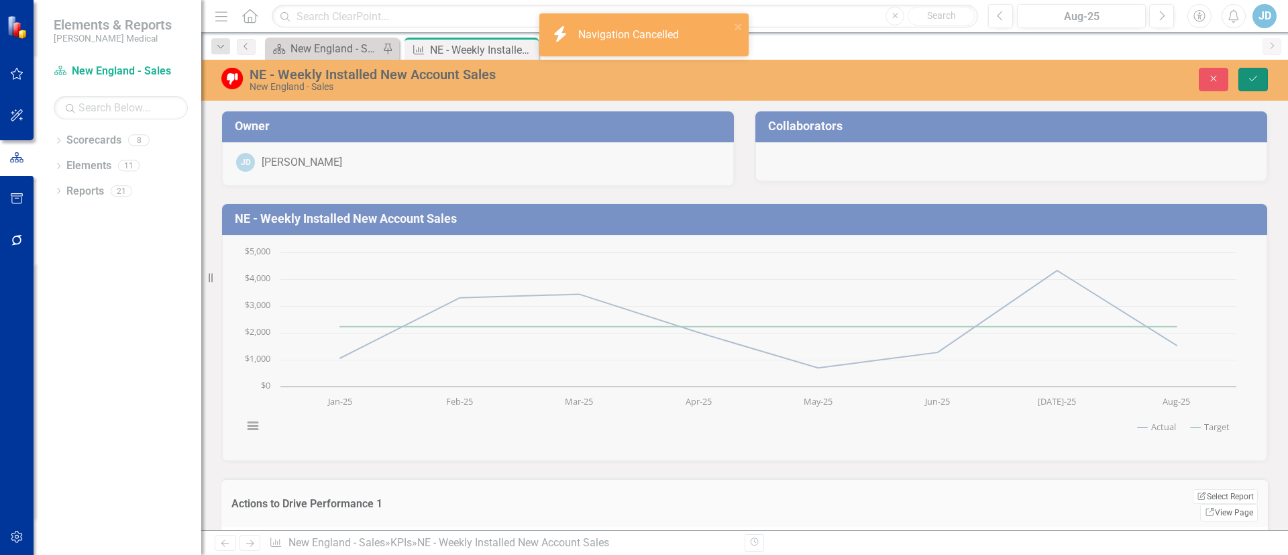
click at [1250, 82] on icon "Save" at bounding box center [1253, 78] width 12 height 9
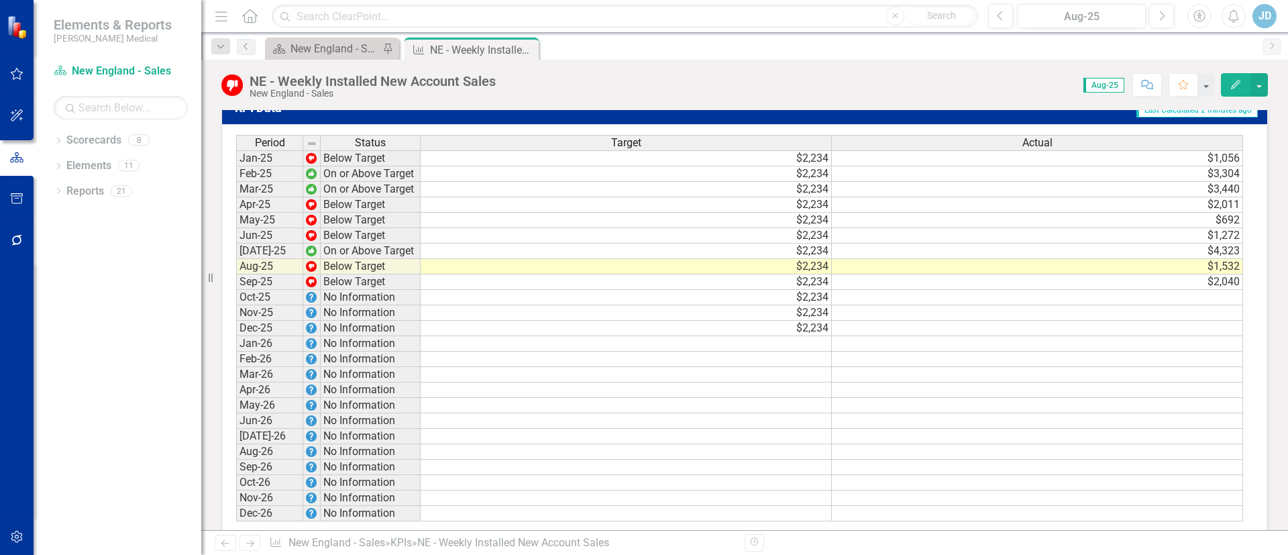
scroll to position [1107, 0]
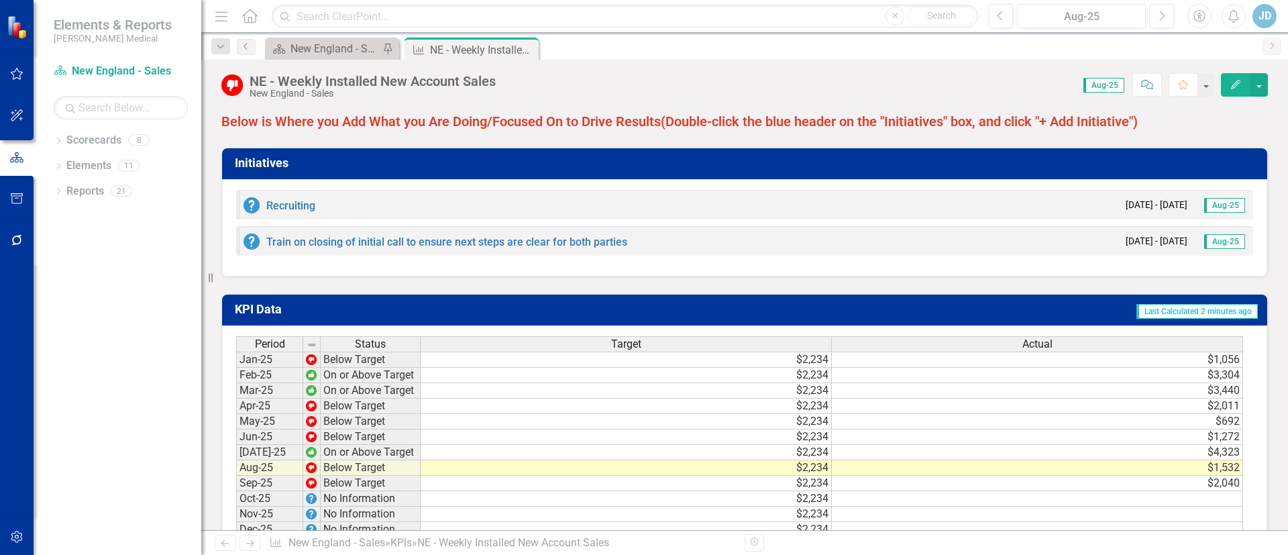
click at [1208, 319] on span "Last Calculated 2 minutes ago" at bounding box center [1196, 311] width 121 height 15
click at [1050, 292] on div "KPI Data Last Calculated 2 minutes ago Period Status Target Actual Jan-25 Below…" at bounding box center [744, 510] width 1067 height 467
click at [1205, 249] on span "Aug-25" at bounding box center [1224, 241] width 41 height 15
click at [1031, 315] on td "Last Calculated 2 minutes ago" at bounding box center [888, 310] width 741 height 23
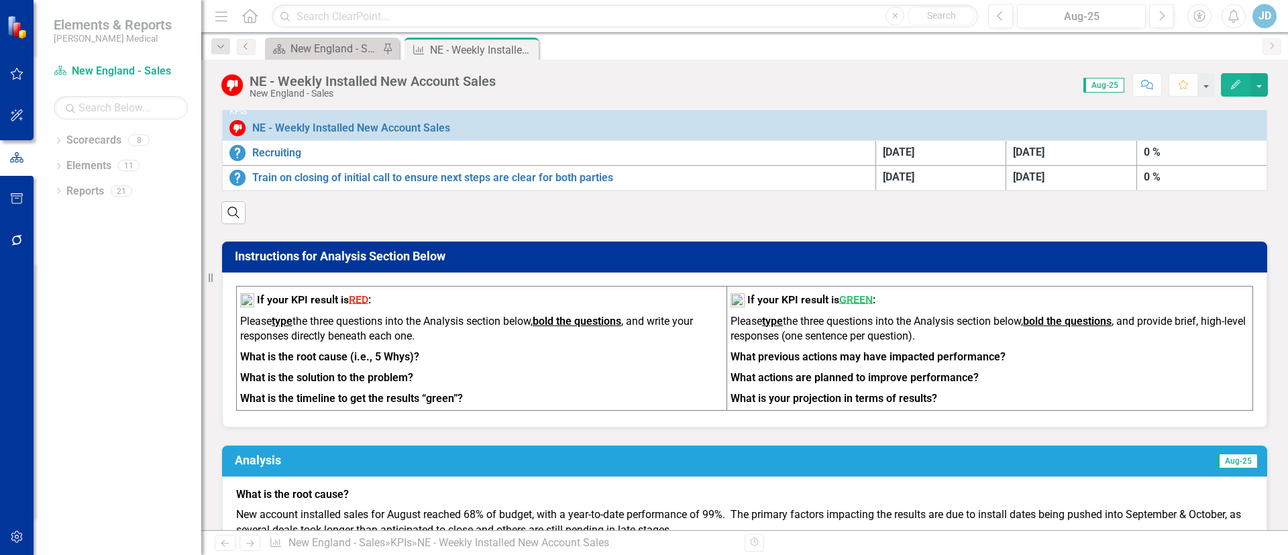
scroll to position [0, 0]
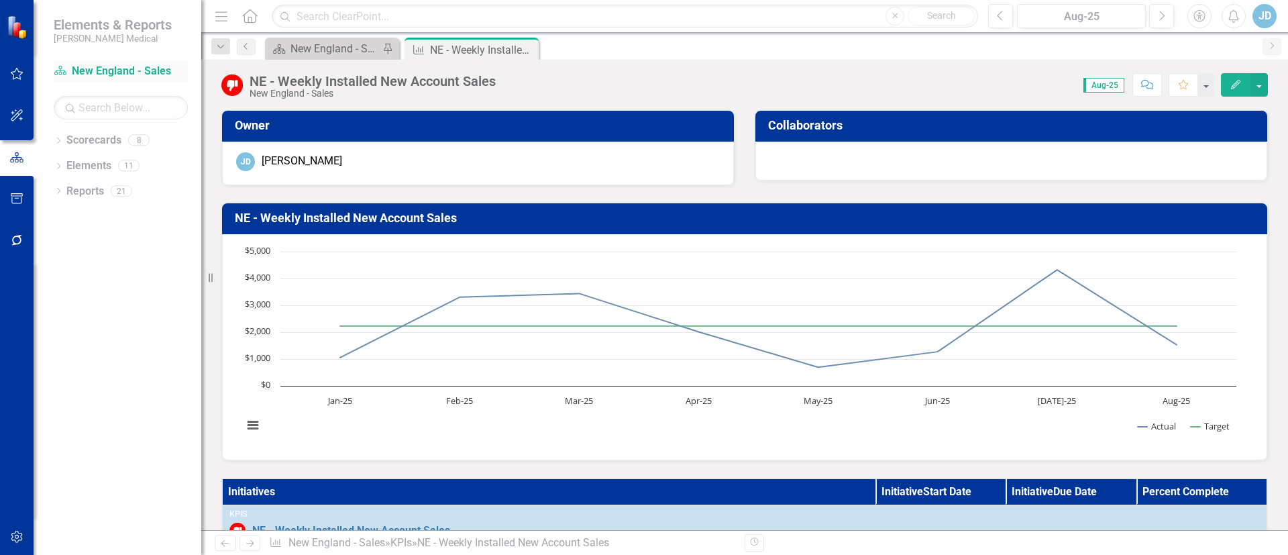
click at [103, 69] on link "Scorecard [GEOGRAPHIC_DATA] - Sales" at bounding box center [121, 71] width 134 height 15
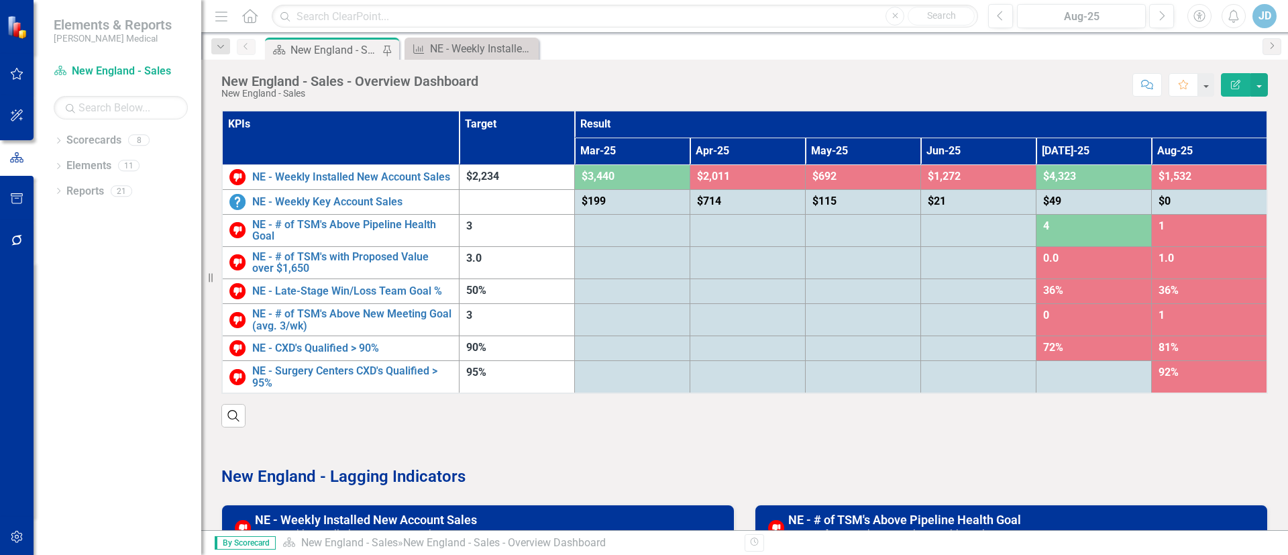
click at [1231, 83] on icon "Edit Report" at bounding box center [1236, 84] width 12 height 9
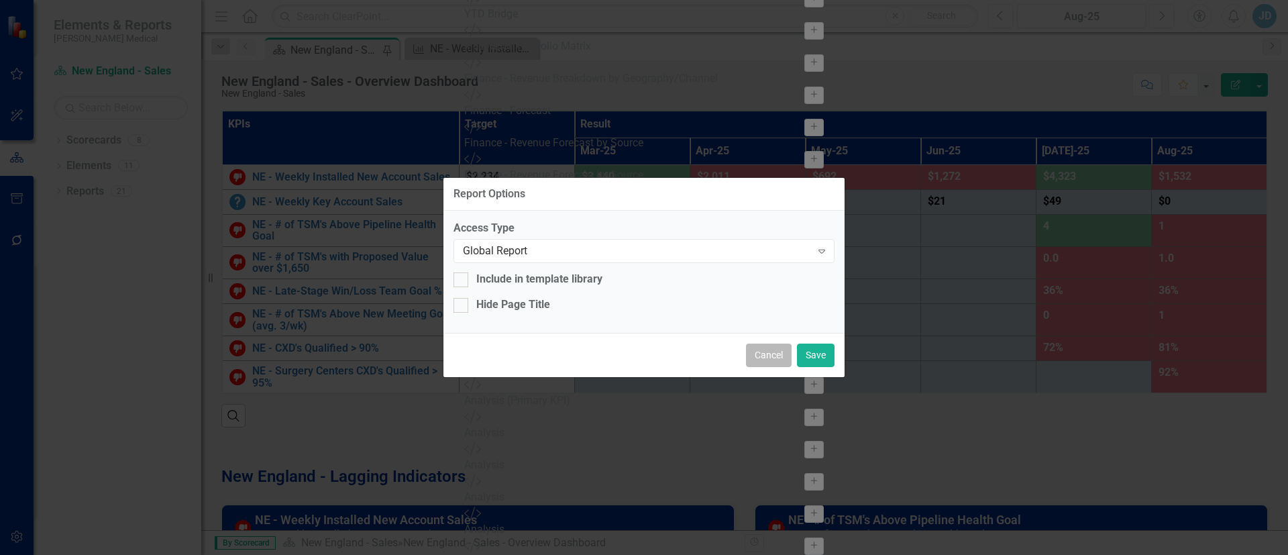
click at [767, 346] on button "Cancel" at bounding box center [769, 354] width 46 height 23
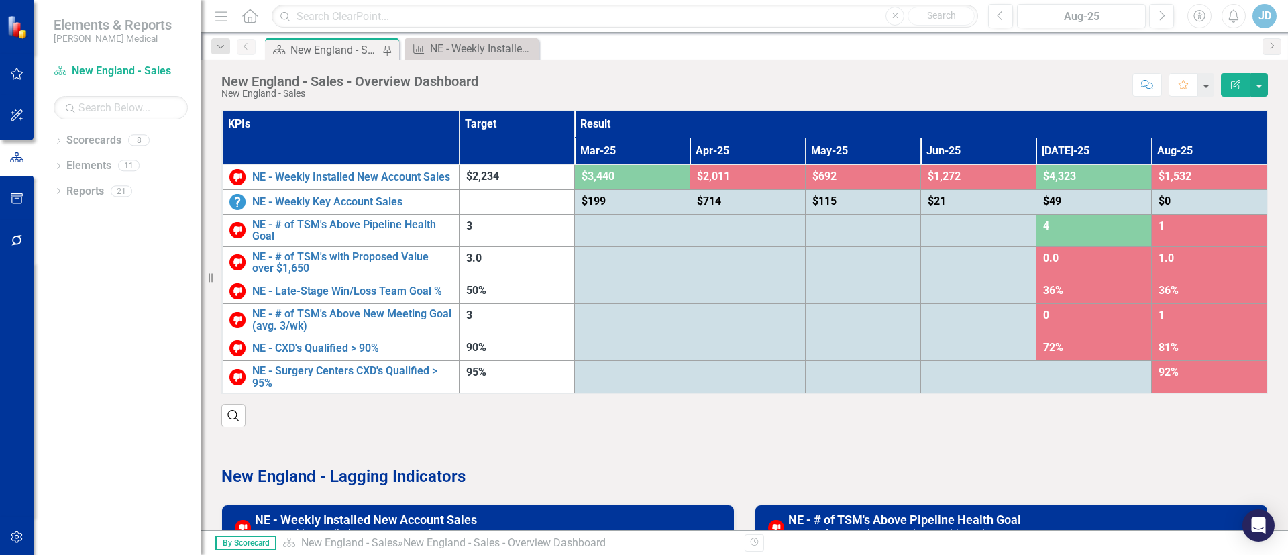
drag, startPoint x: 767, startPoint y: 107, endPoint x: 729, endPoint y: 99, distance: 39.1
click at [767, 107] on div "New England - Sales - Overview Dashboard [GEOGRAPHIC_DATA] - Sales Score: N/A A…" at bounding box center [744, 295] width 1087 height 470
click at [466, 43] on div "NE - Weekly Installed New Account Sales" at bounding box center [474, 48] width 89 height 17
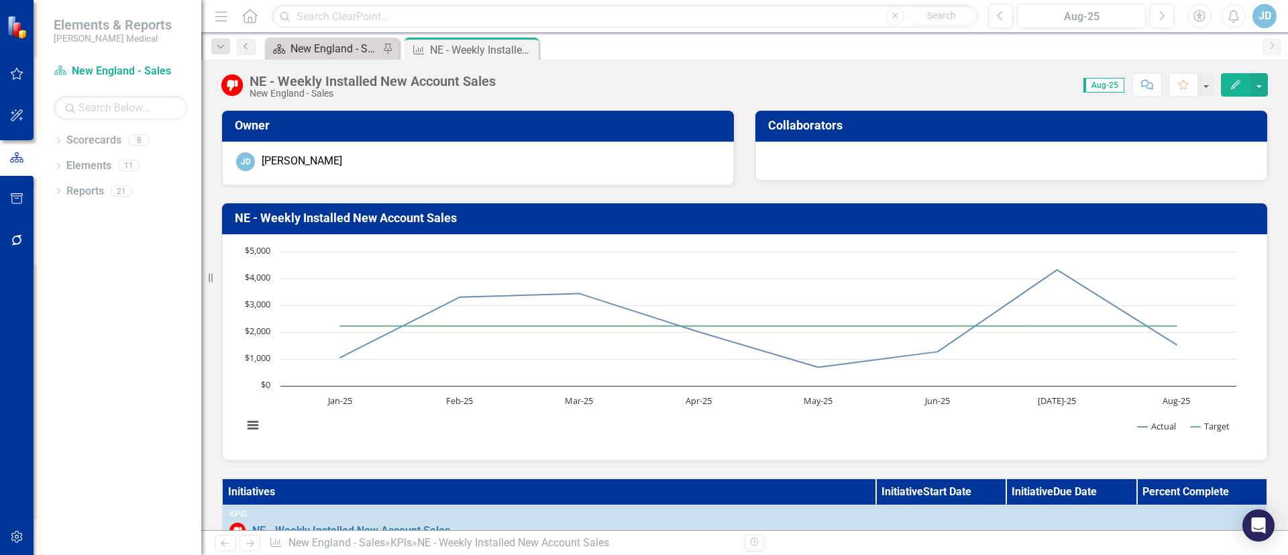
click at [311, 40] on div "New England - Sales - Overview Dashboard" at bounding box center [334, 48] width 89 height 17
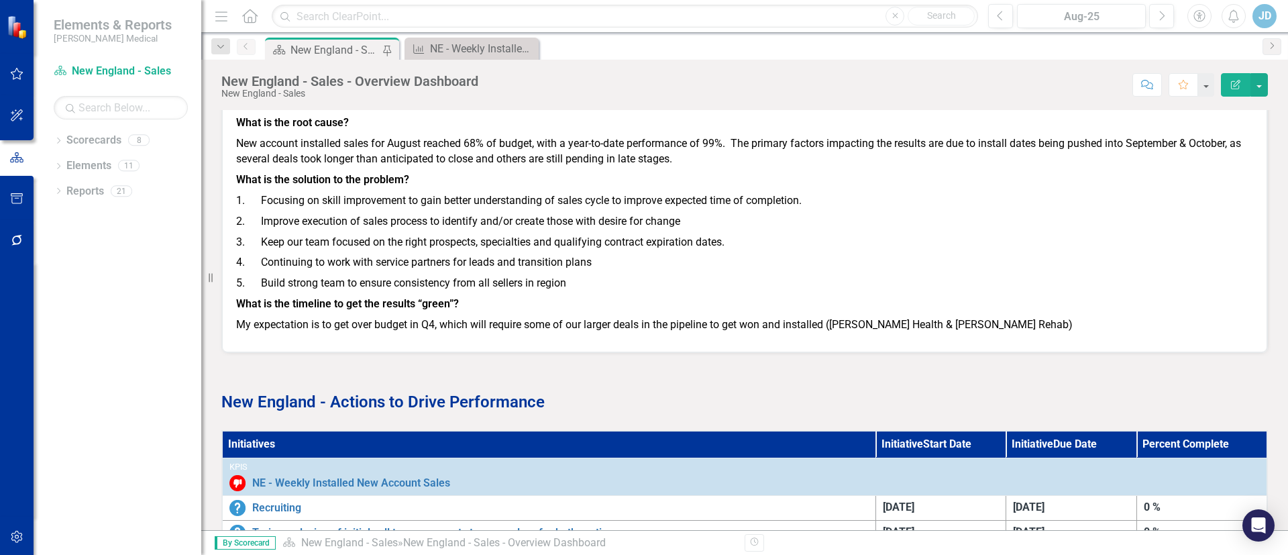
scroll to position [1582, 0]
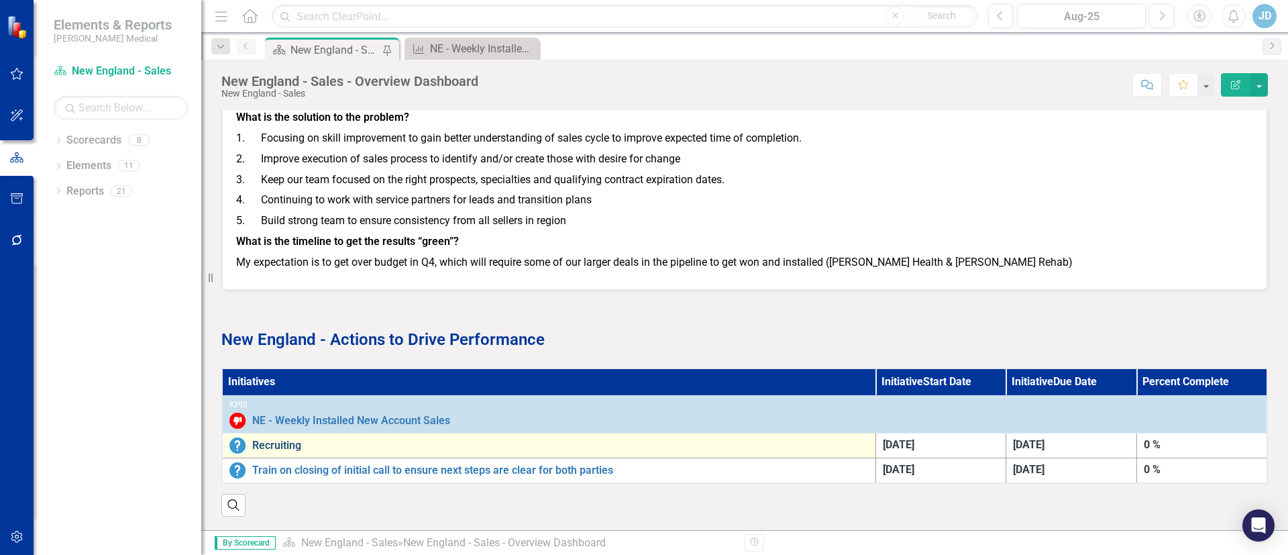
click at [266, 439] on link "Recruiting" at bounding box center [560, 445] width 616 height 12
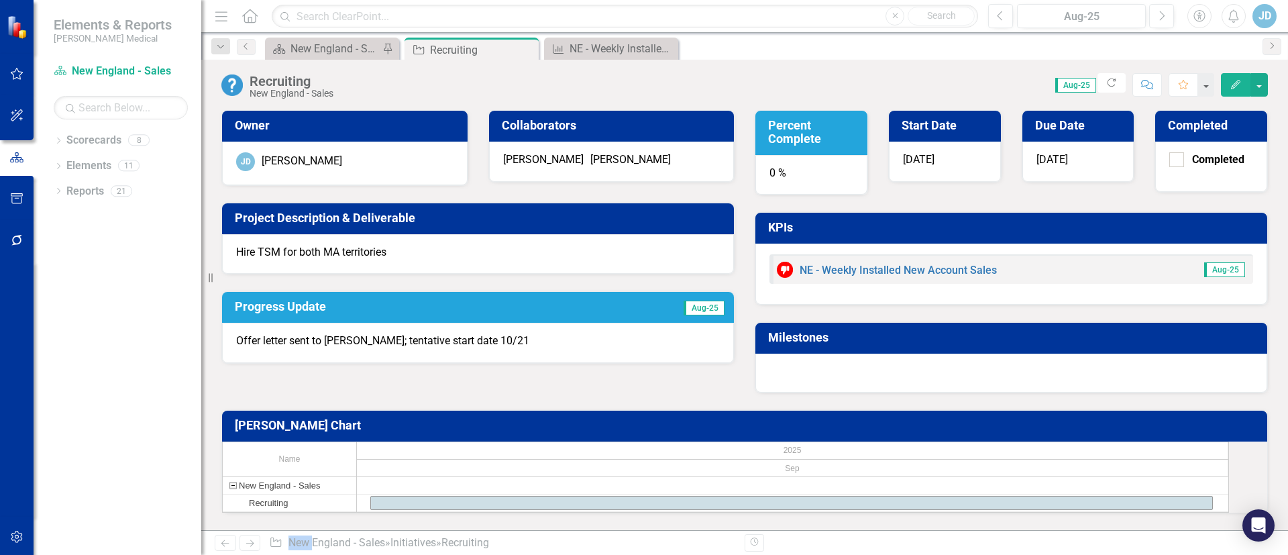
click at [810, 167] on div "0 %" at bounding box center [811, 175] width 112 height 40
click at [771, 172] on div "0 %" at bounding box center [811, 175] width 112 height 40
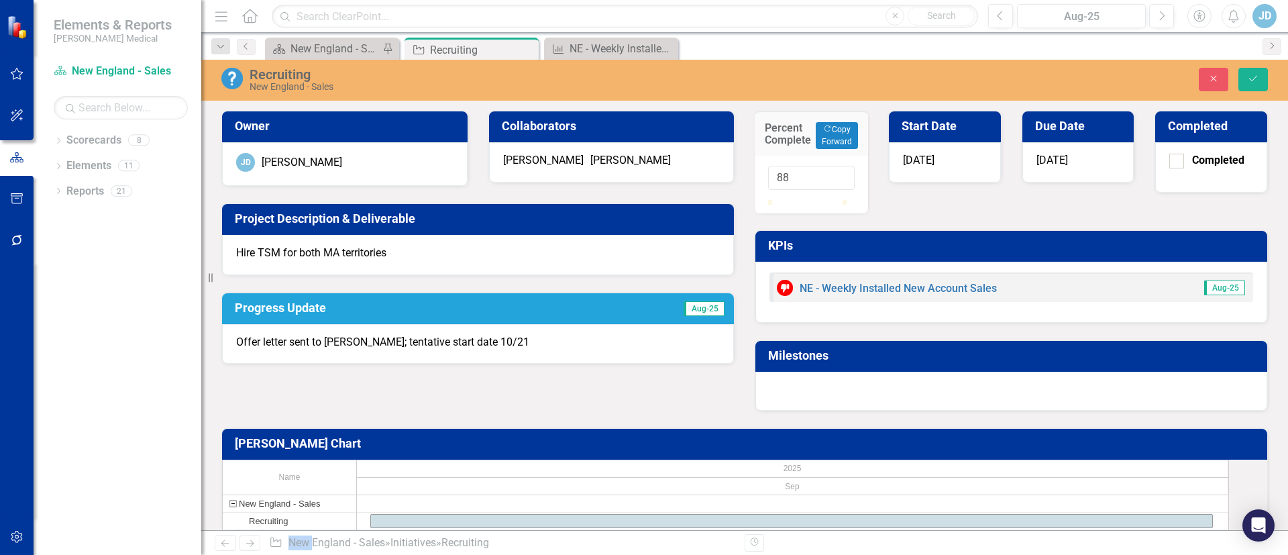
type input "90"
drag, startPoint x: 773, startPoint y: 215, endPoint x: 841, endPoint y: 215, distance: 67.8
click at [835, 200] on div at bounding box center [835, 200] width 0 height 0
click at [969, 209] on div "Percent Complete Copy Forward Copy Forward 90 Start Date [DATE] Due Date [DATE]…" at bounding box center [1011, 252] width 533 height 317
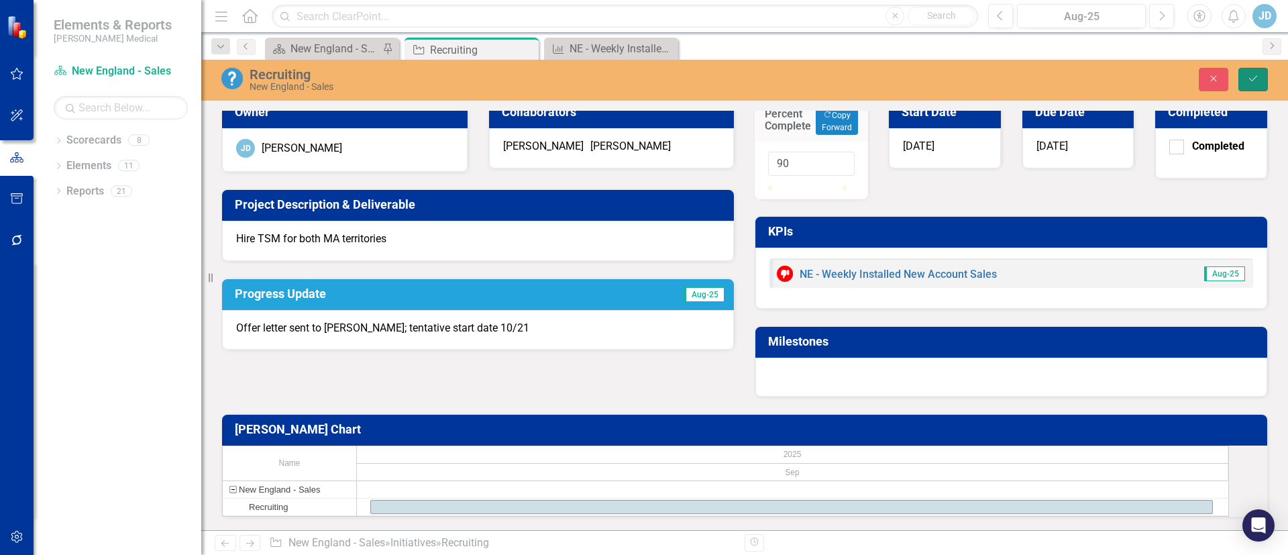
click at [1248, 78] on icon "Save" at bounding box center [1253, 78] width 12 height 9
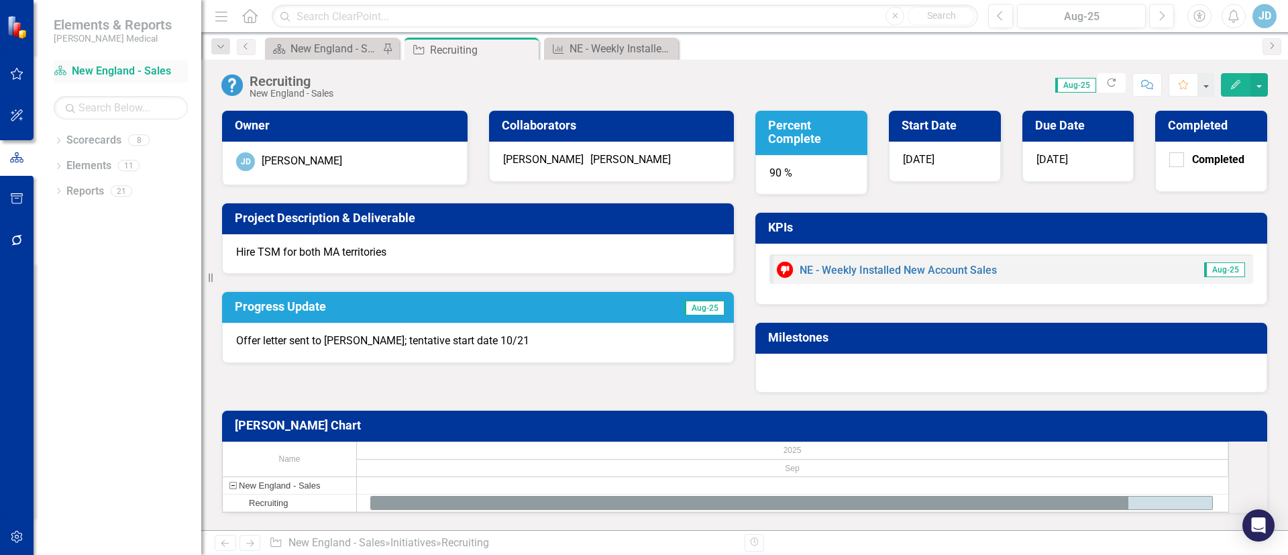
click at [132, 69] on link "Scorecard [GEOGRAPHIC_DATA] - Sales" at bounding box center [121, 71] width 134 height 15
